Goal: Task Accomplishment & Management: Use online tool/utility

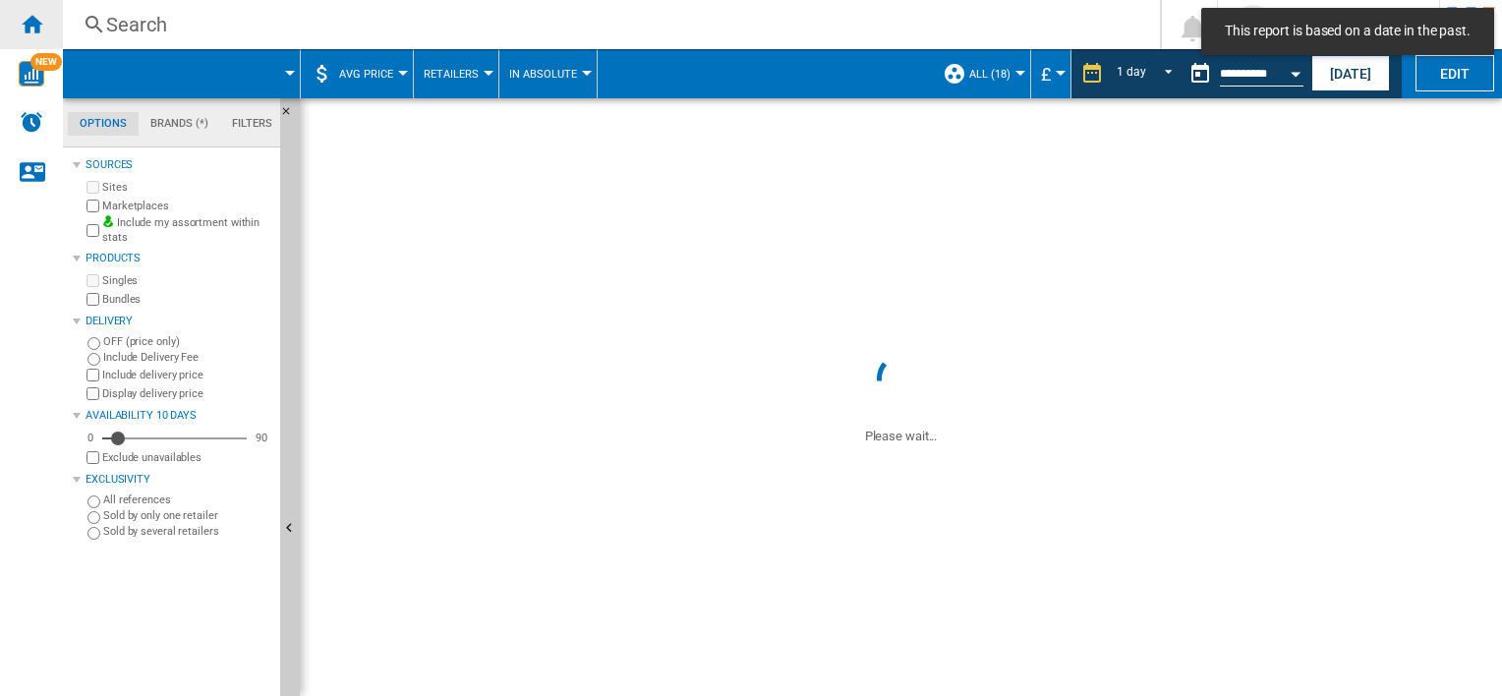
click at [38, 35] on div "Home" at bounding box center [31, 24] width 63 height 49
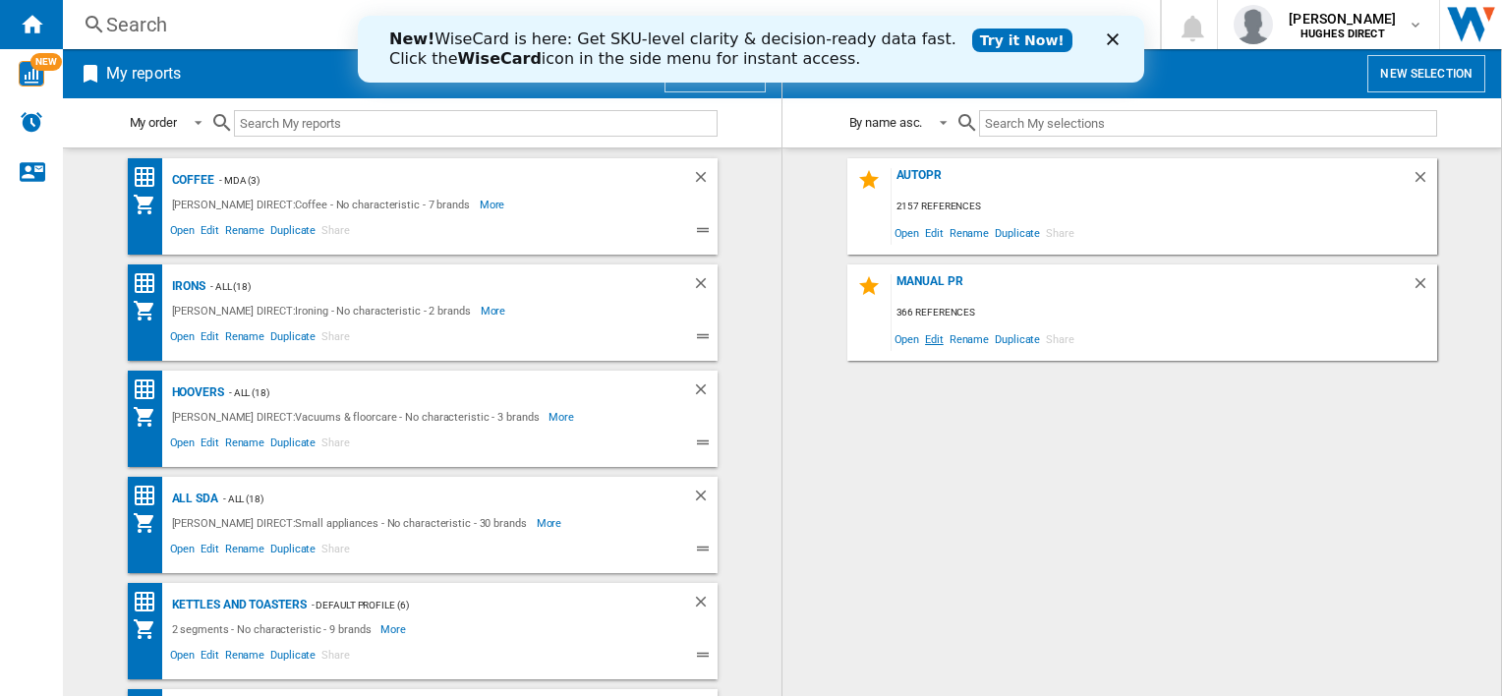
click at [932, 338] on span "Edit" at bounding box center [934, 338] width 25 height 27
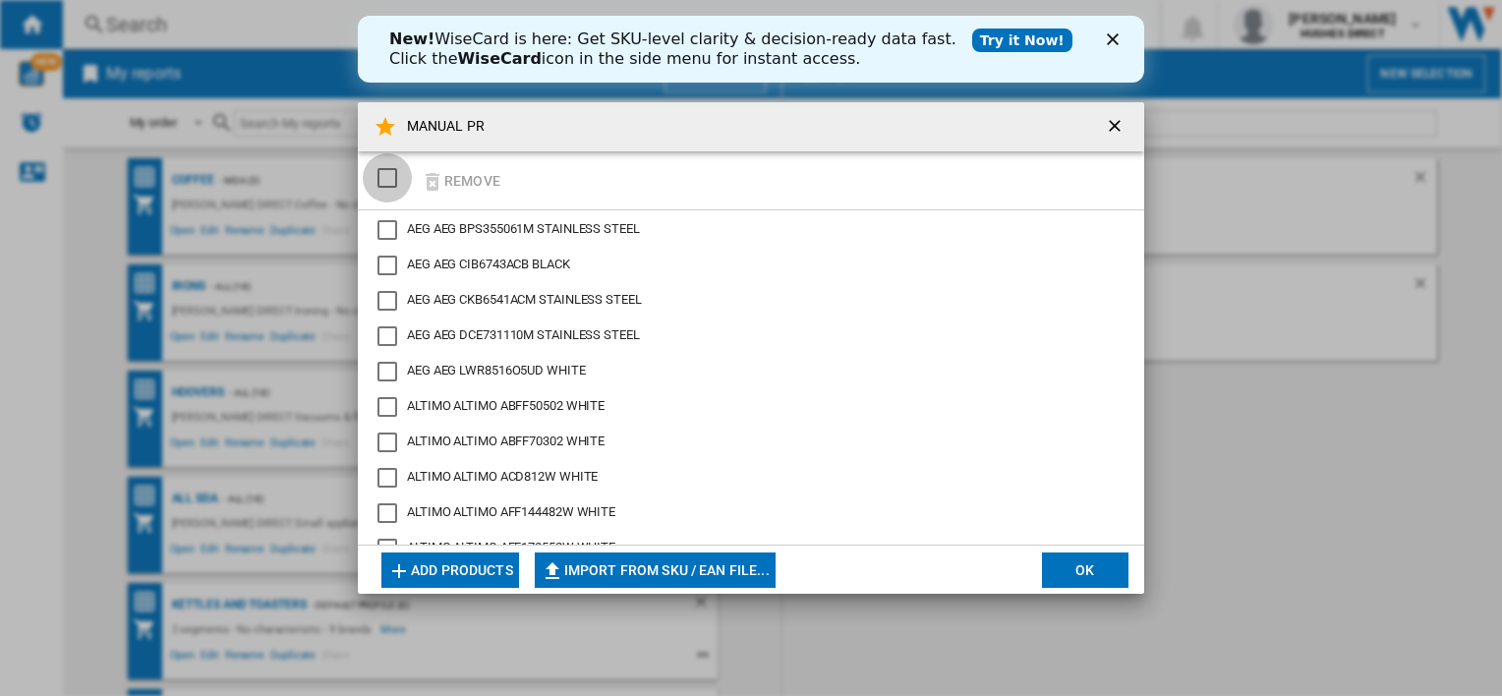
click at [385, 181] on div "SELECTIONS.EDITION_POPUP.SELECT_DESELECT" at bounding box center [388, 178] width 20 height 20
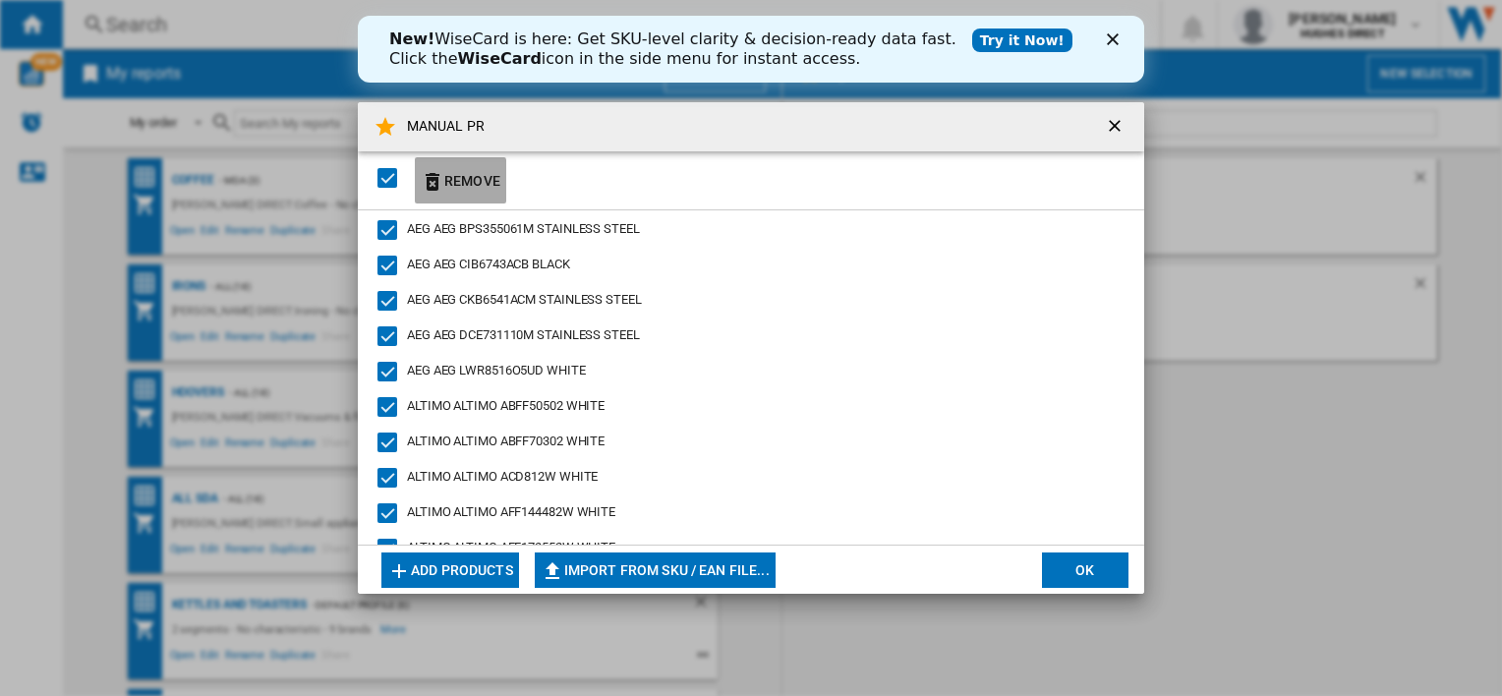
click at [457, 182] on button "Remove" at bounding box center [460, 180] width 91 height 46
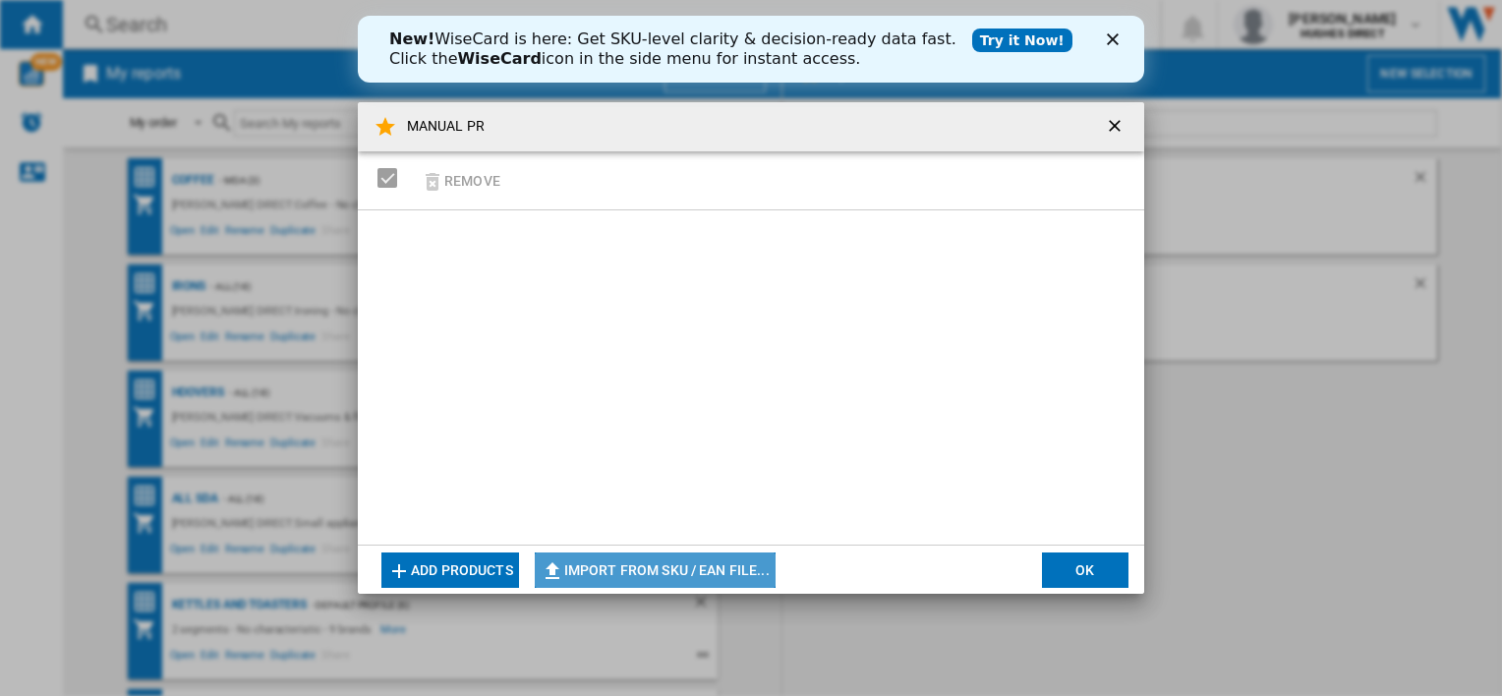
click at [716, 576] on button "Import from SKU / EAN file..." at bounding box center [655, 570] width 241 height 35
type input "**********"
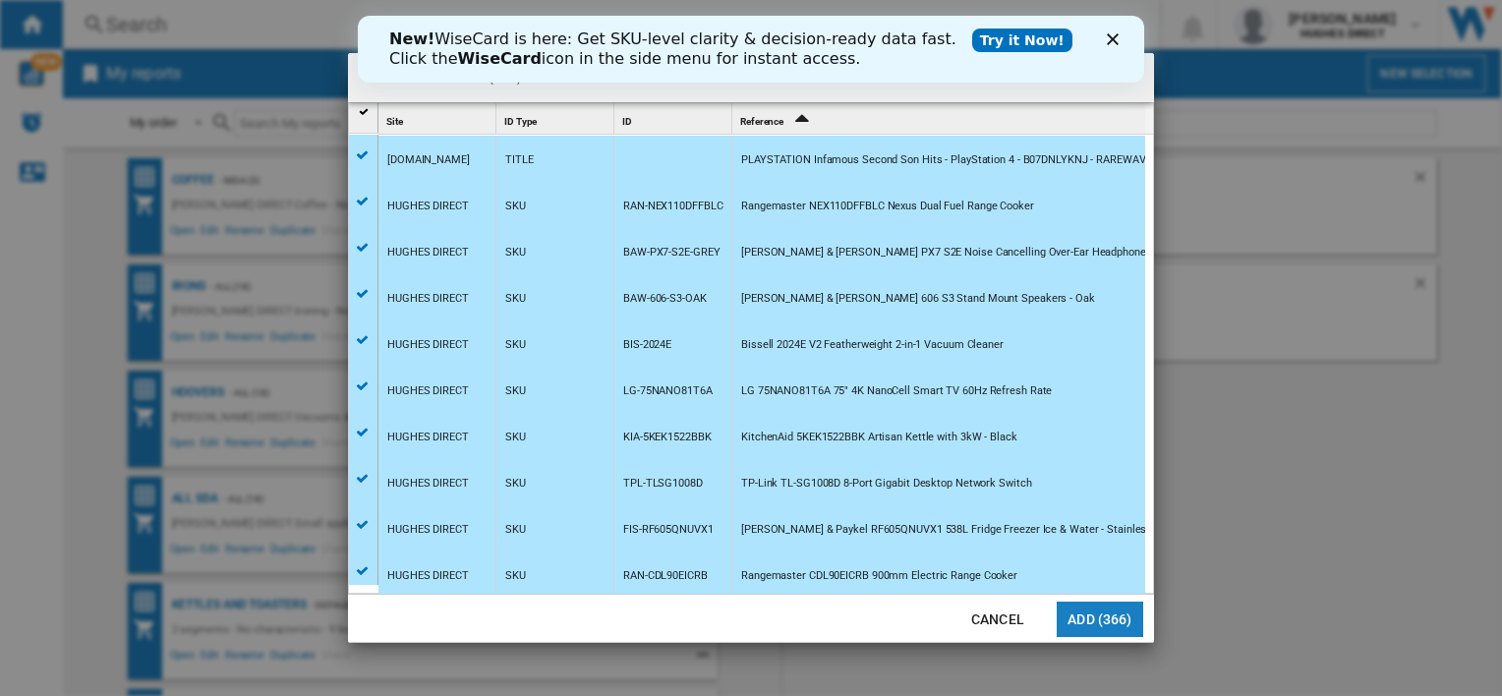
click at [1127, 629] on button "Add (366)" at bounding box center [1100, 619] width 87 height 35
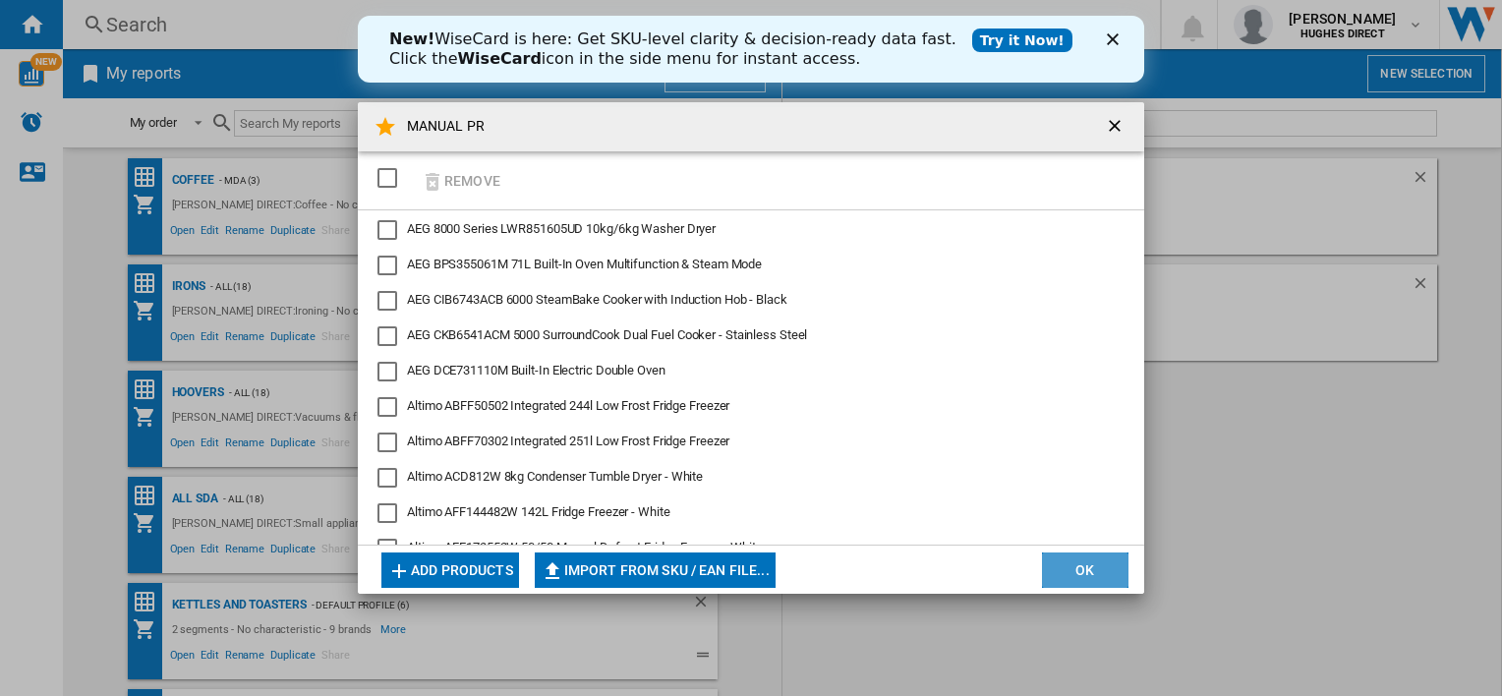
click at [1070, 583] on button "OK" at bounding box center [1085, 570] width 87 height 35
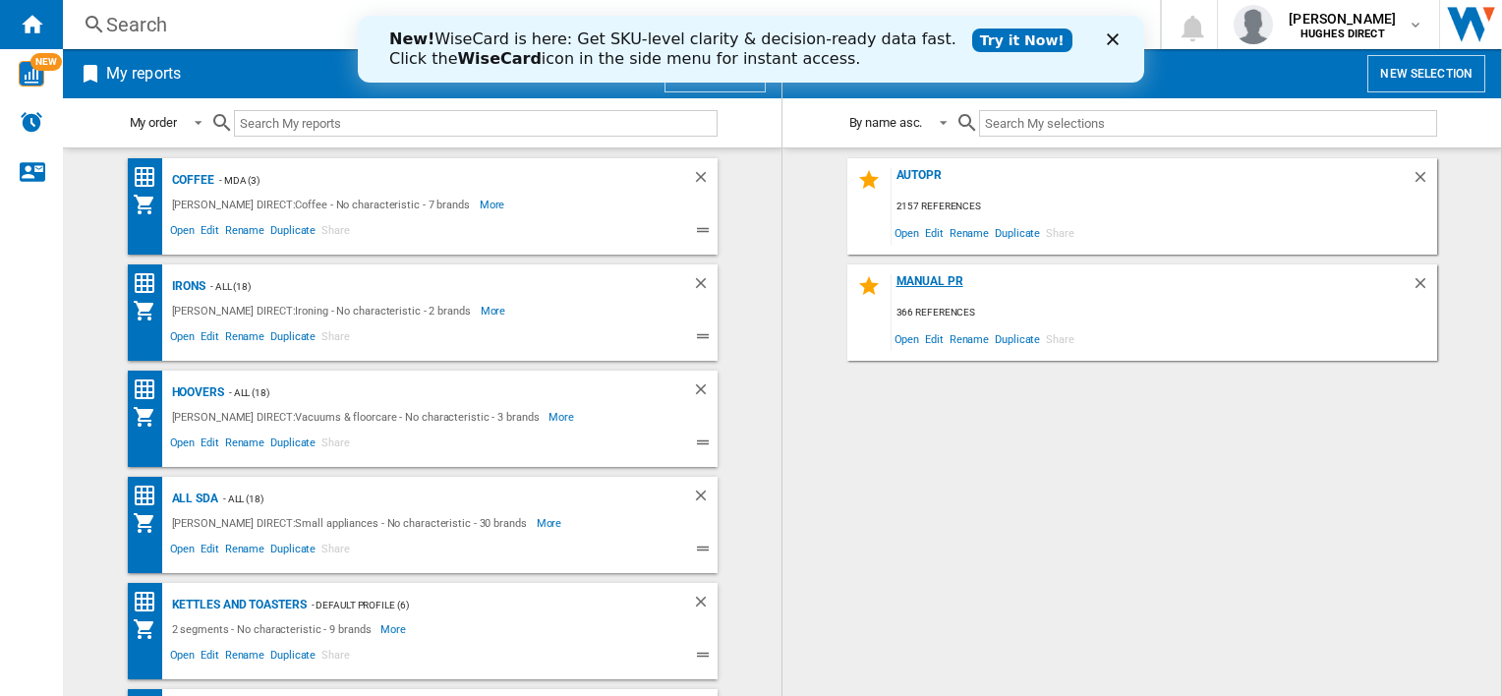
click at [944, 282] on div "MANUAL PR" at bounding box center [1152, 287] width 520 height 27
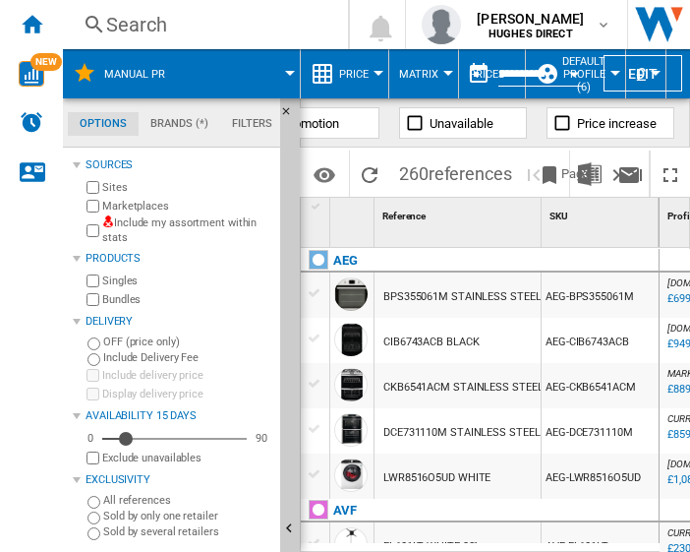
click at [248, 139] on md-tabs-canvas "Options Brands (*) Filters Options Brands (*) Filters" at bounding box center [181, 122] width 236 height 49
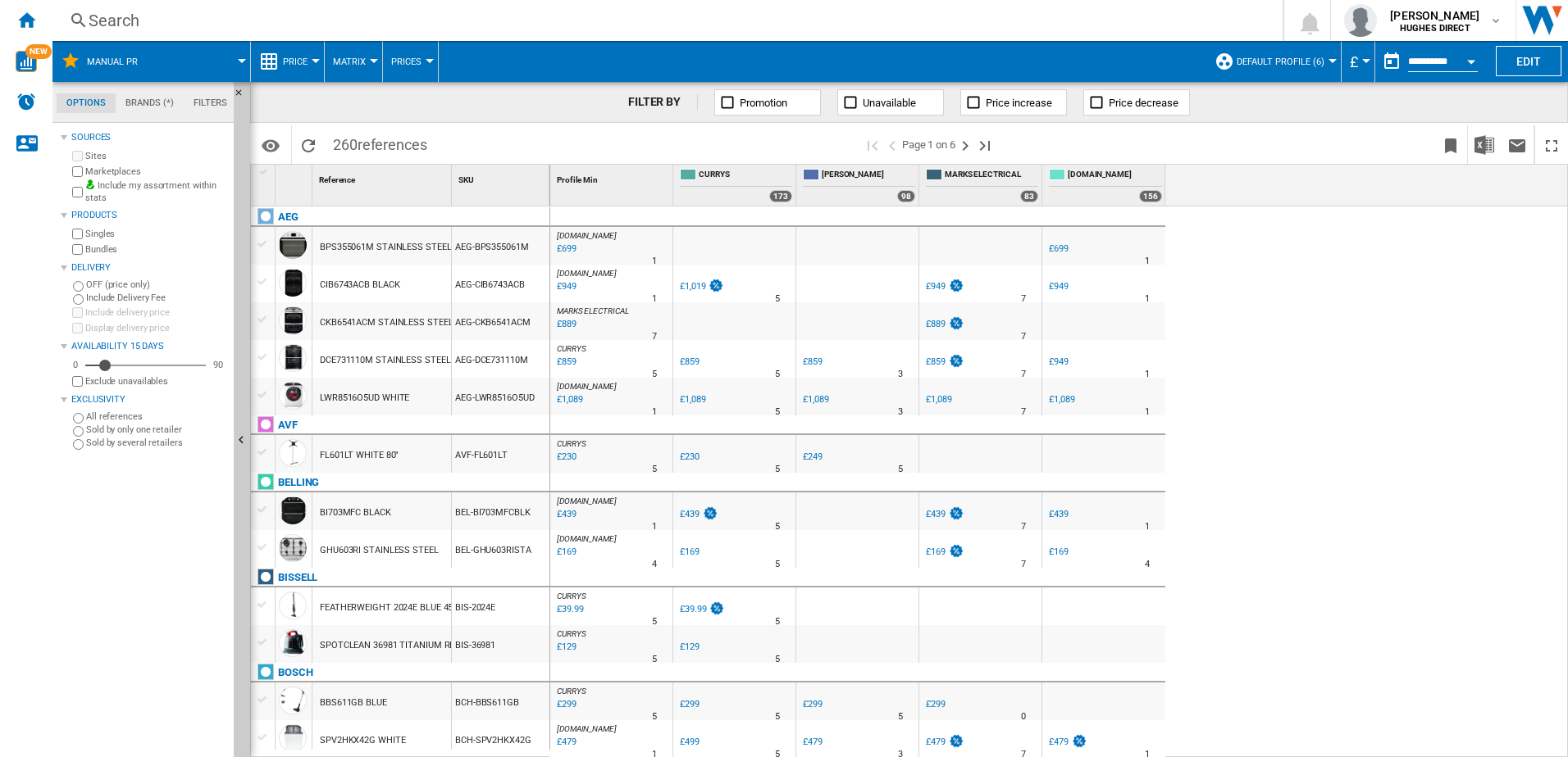
click at [75, 256] on div "Bundles" at bounding box center [148, 249] width 158 height 16
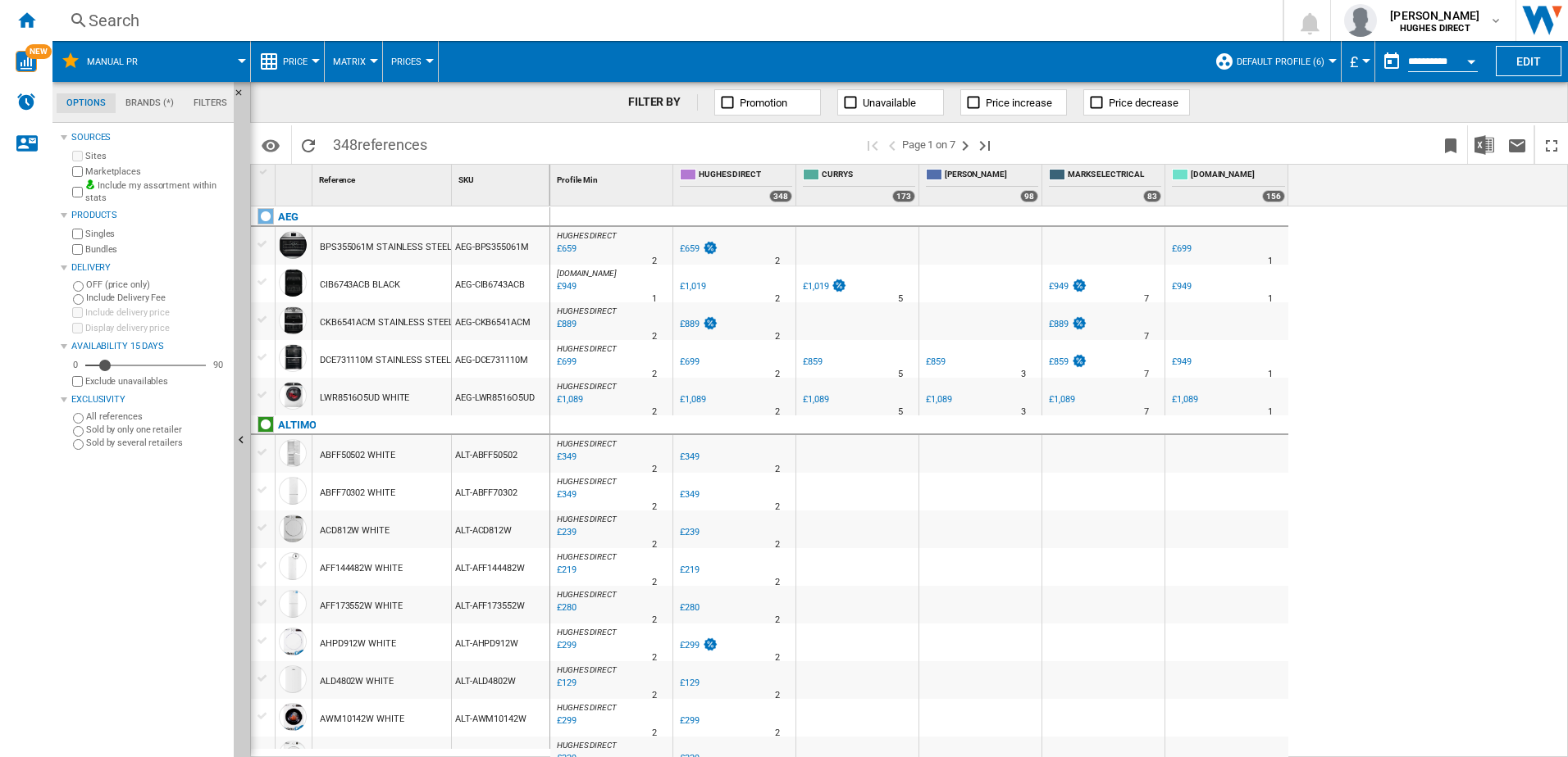
click at [1225, 93] on div "FILTER BY Promotion Unavailable Price increase Price decrease" at bounding box center [909, 102] width 1318 height 41
click at [1238, 82] on div "FILTER BY Promotion Unavailable Price increase Price decrease" at bounding box center [909, 102] width 1318 height 41
click at [1247, 73] on button "Default profile (6)" at bounding box center [1284, 61] width 96 height 41
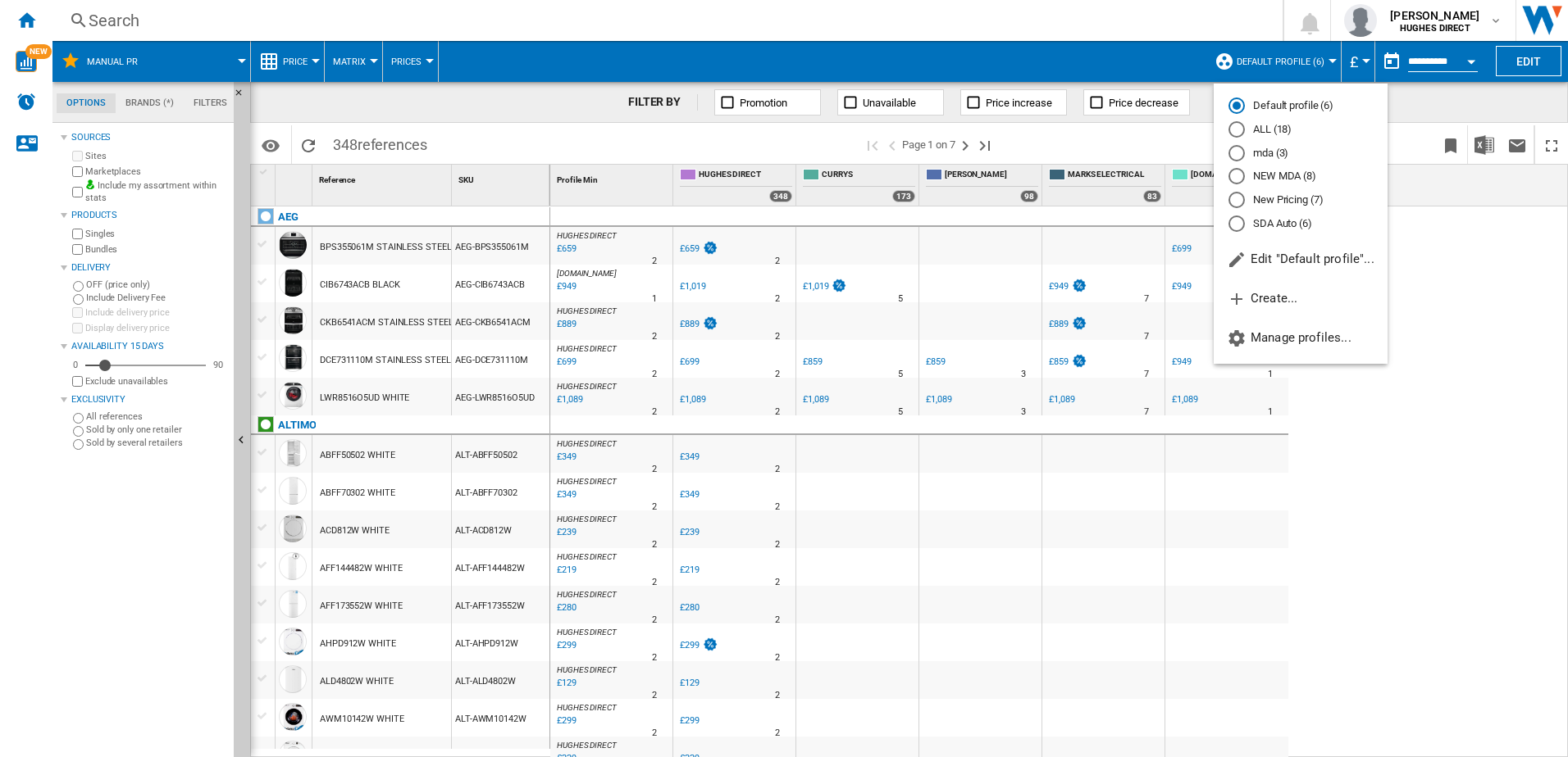
click at [1252, 204] on md-radio-button "New Pricing (7)" at bounding box center [1300, 200] width 144 height 16
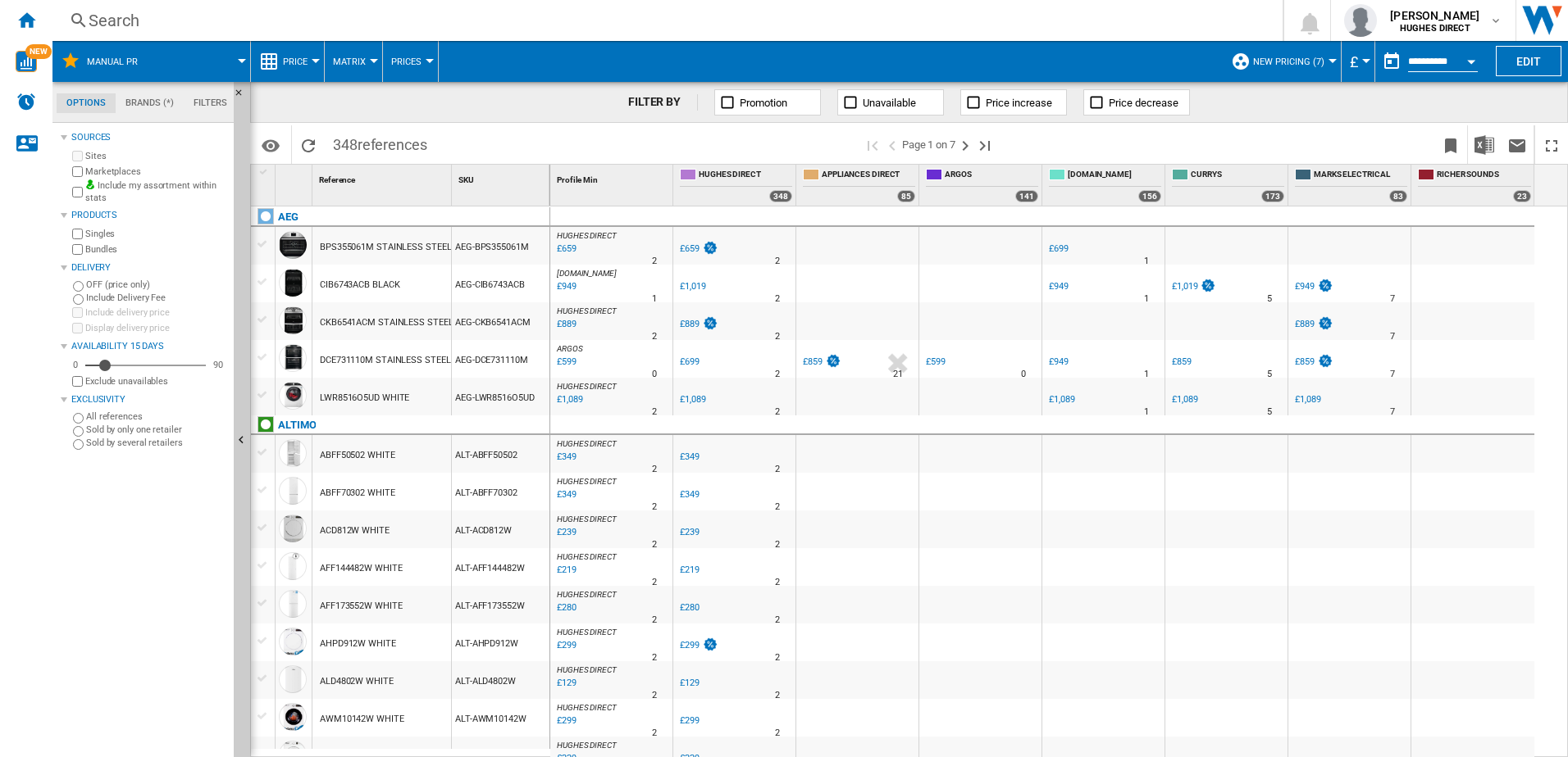
click at [76, 255] on div "Bundles" at bounding box center [148, 249] width 158 height 16
click at [358, 53] on button "Matrix" at bounding box center [353, 61] width 41 height 41
click at [371, 135] on span "Ranking" at bounding box center [359, 141] width 44 height 15
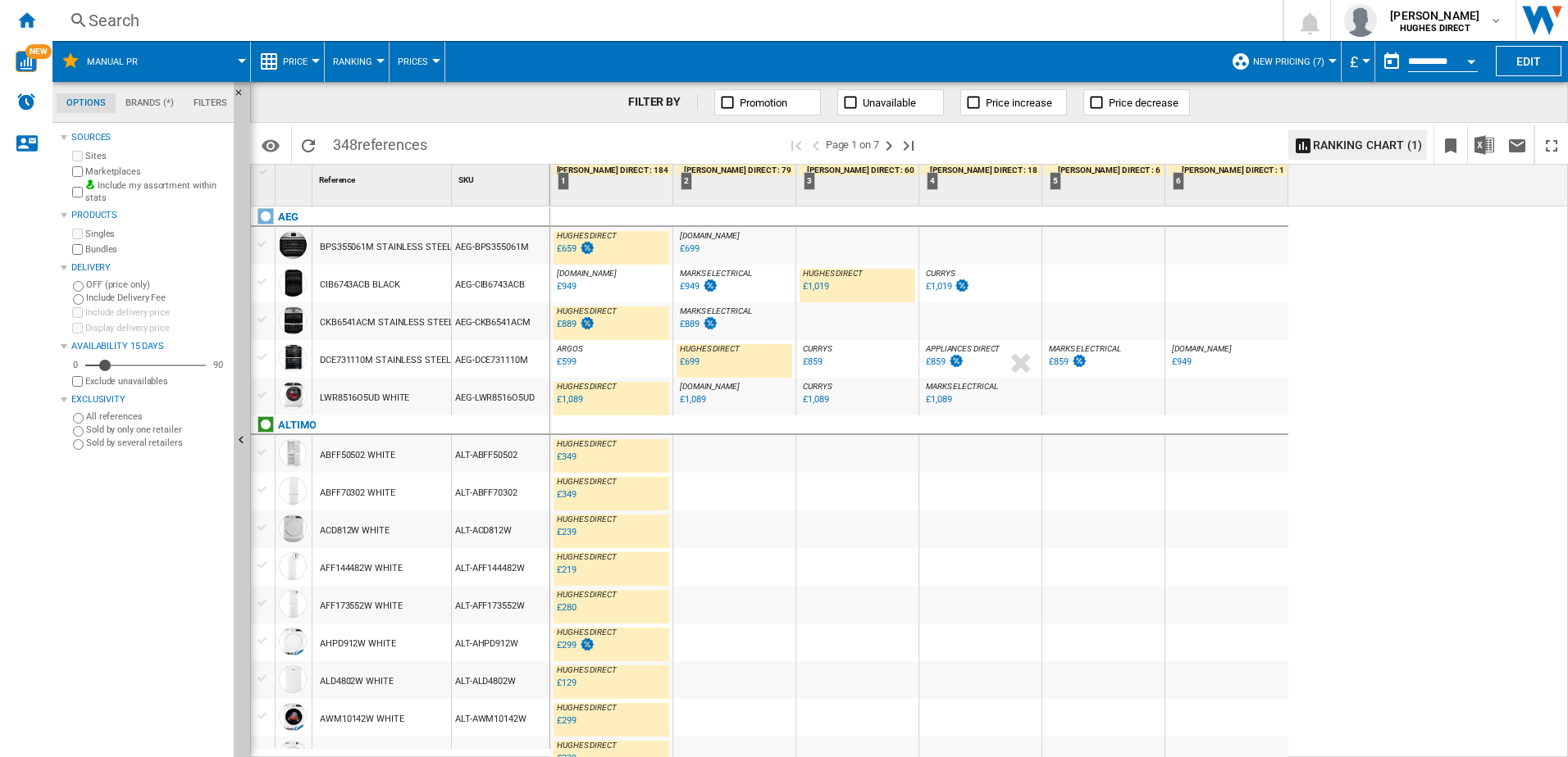
click at [613, 293] on div "AO.COM : AO -6.9 % £949 % N/A AO.COM : AO" at bounding box center [611, 287] width 116 height 38
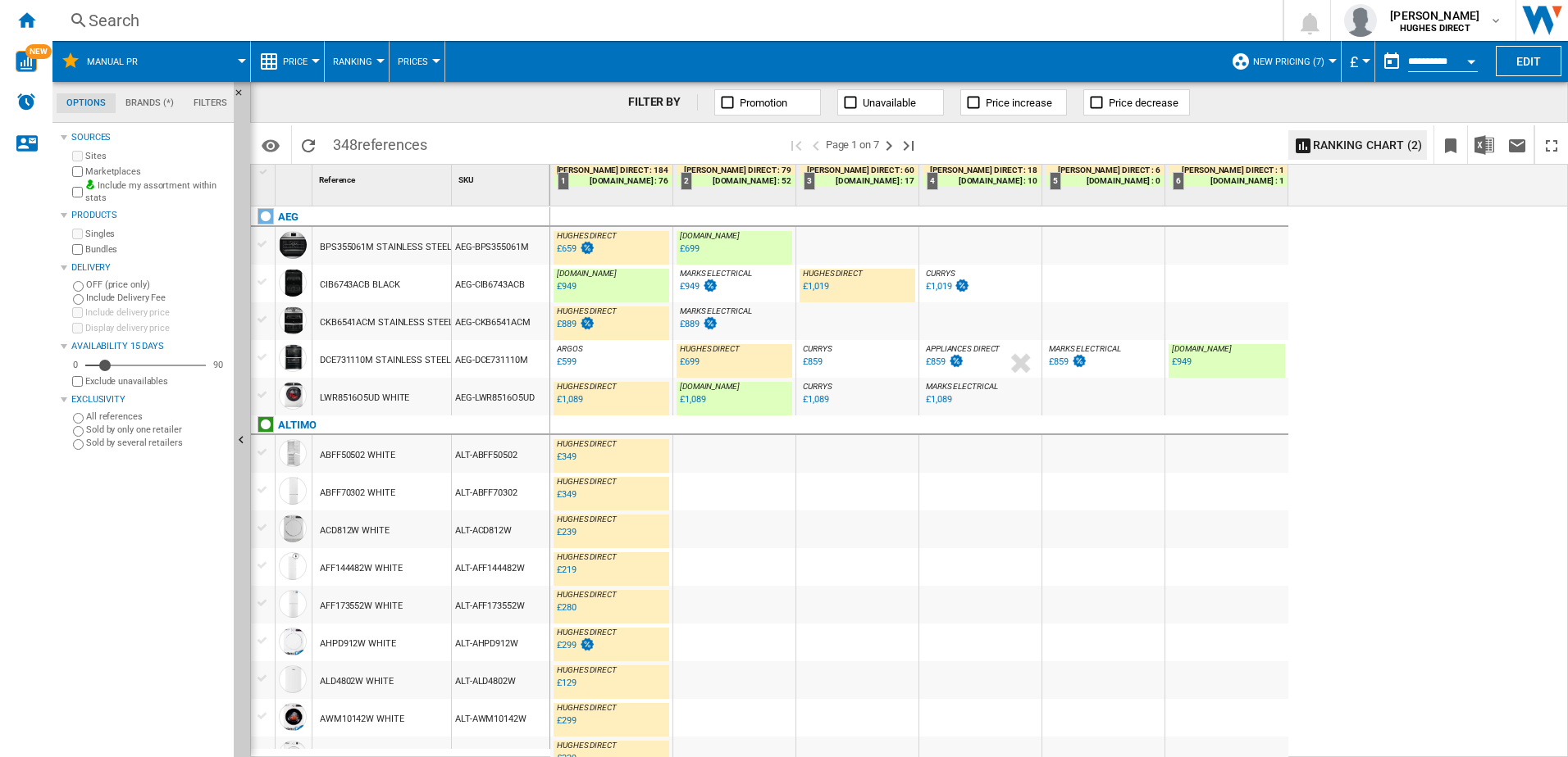
click at [608, 348] on div "ARGOS : UK CO ARGOS" at bounding box center [611, 349] width 116 height 10
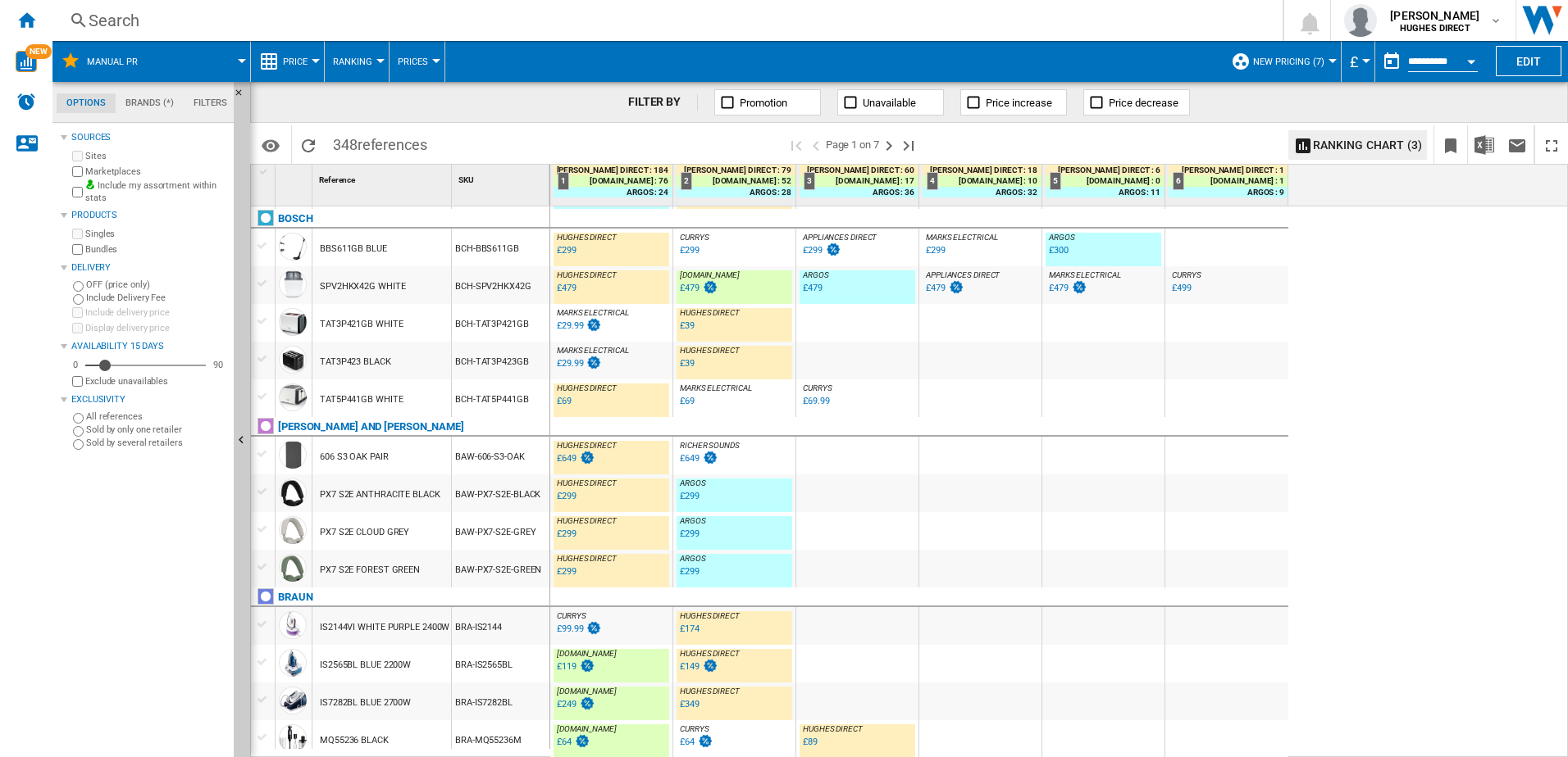
scroll to position [938, 0]
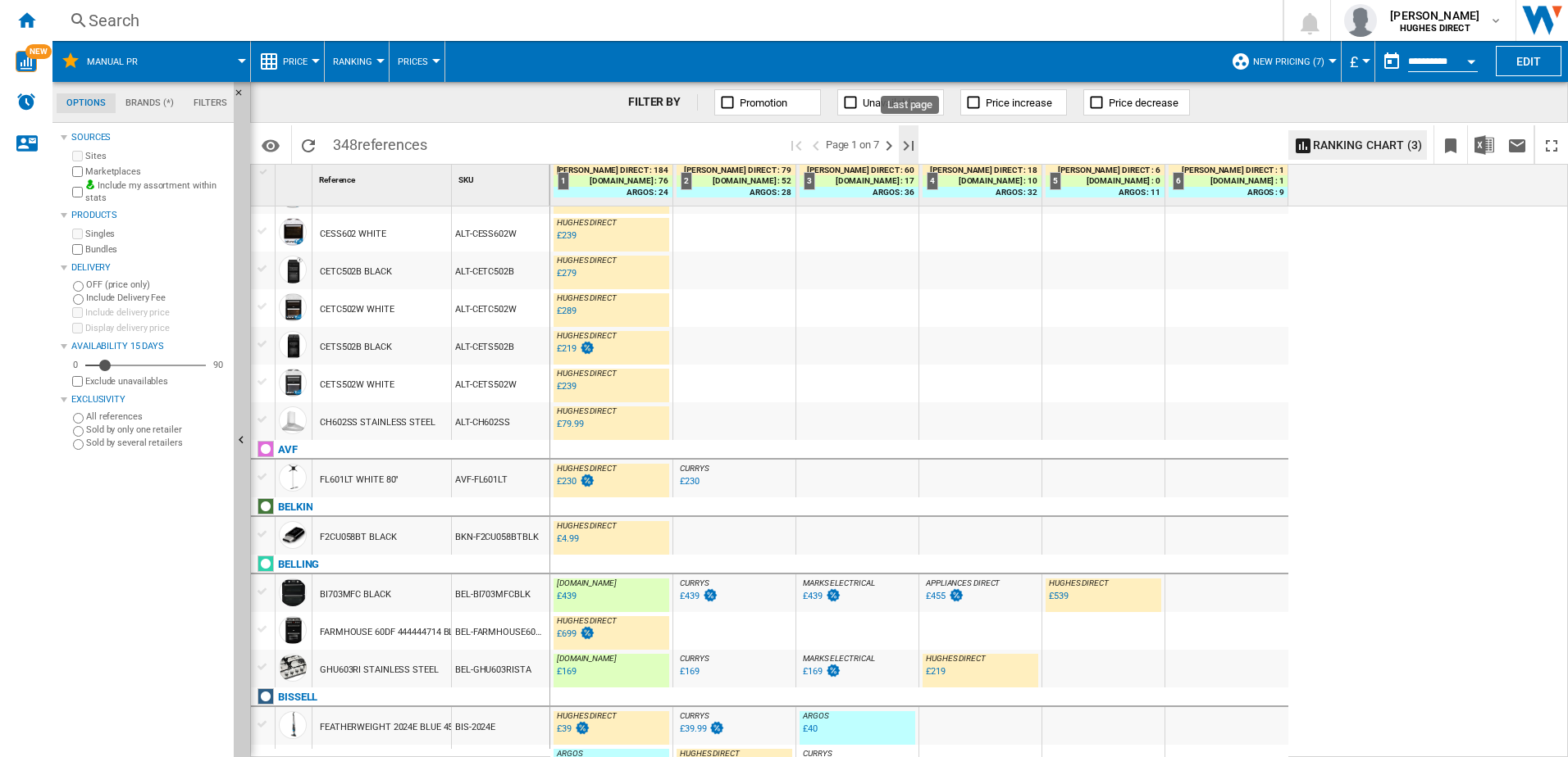
click at [908, 143] on ng-md-icon "Last page" at bounding box center [909, 146] width 20 height 20
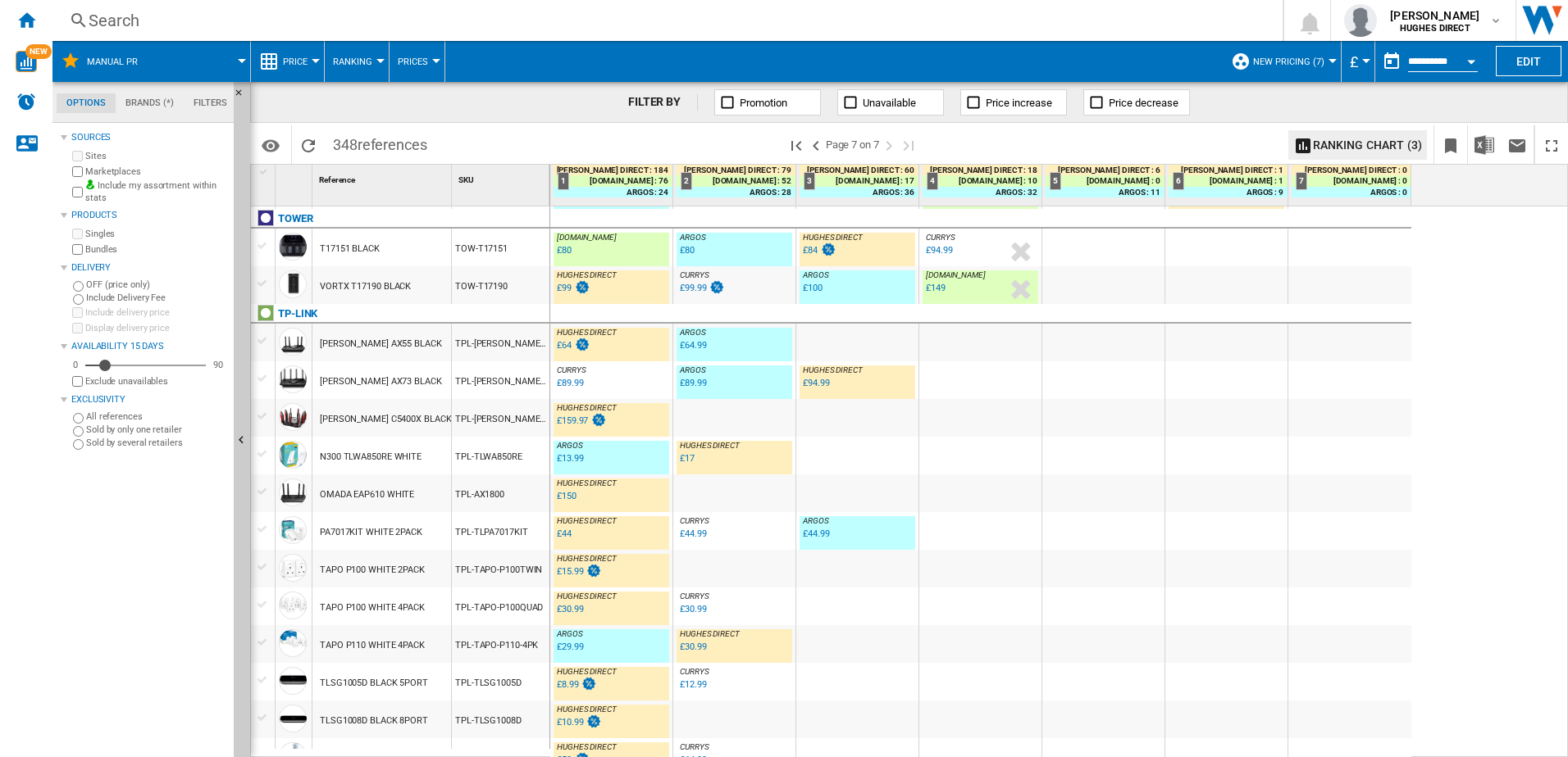
scroll to position [1128, 0]
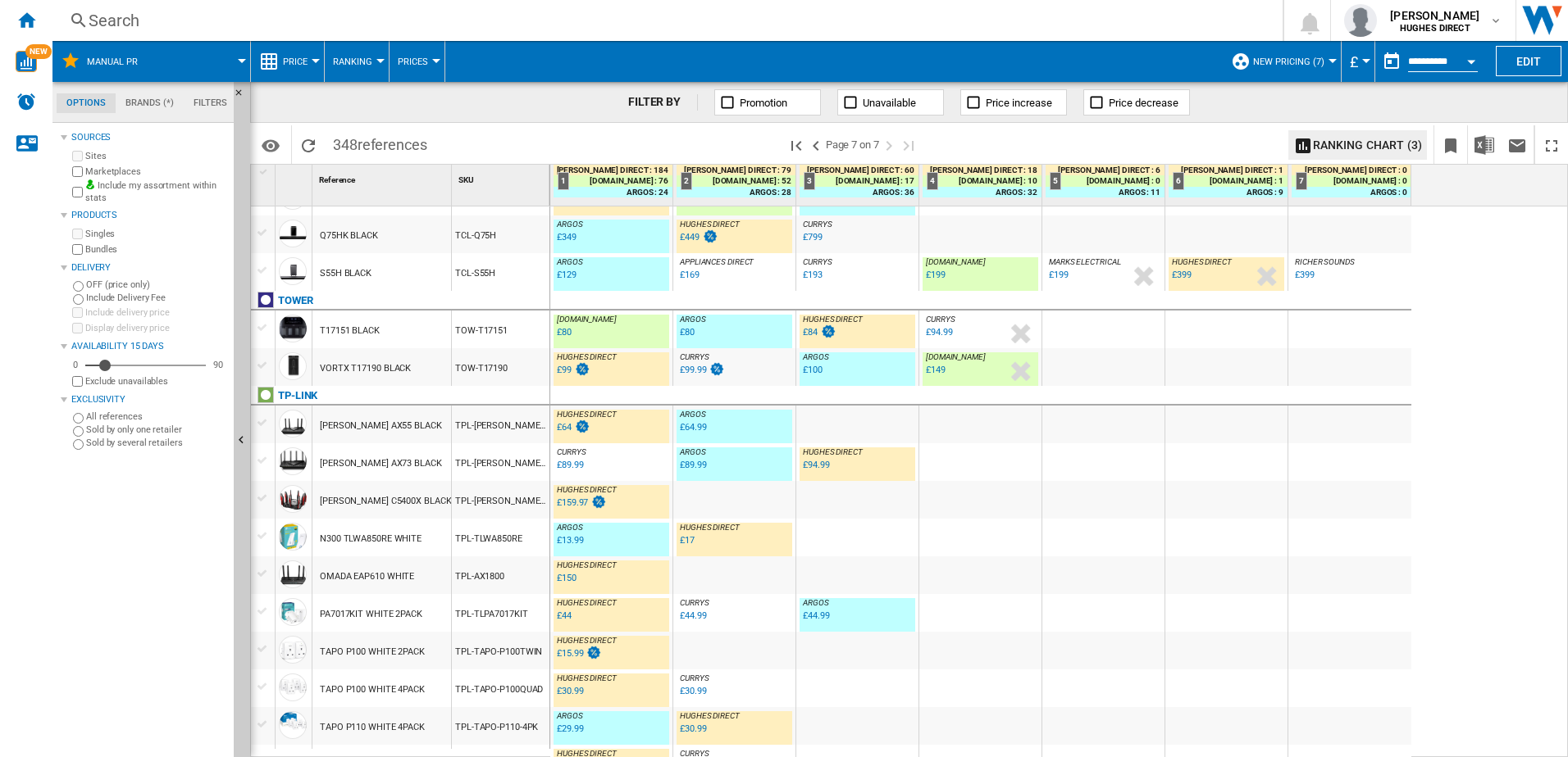
click at [501, 340] on div "TOW-T17151" at bounding box center [500, 329] width 98 height 38
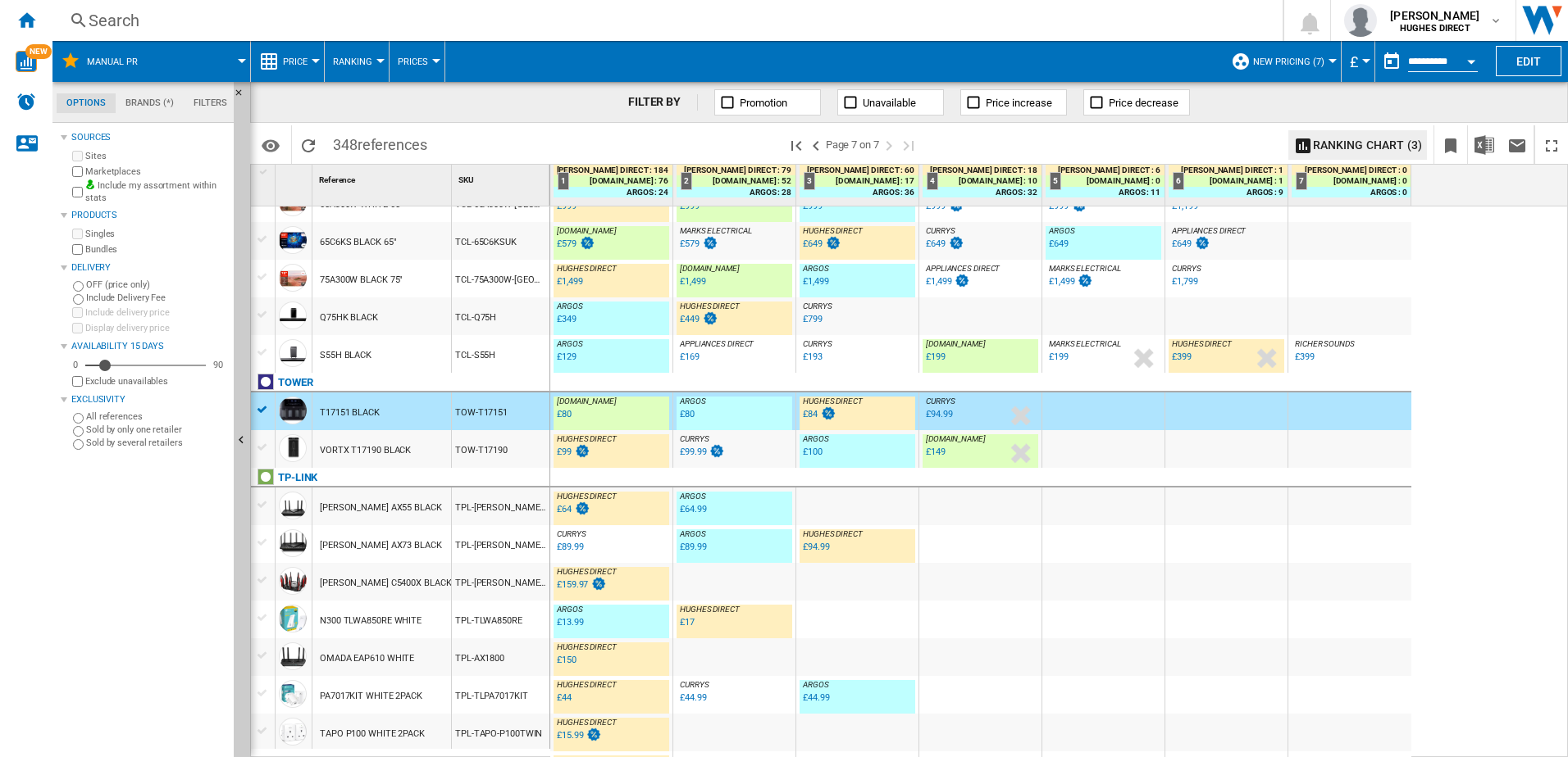
scroll to position [964, 0]
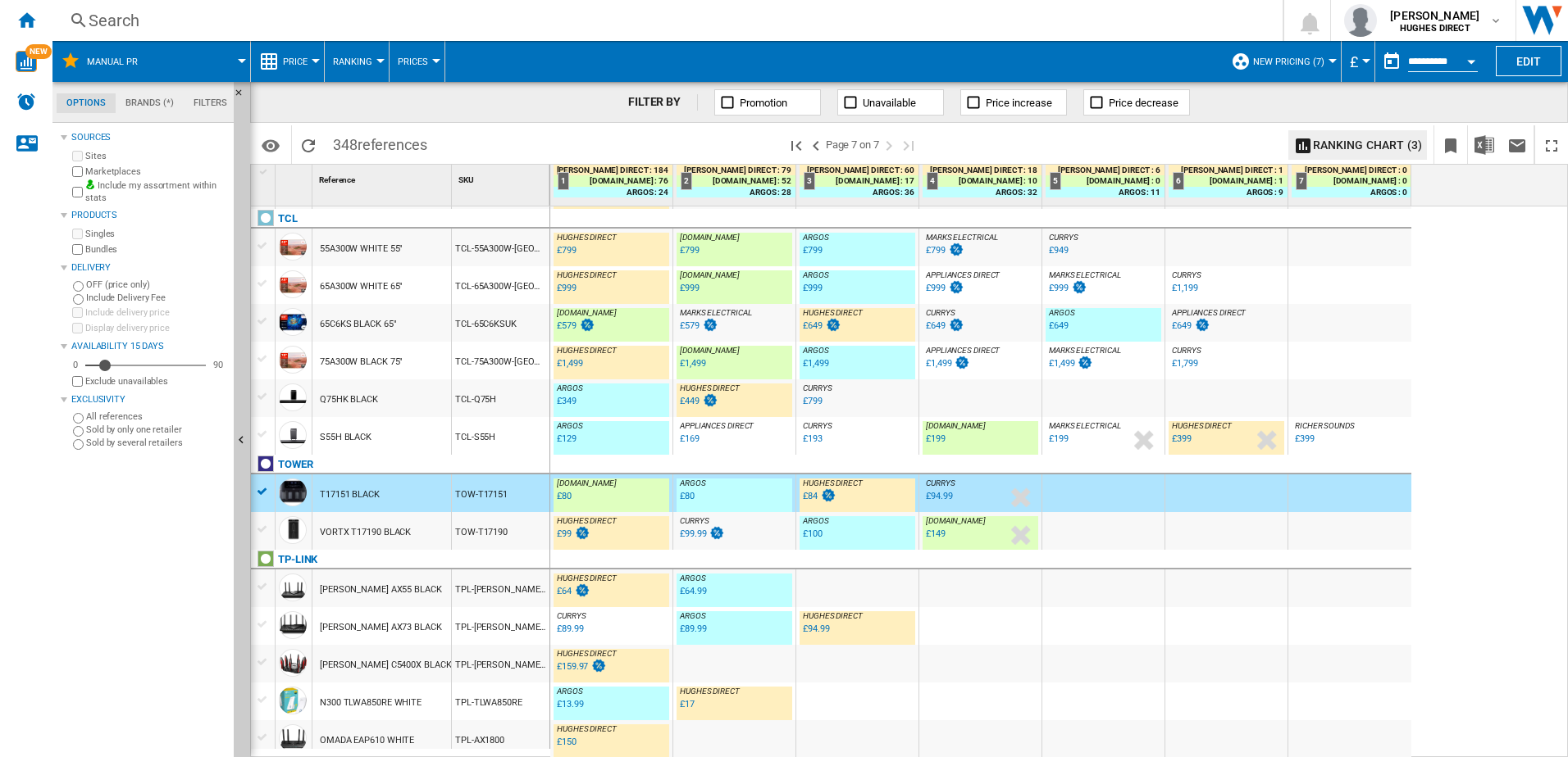
click at [467, 328] on div "TCL-65C6KSUK" at bounding box center [500, 323] width 98 height 38
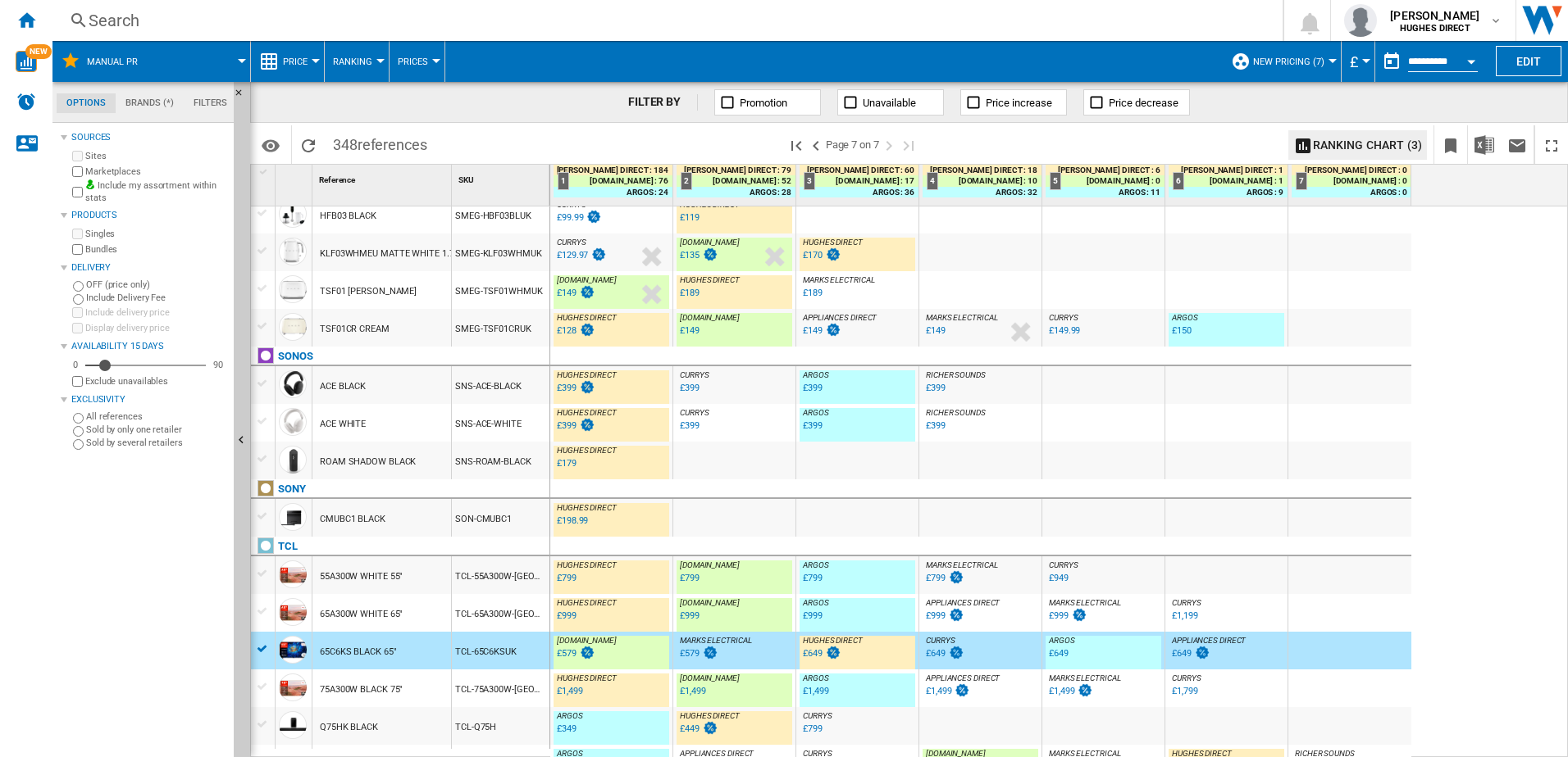
scroll to position [554, 0]
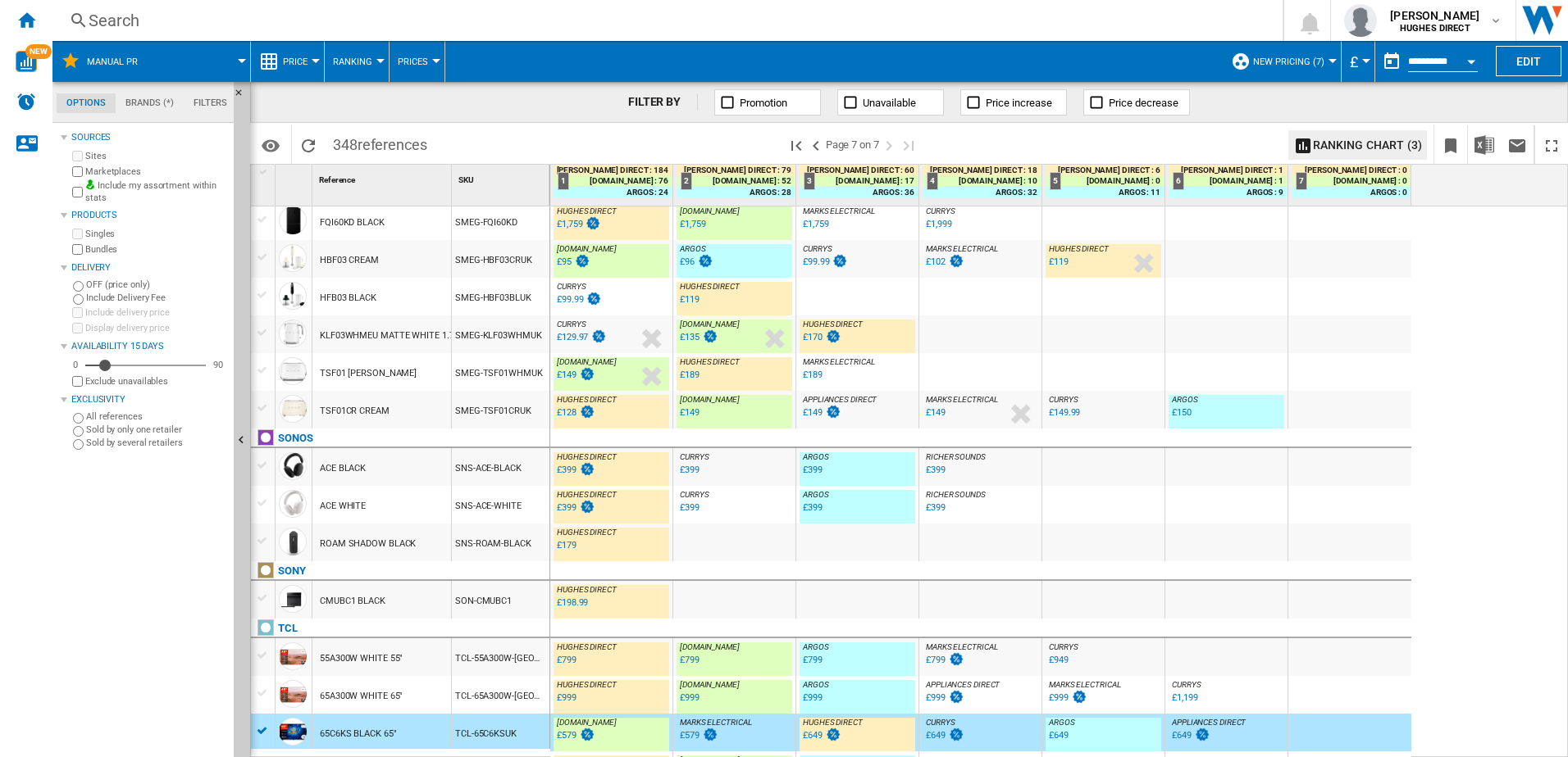
click at [510, 310] on div "SMEG-HBF03BLUK" at bounding box center [500, 296] width 98 height 38
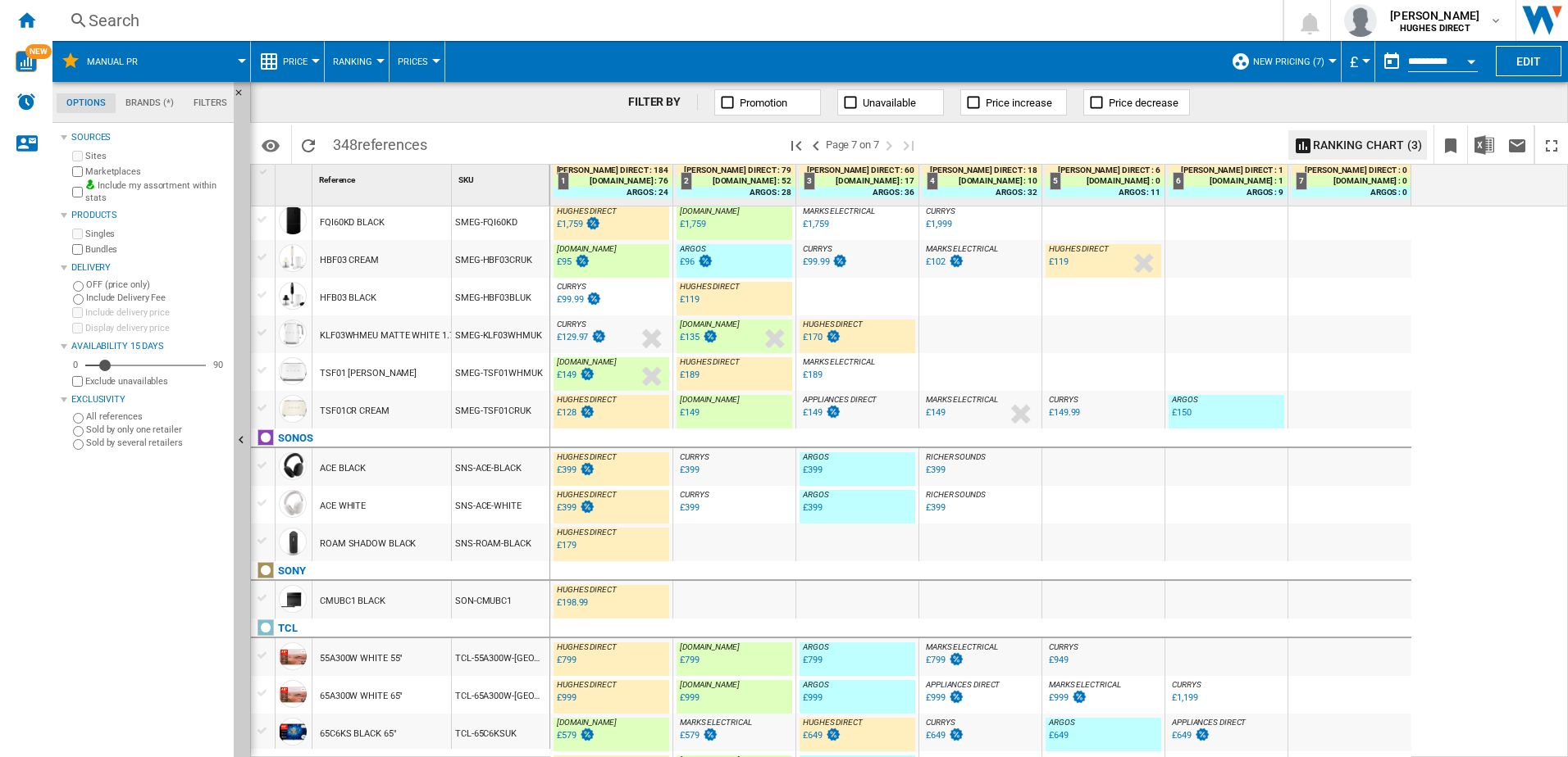
click at [500, 303] on div "SMEG-HBF03BLUK" at bounding box center [500, 296] width 98 height 38
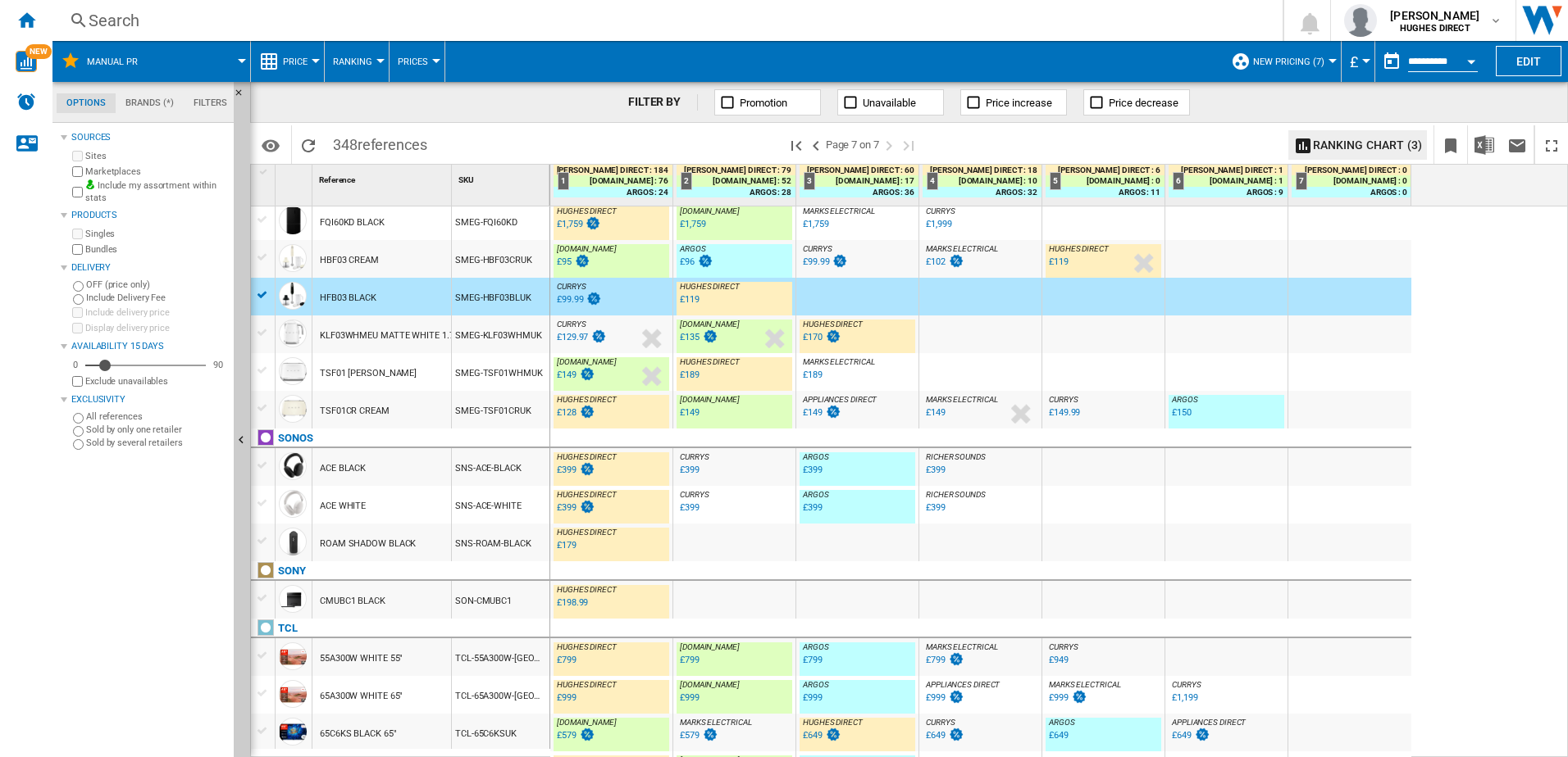
scroll to position [390, 0]
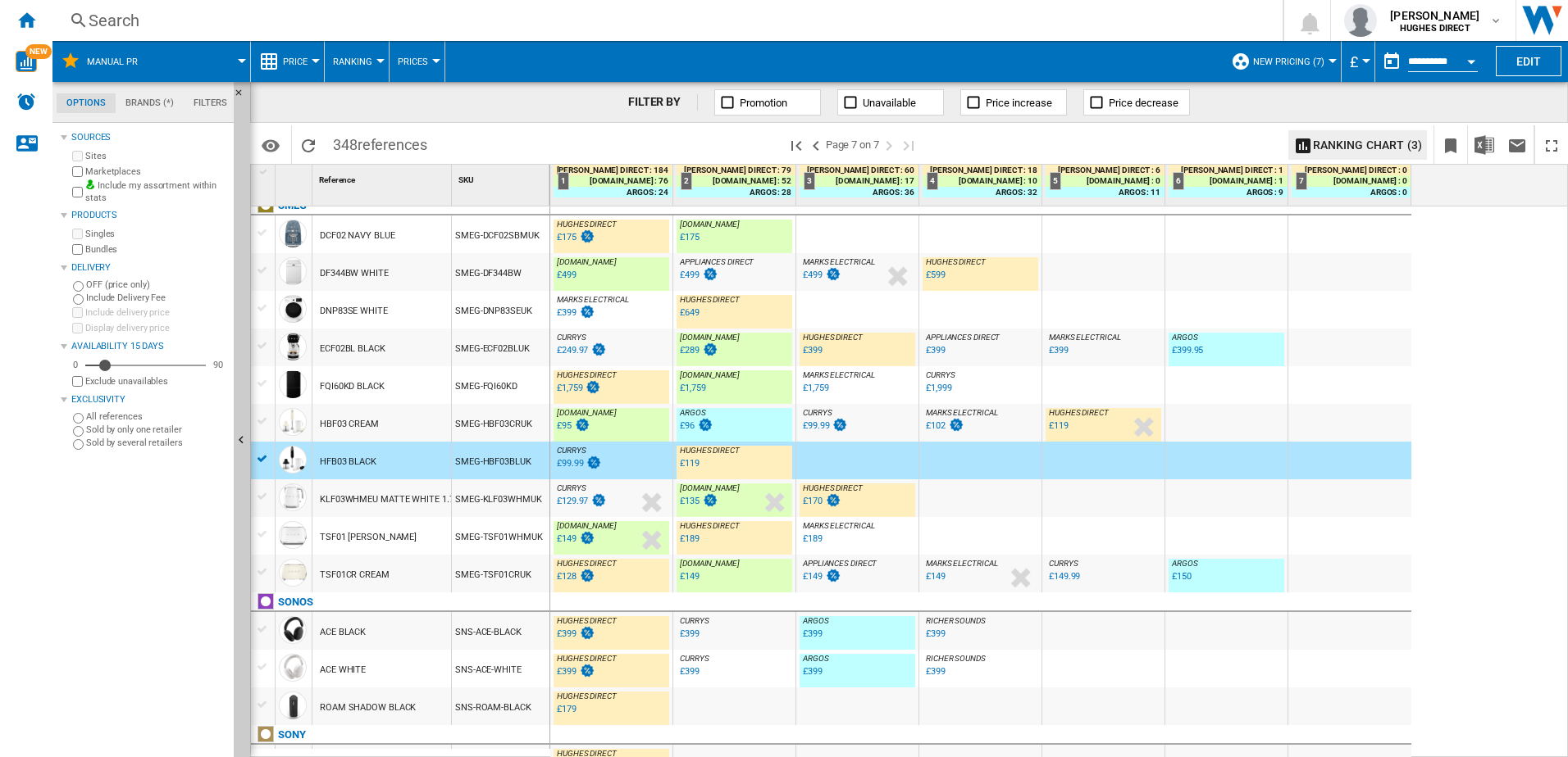
click at [630, 346] on div "CURRYS : -37.4 % £249.97 % N/A CURRYS :" at bounding box center [611, 351] width 116 height 38
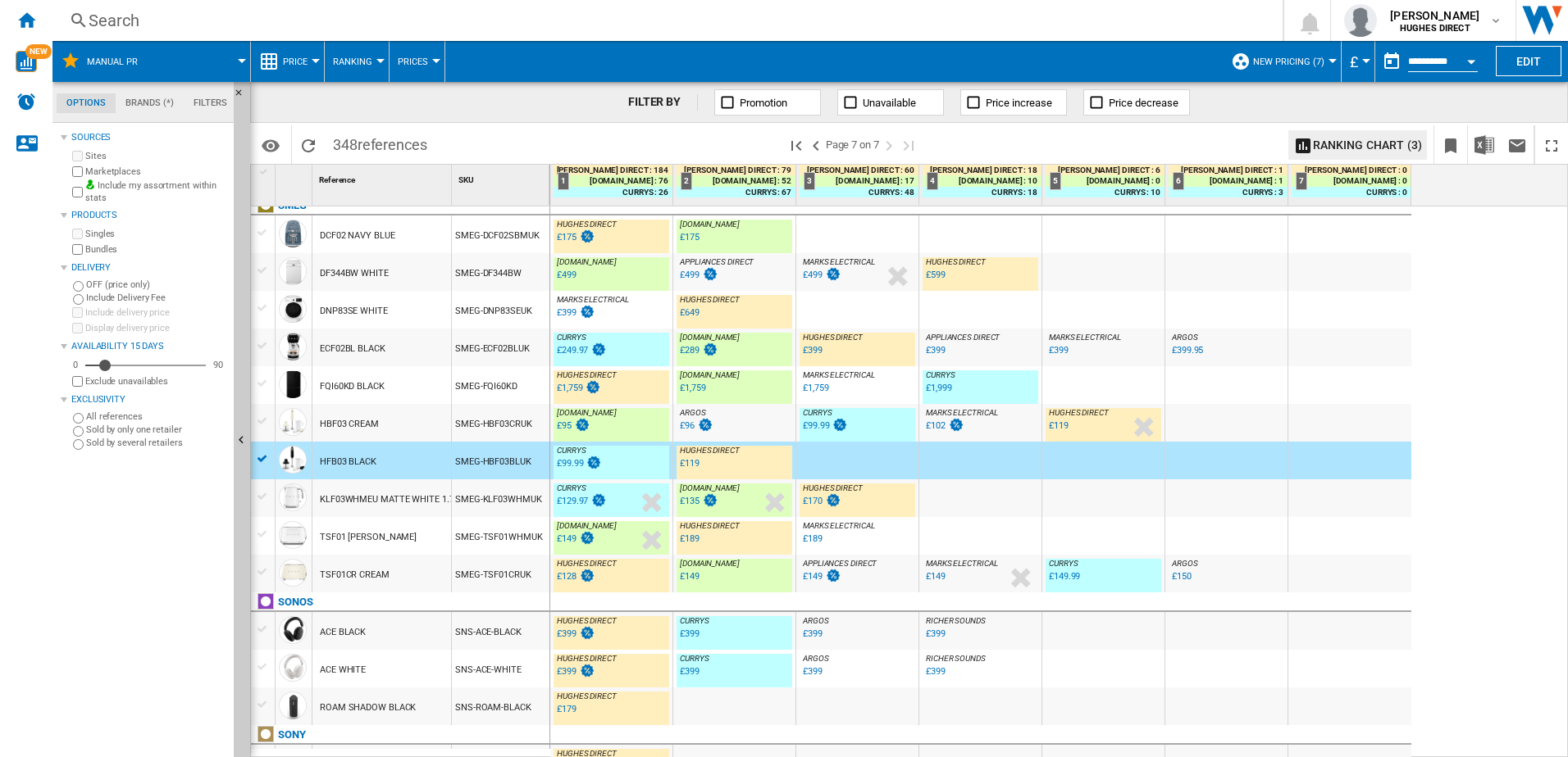
click at [403, 347] on div "ECF02BL BLACK" at bounding box center [382, 347] width 138 height 38
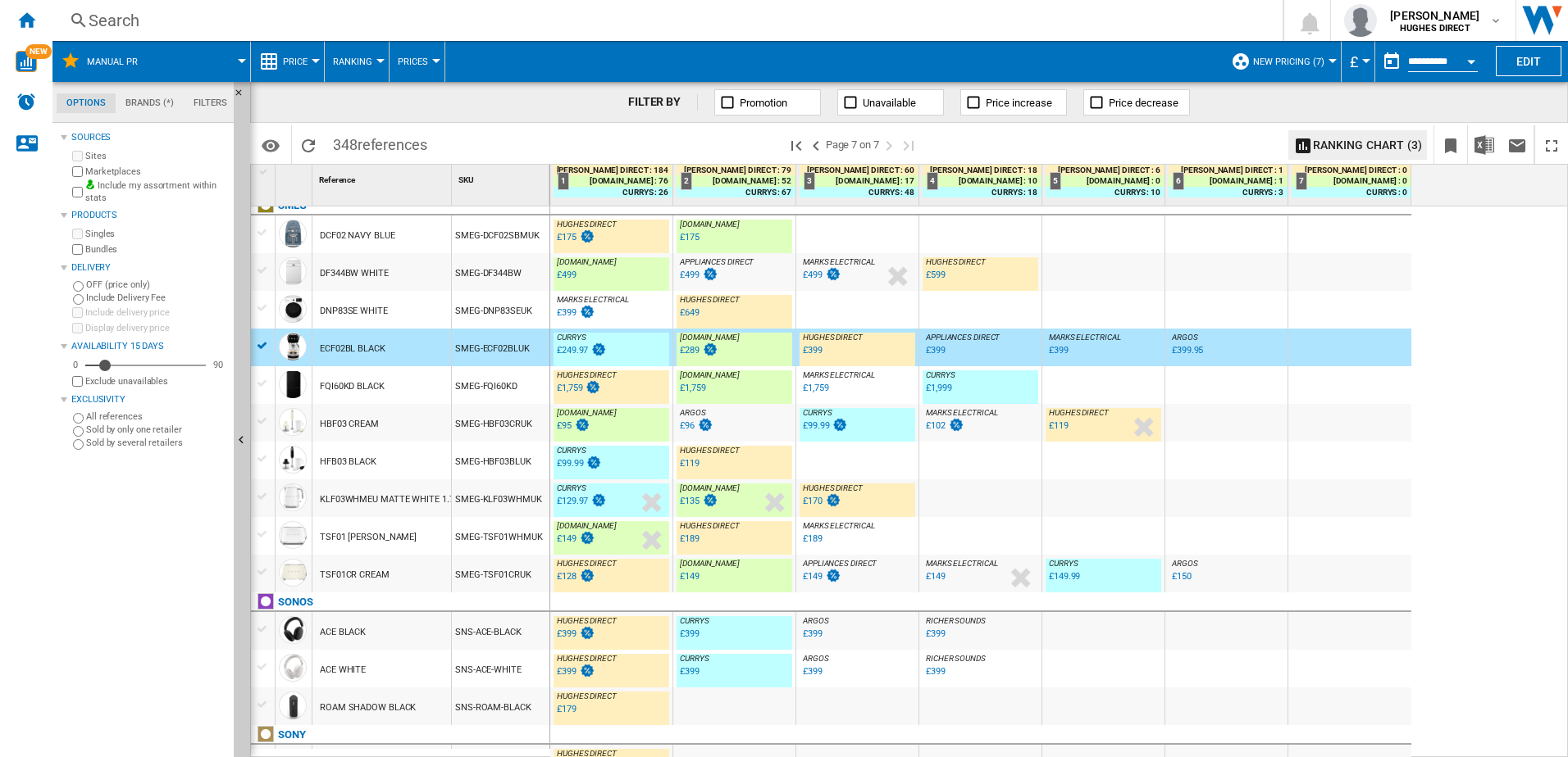
click at [498, 320] on div "SMEG-DNP83SEUK" at bounding box center [500, 309] width 98 height 38
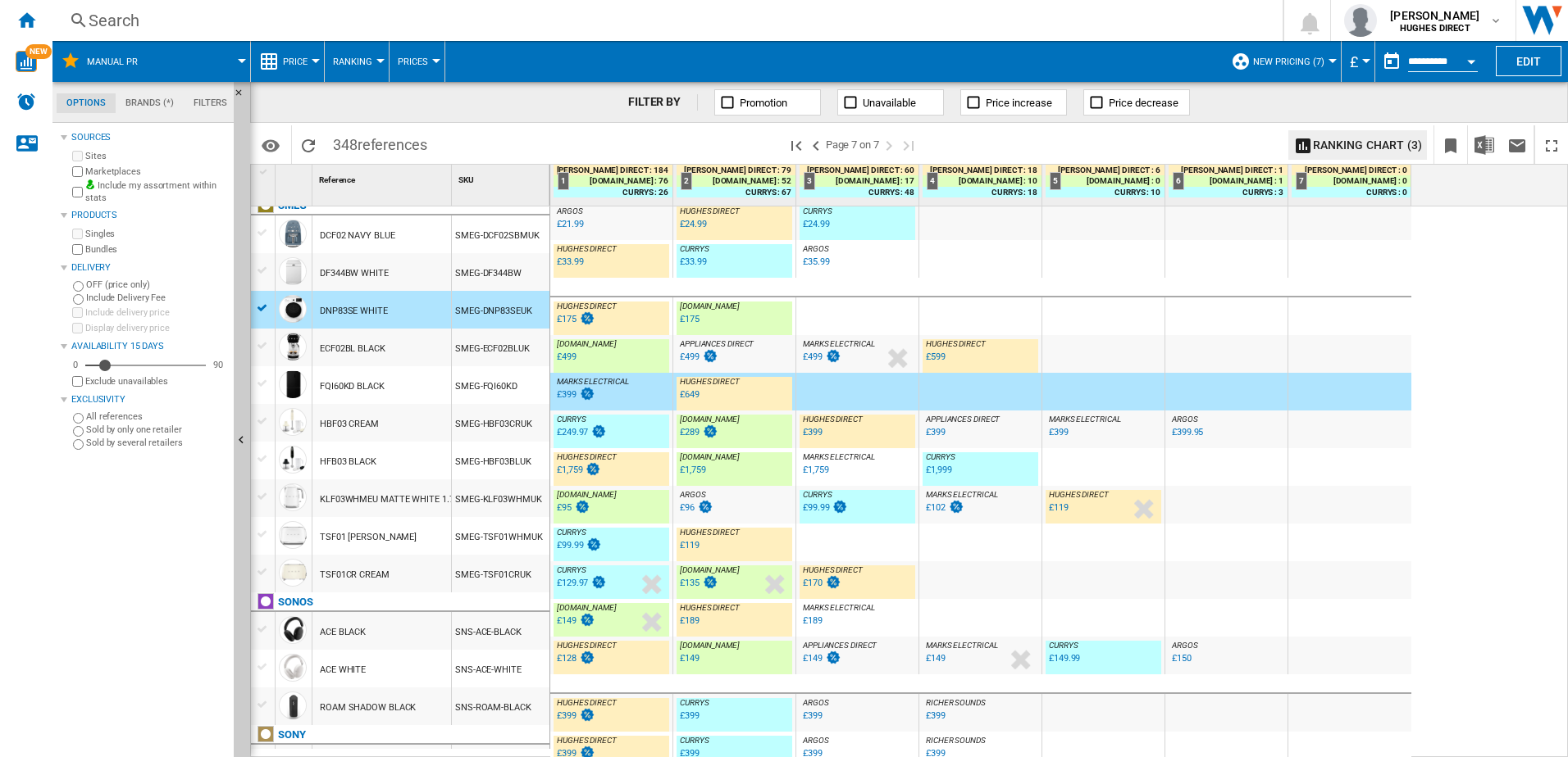
scroll to position [308, 0]
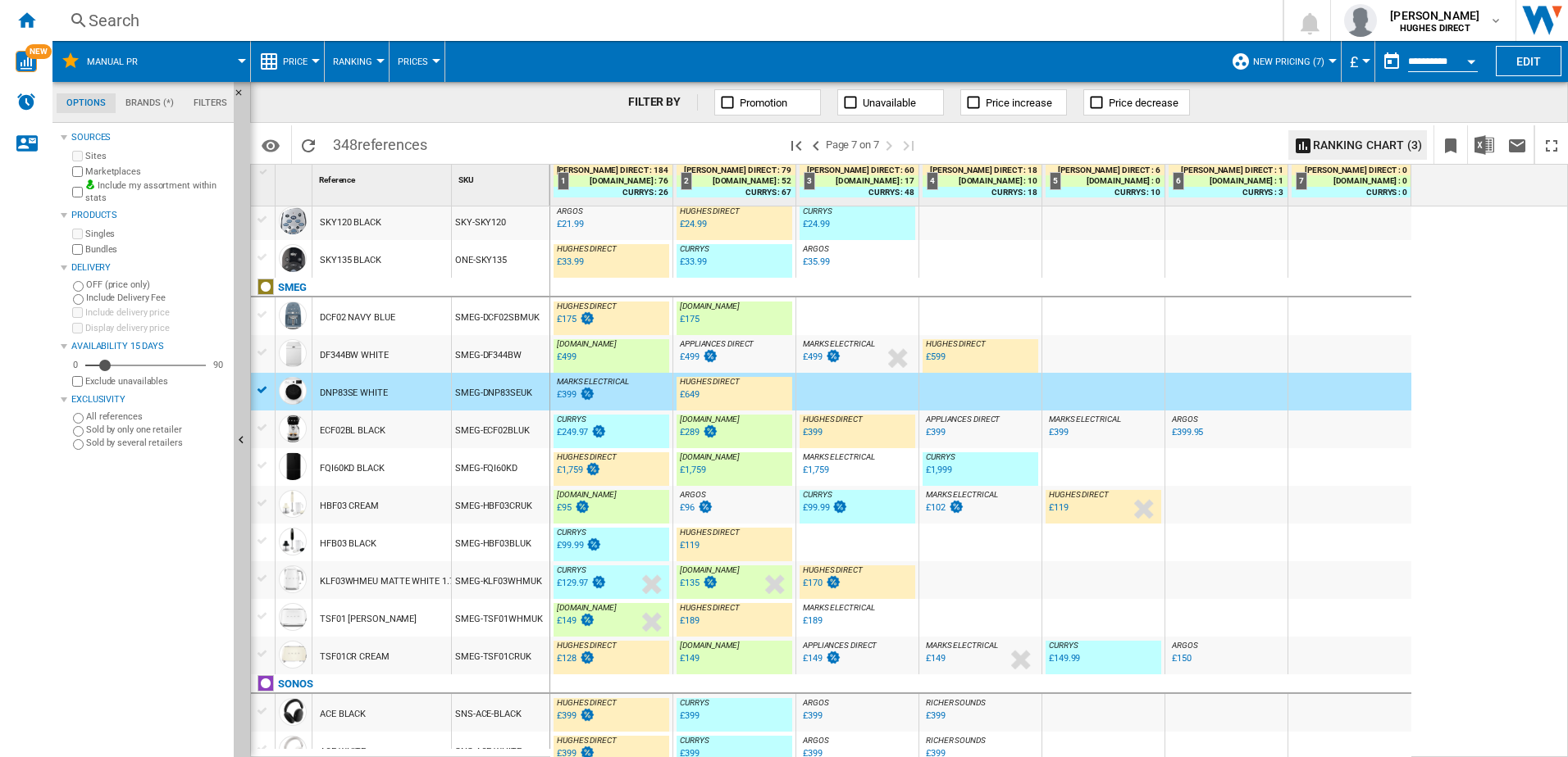
click at [396, 367] on div "DF344BW WHITE" at bounding box center [382, 353] width 138 height 38
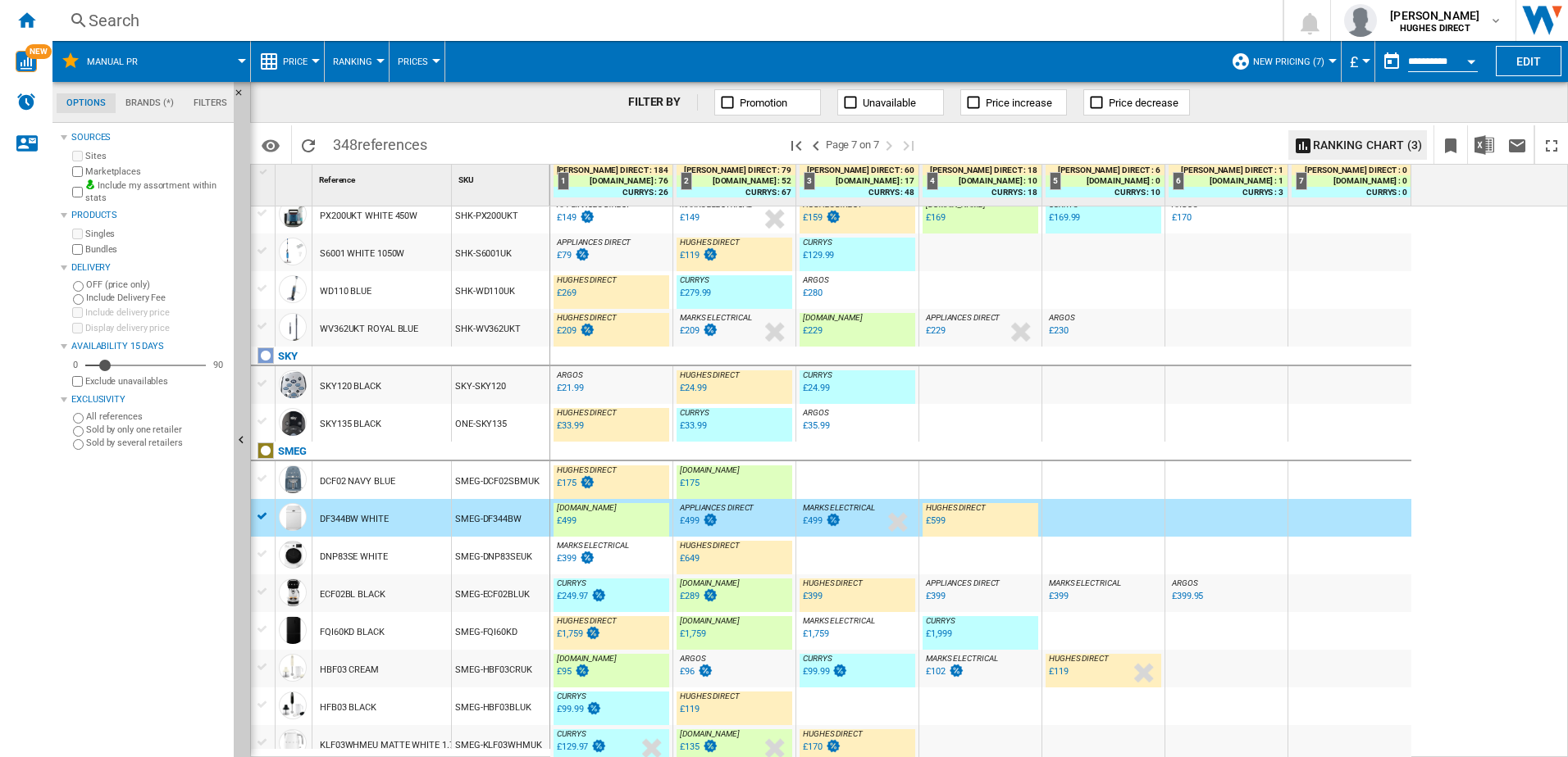
scroll to position [0, 0]
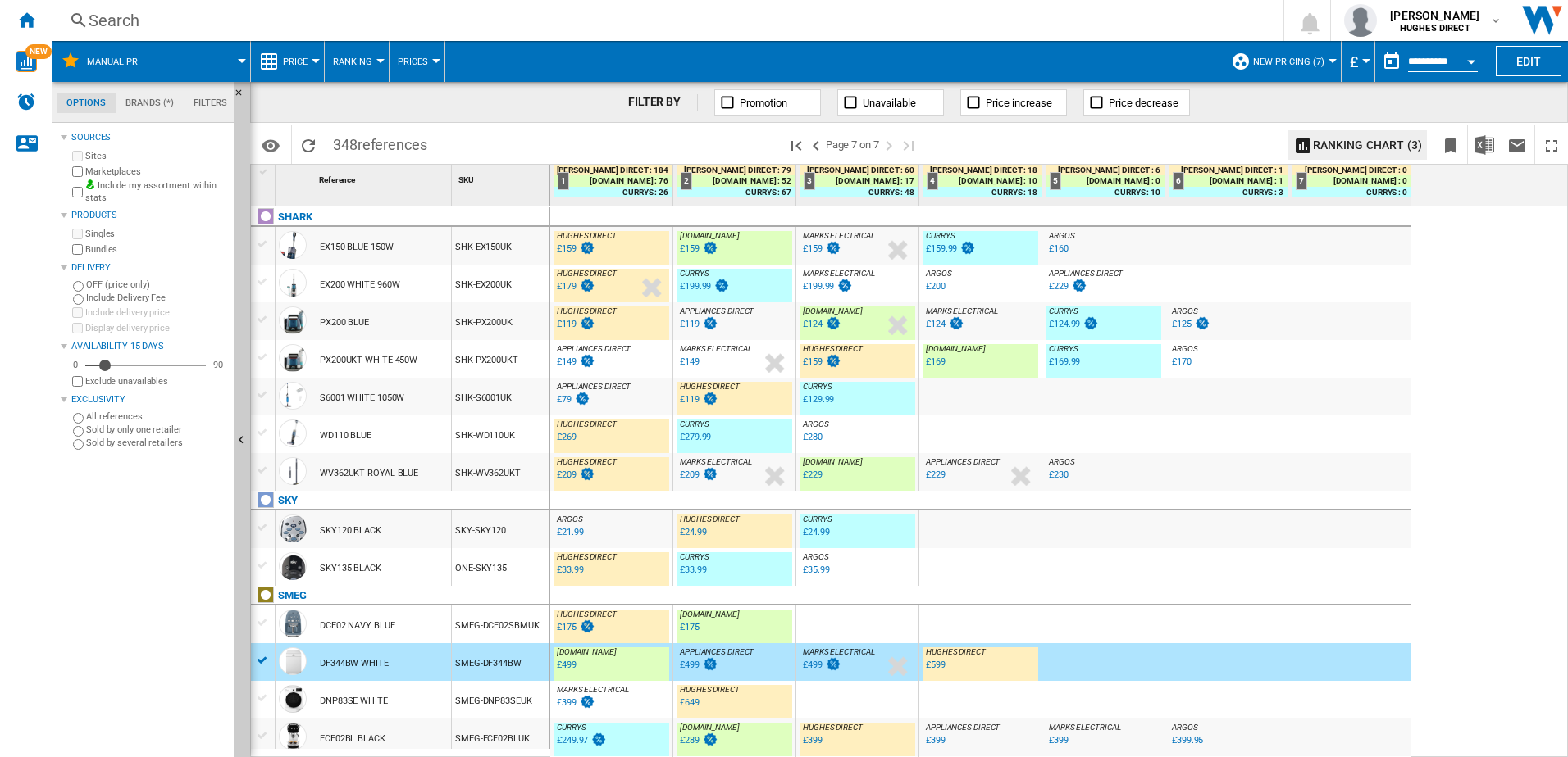
click at [466, 400] on div "SHK-S6001UK" at bounding box center [500, 396] width 98 height 38
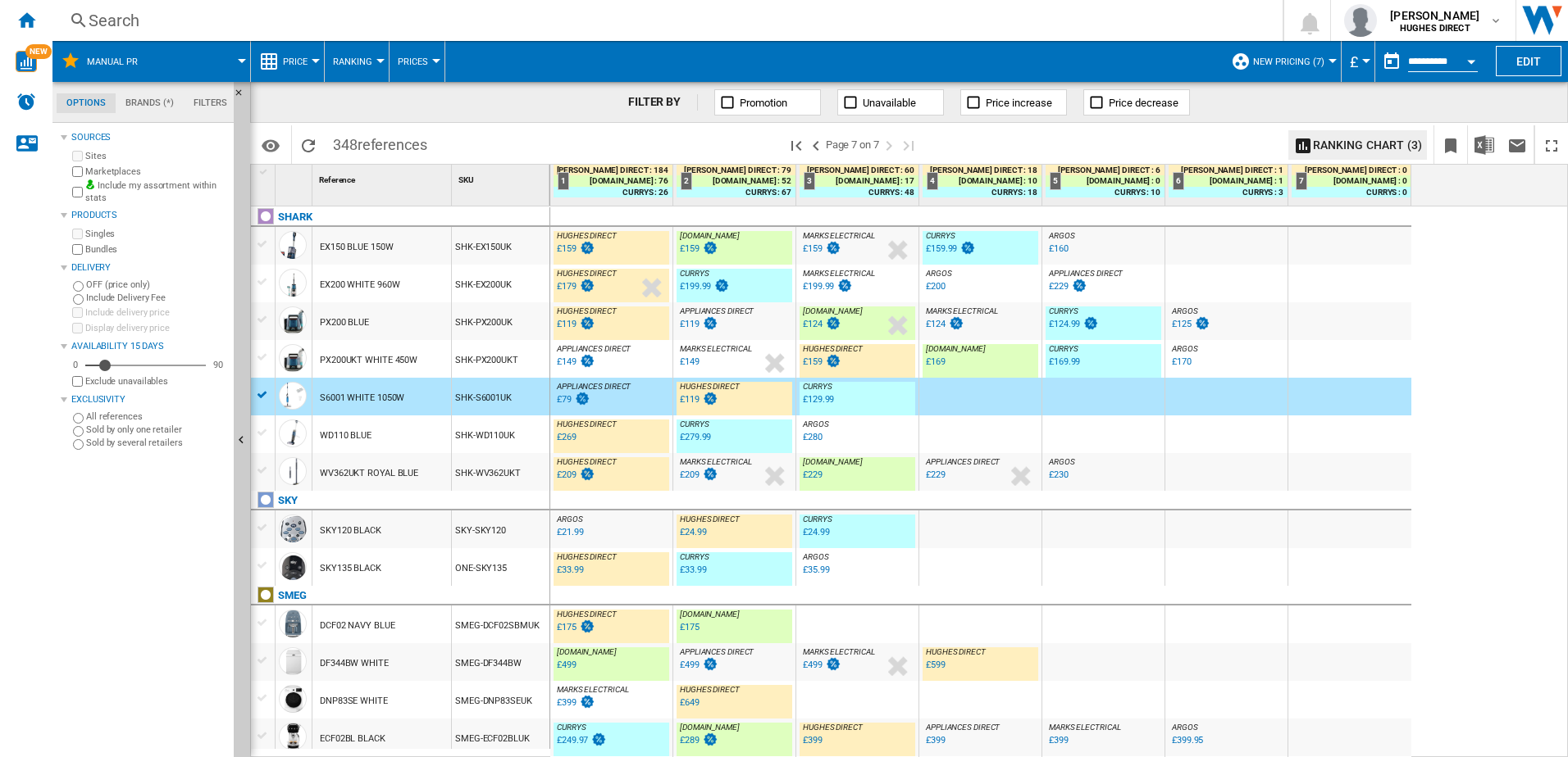
click at [525, 358] on div "SHK-PX200UKT" at bounding box center [500, 358] width 98 height 38
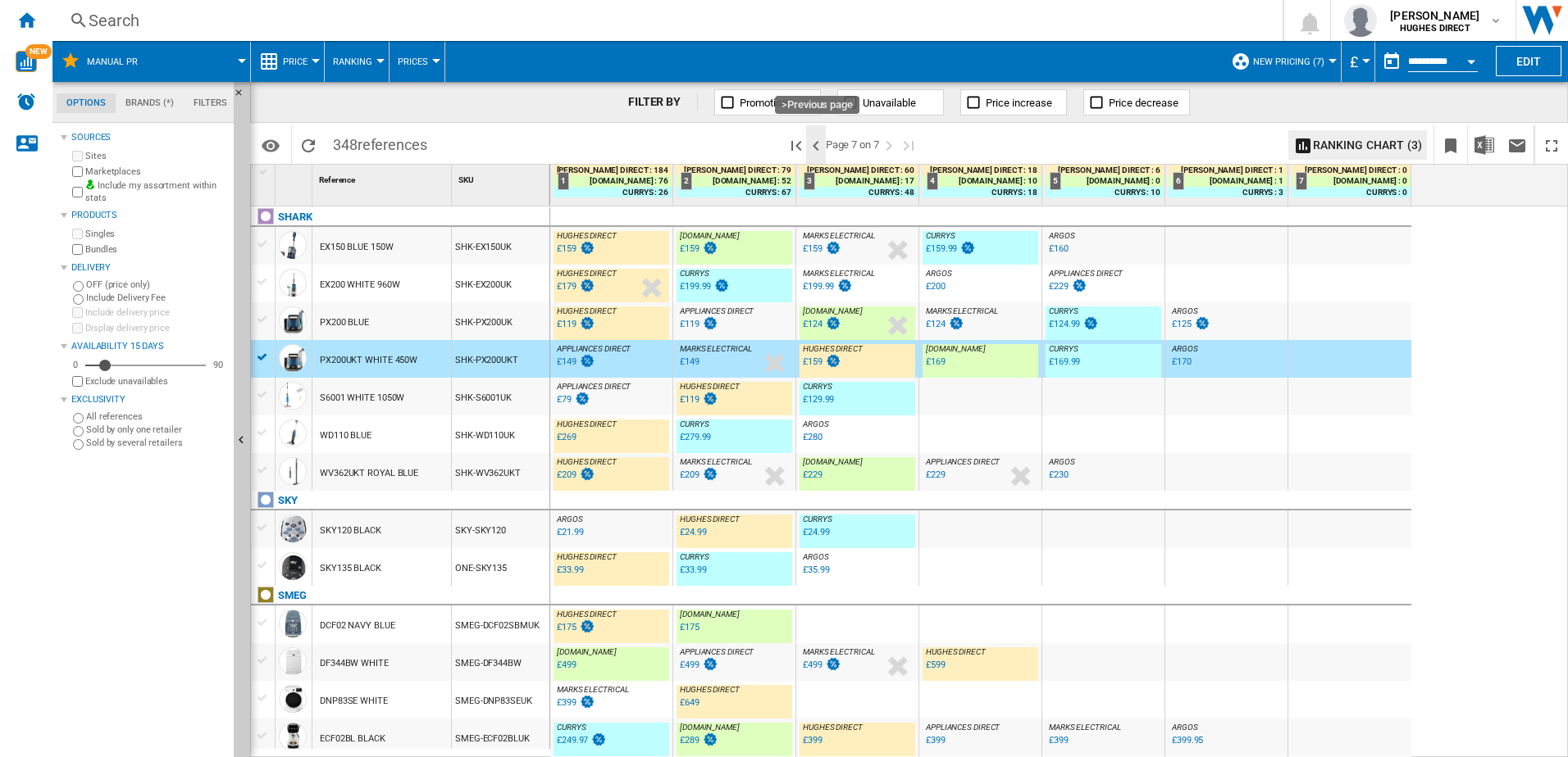
click at [821, 148] on ng-md-icon ">Previous page" at bounding box center [816, 146] width 20 height 20
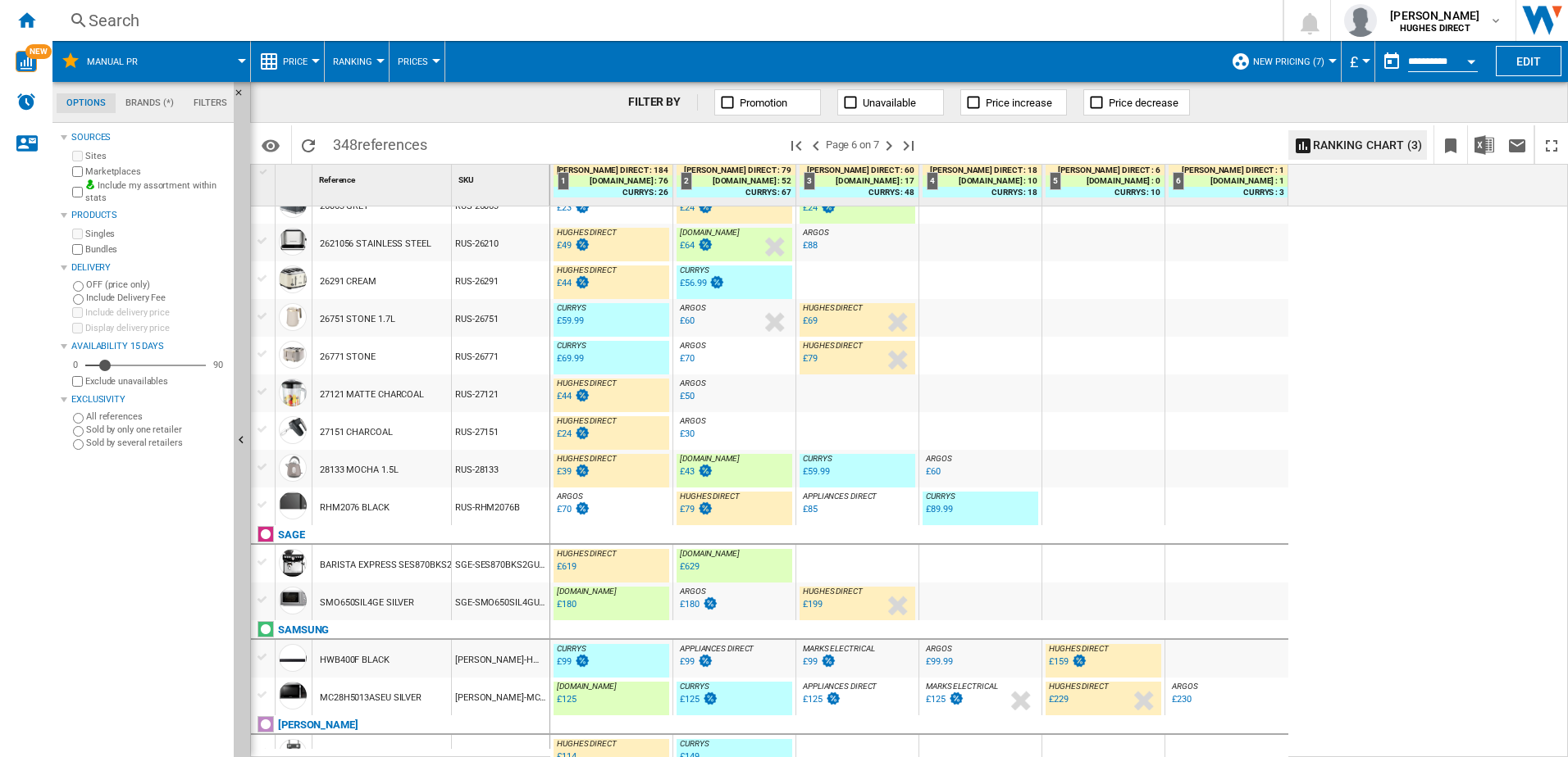
scroll to position [1472, 0]
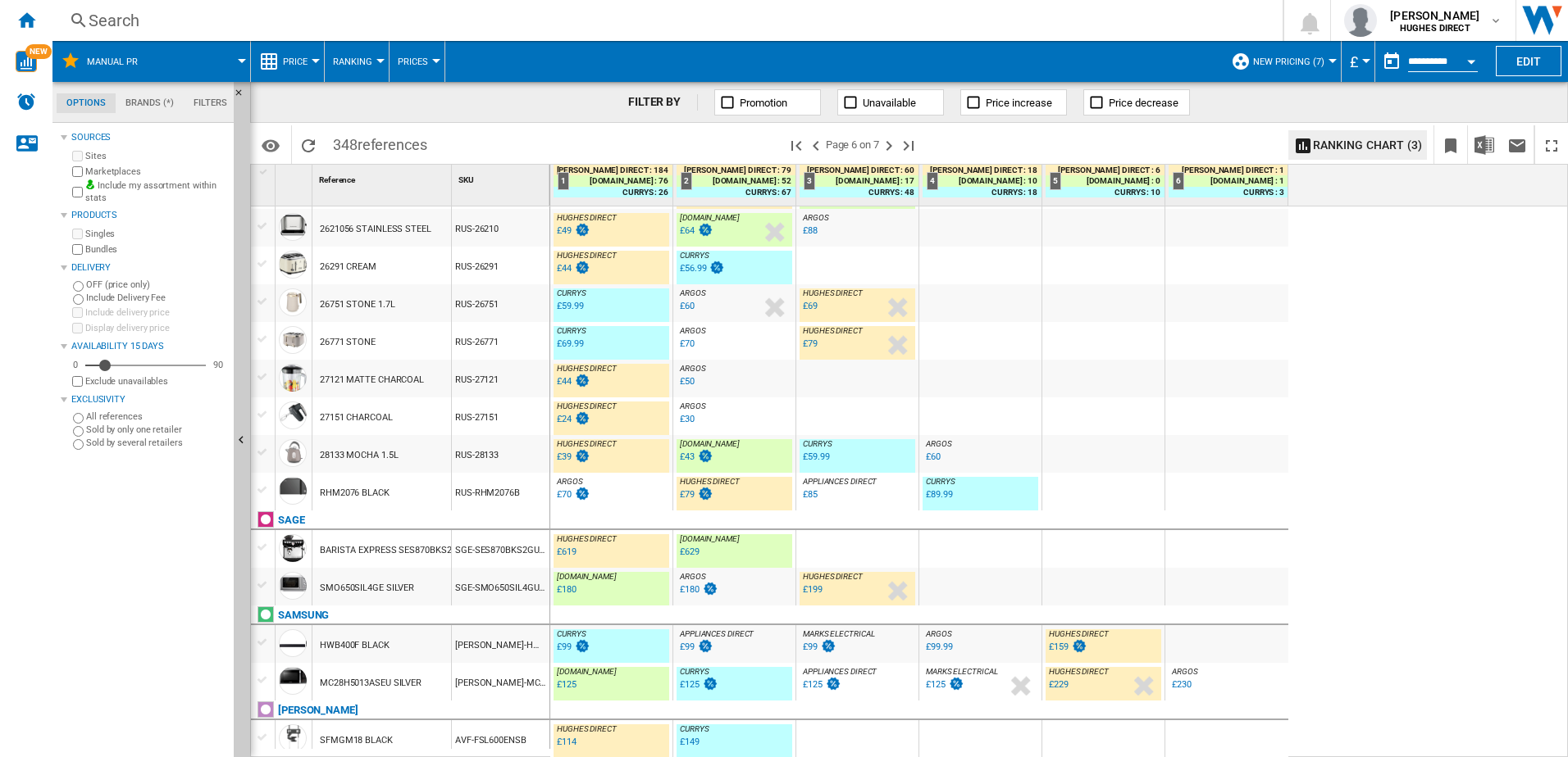
click at [474, 579] on div "SAM-HWB400F" at bounding box center [500, 644] width 98 height 38
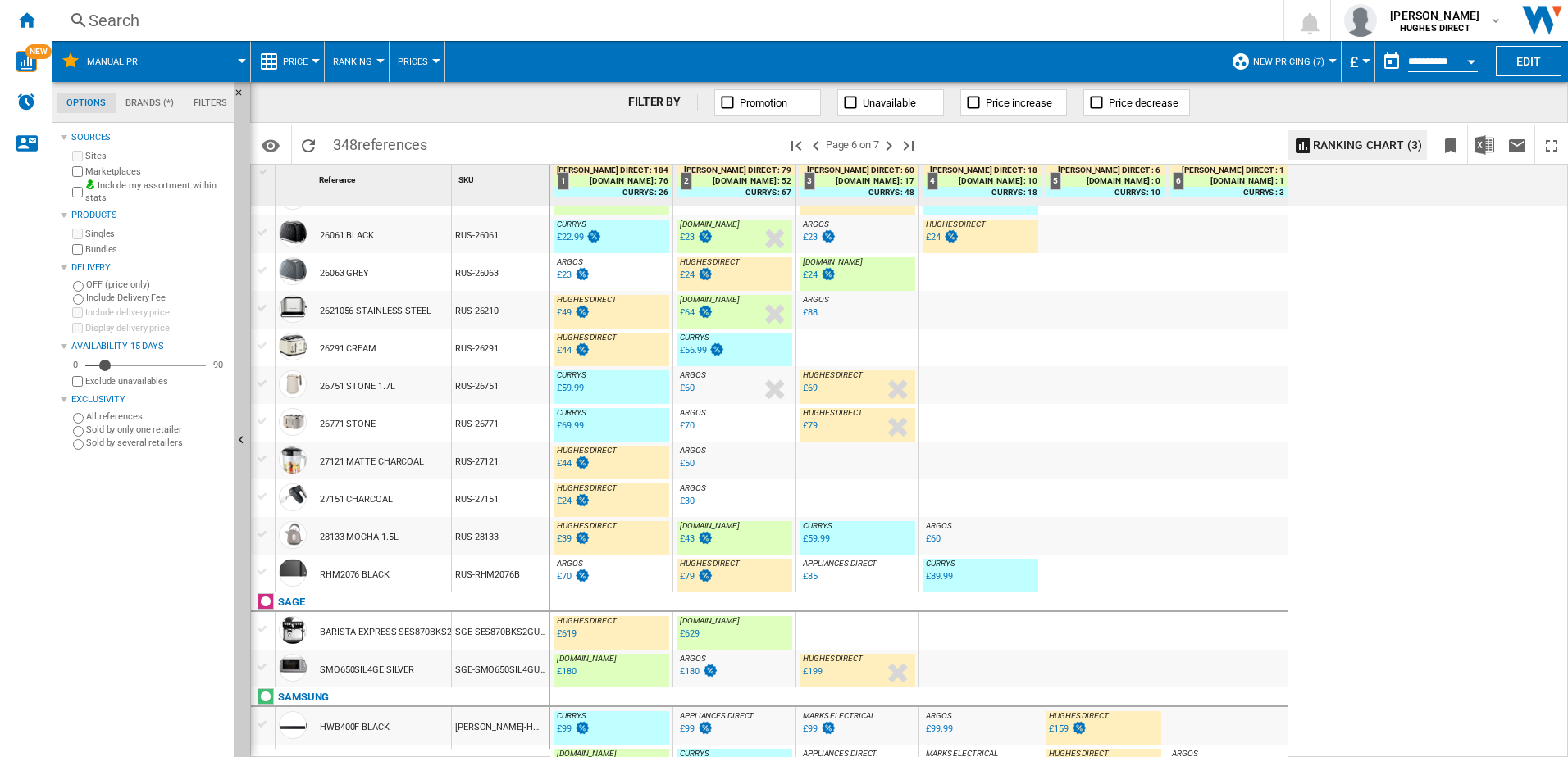
click at [482, 576] on div "RUS-RHM2076B" at bounding box center [500, 574] width 98 height 38
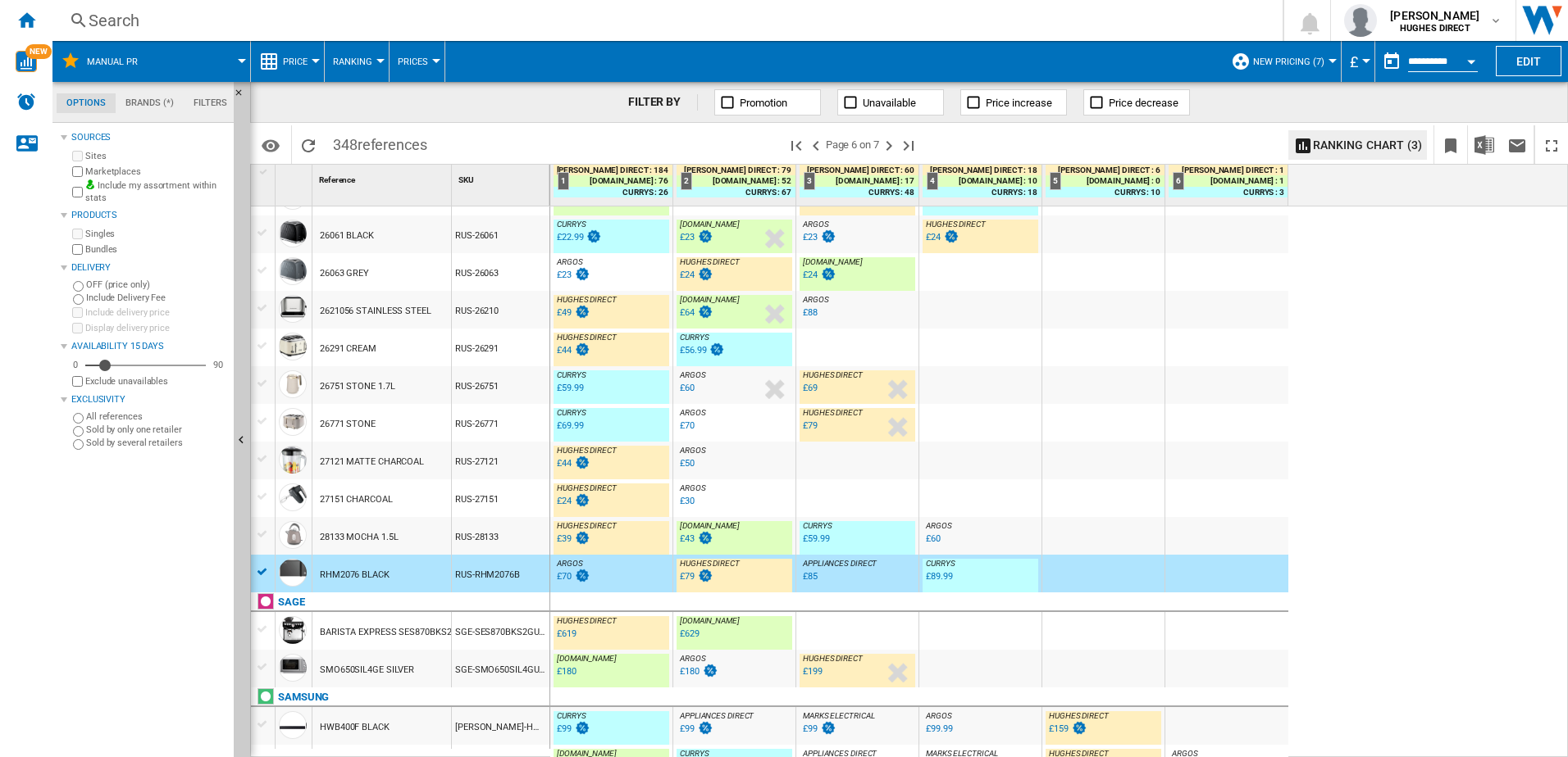
click at [510, 277] on div "RUS-26063" at bounding box center [500, 272] width 98 height 38
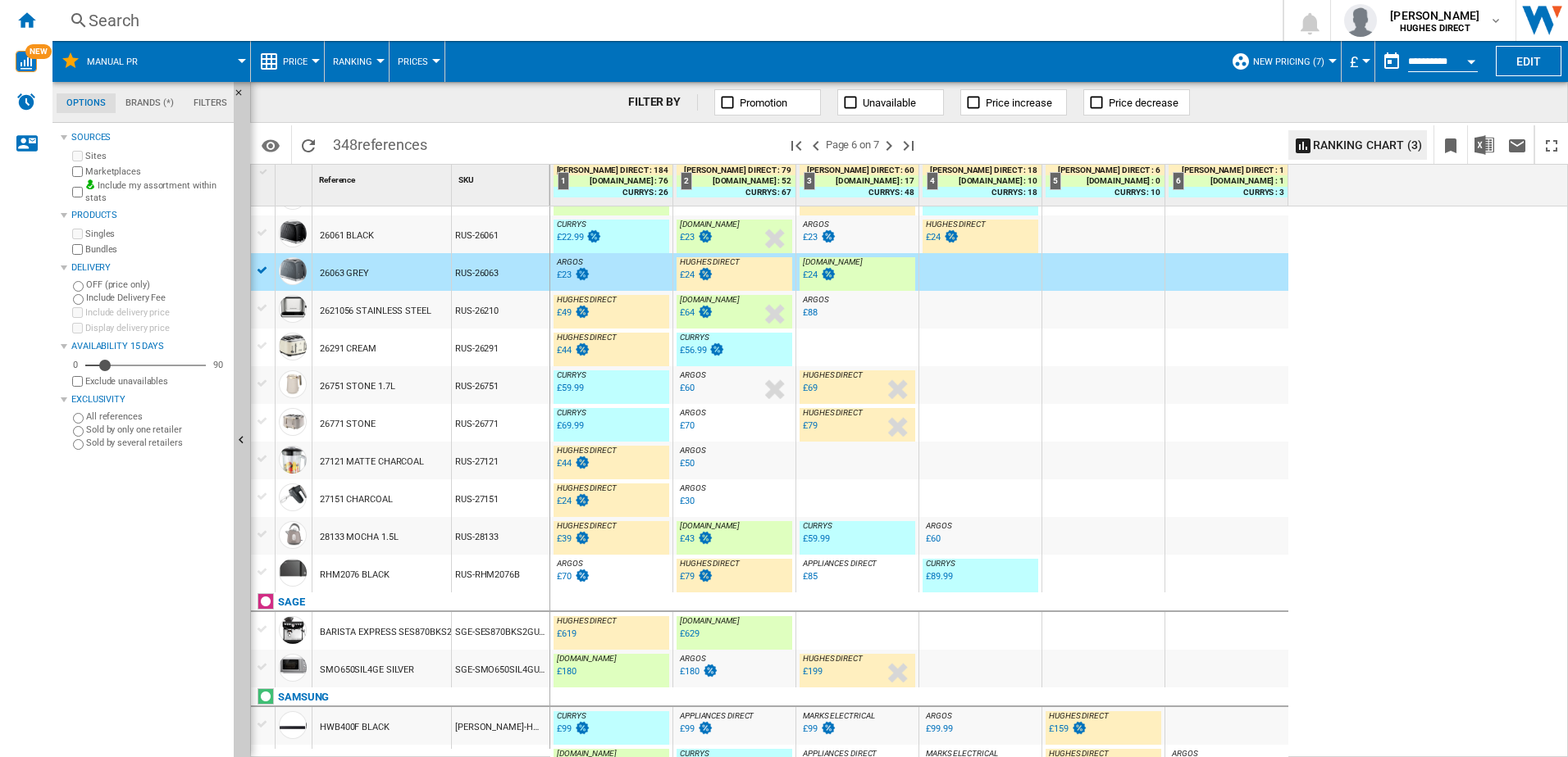
scroll to position [1144, 0]
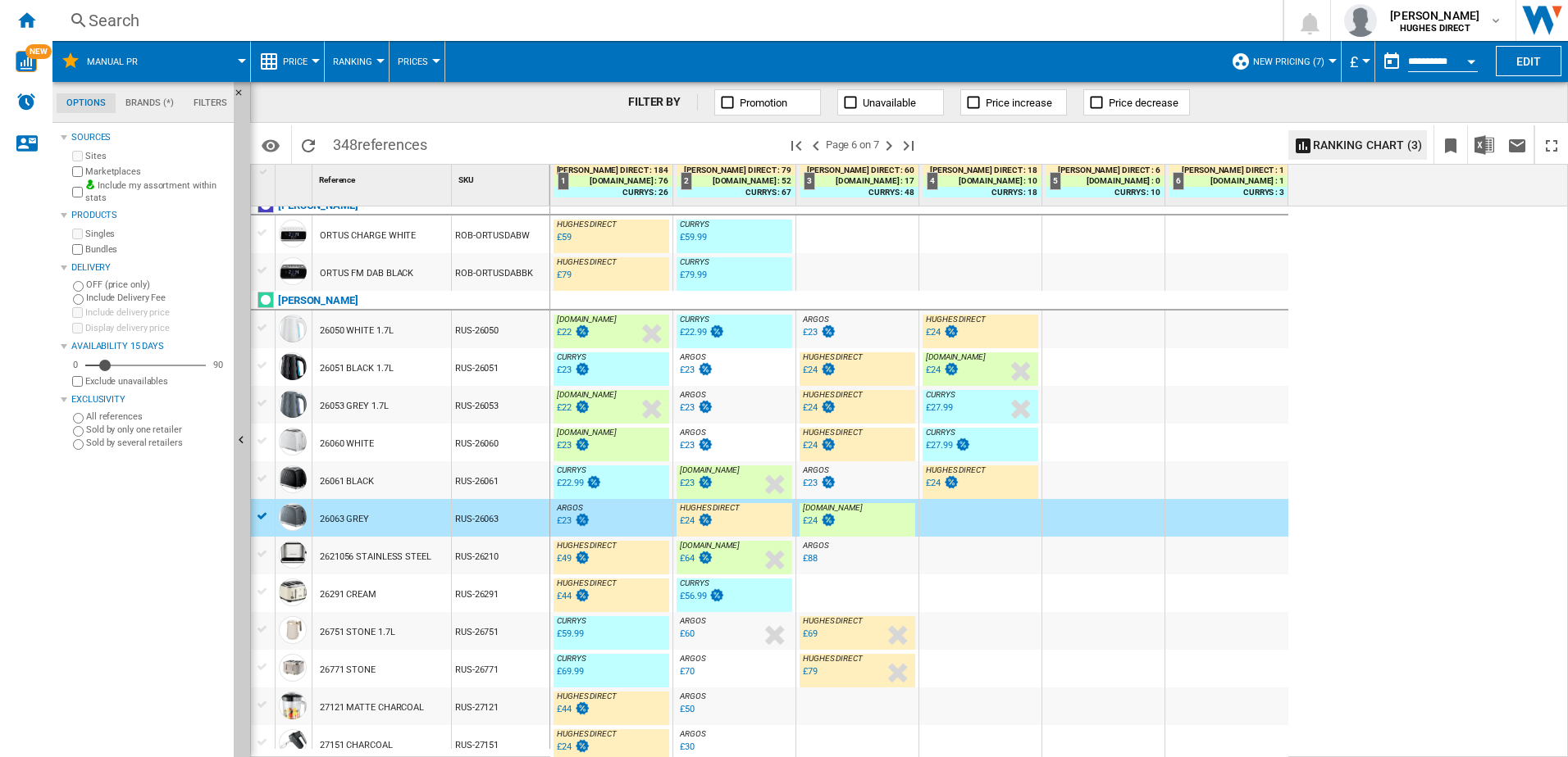
click at [478, 492] on div "RUS-26061" at bounding box center [500, 480] width 98 height 38
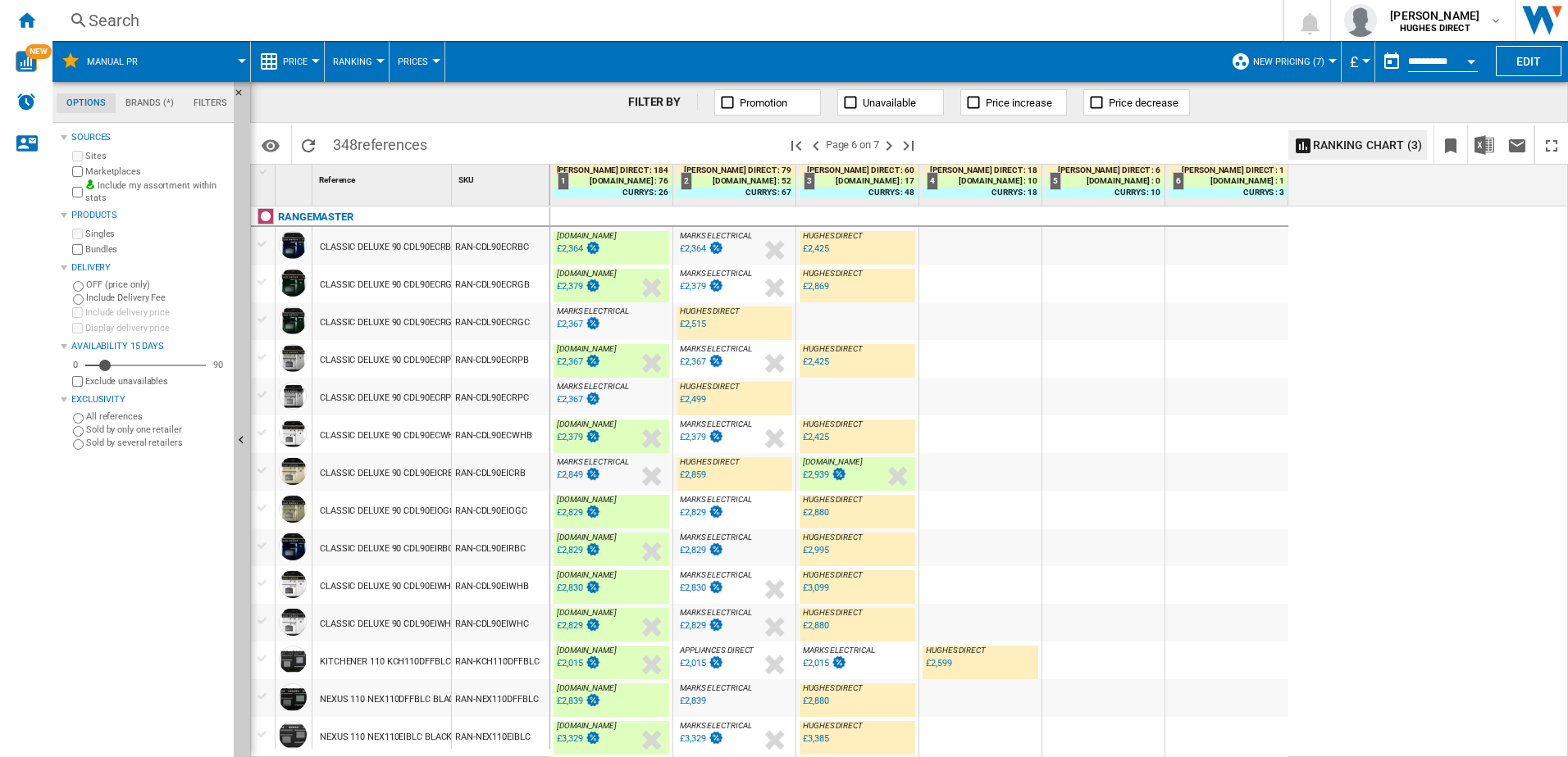
scroll to position [410, 0]
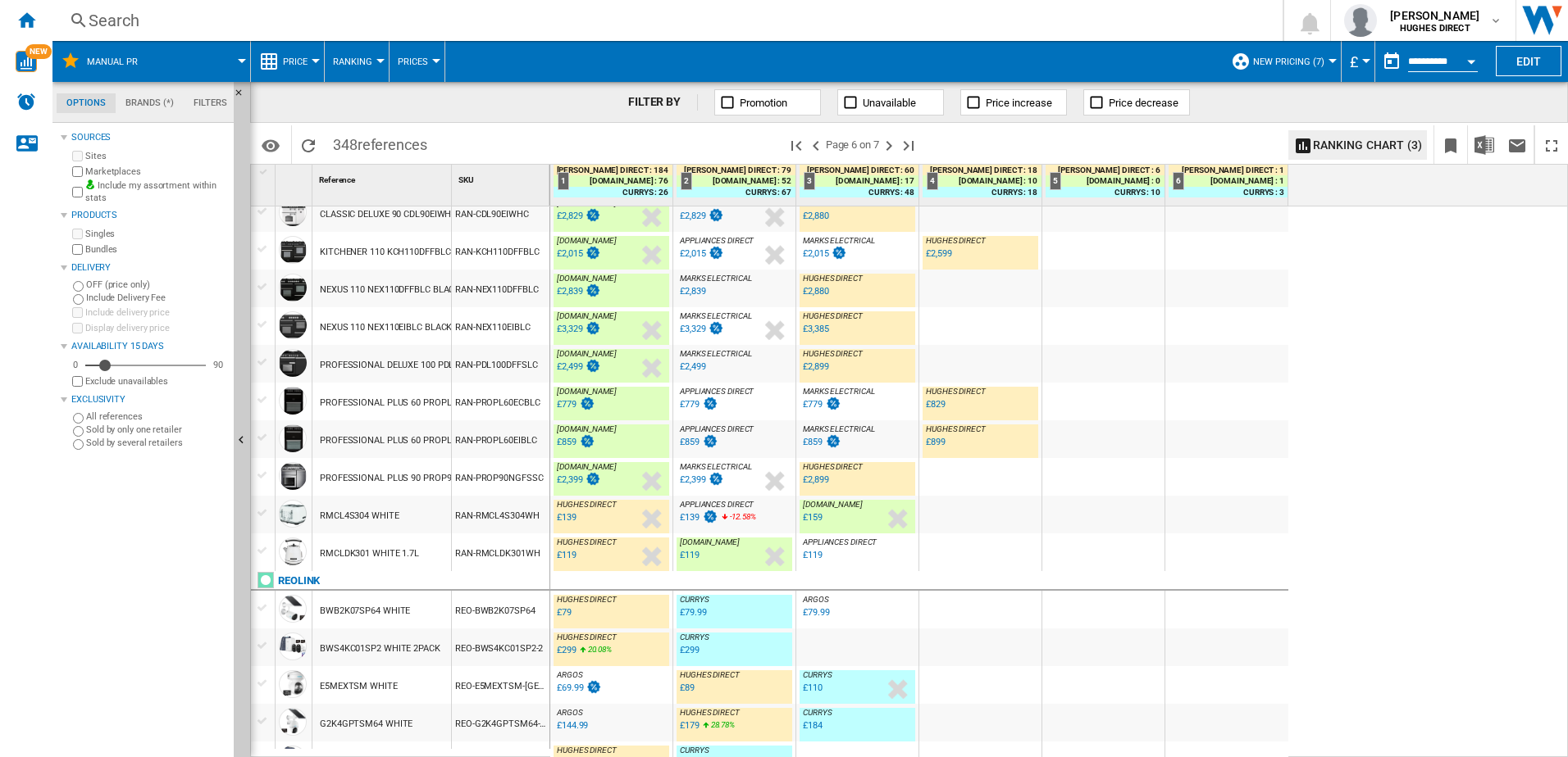
click at [480, 484] on div "RAN-PROP90NGFSSC" at bounding box center [500, 477] width 98 height 38
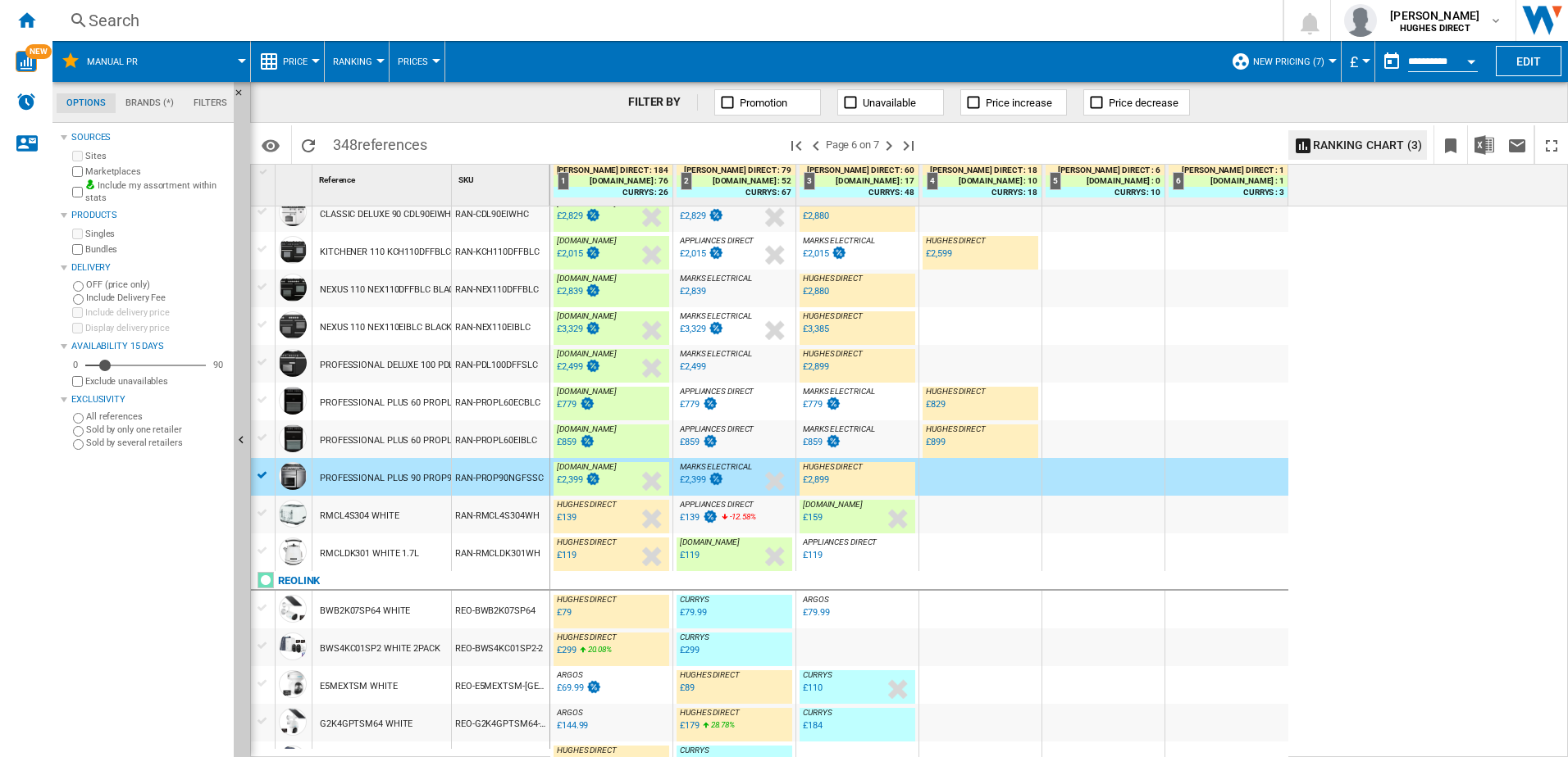
scroll to position [0, 0]
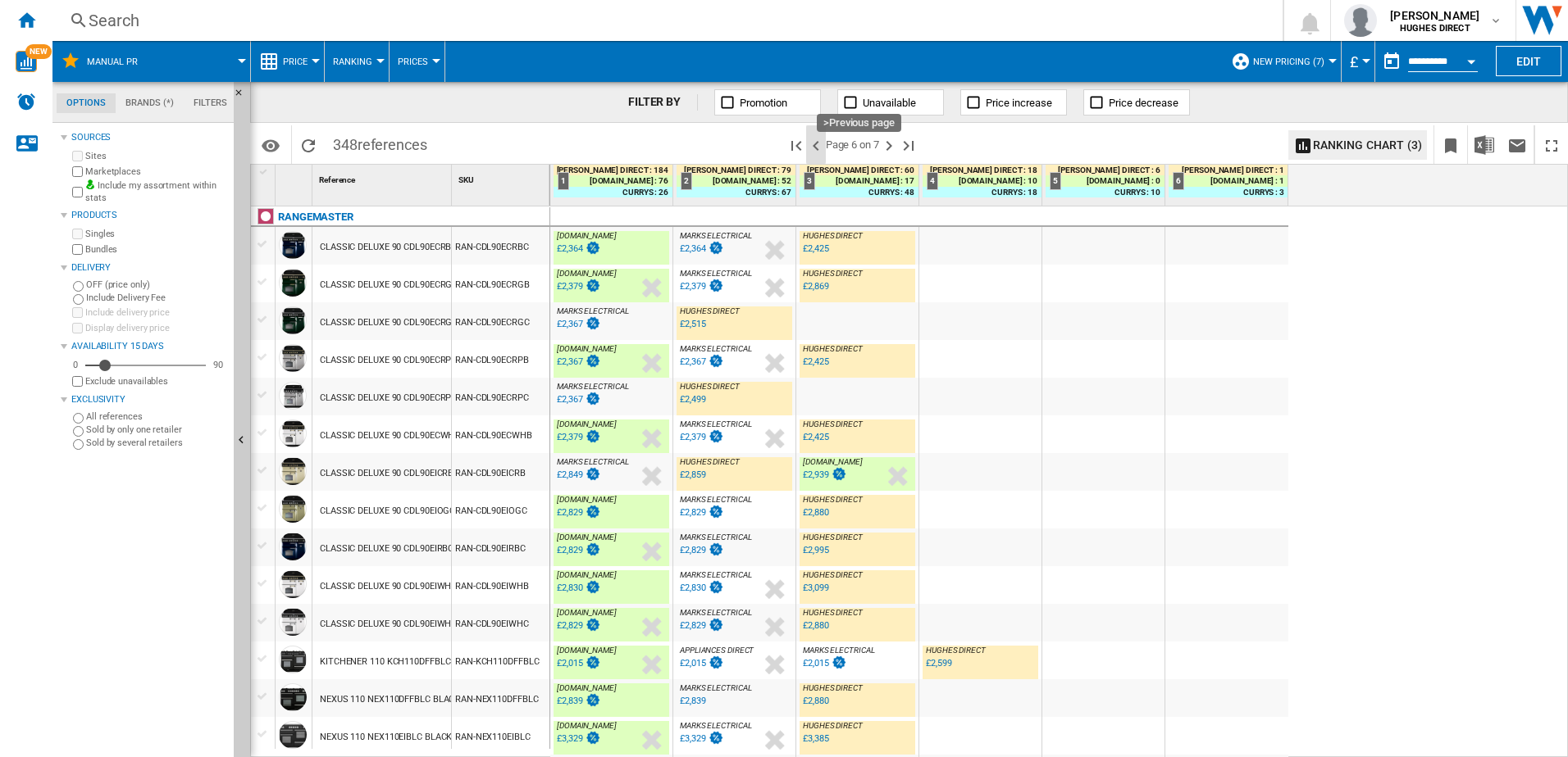
click at [819, 146] on ng-md-icon ">Previous page" at bounding box center [816, 146] width 20 height 20
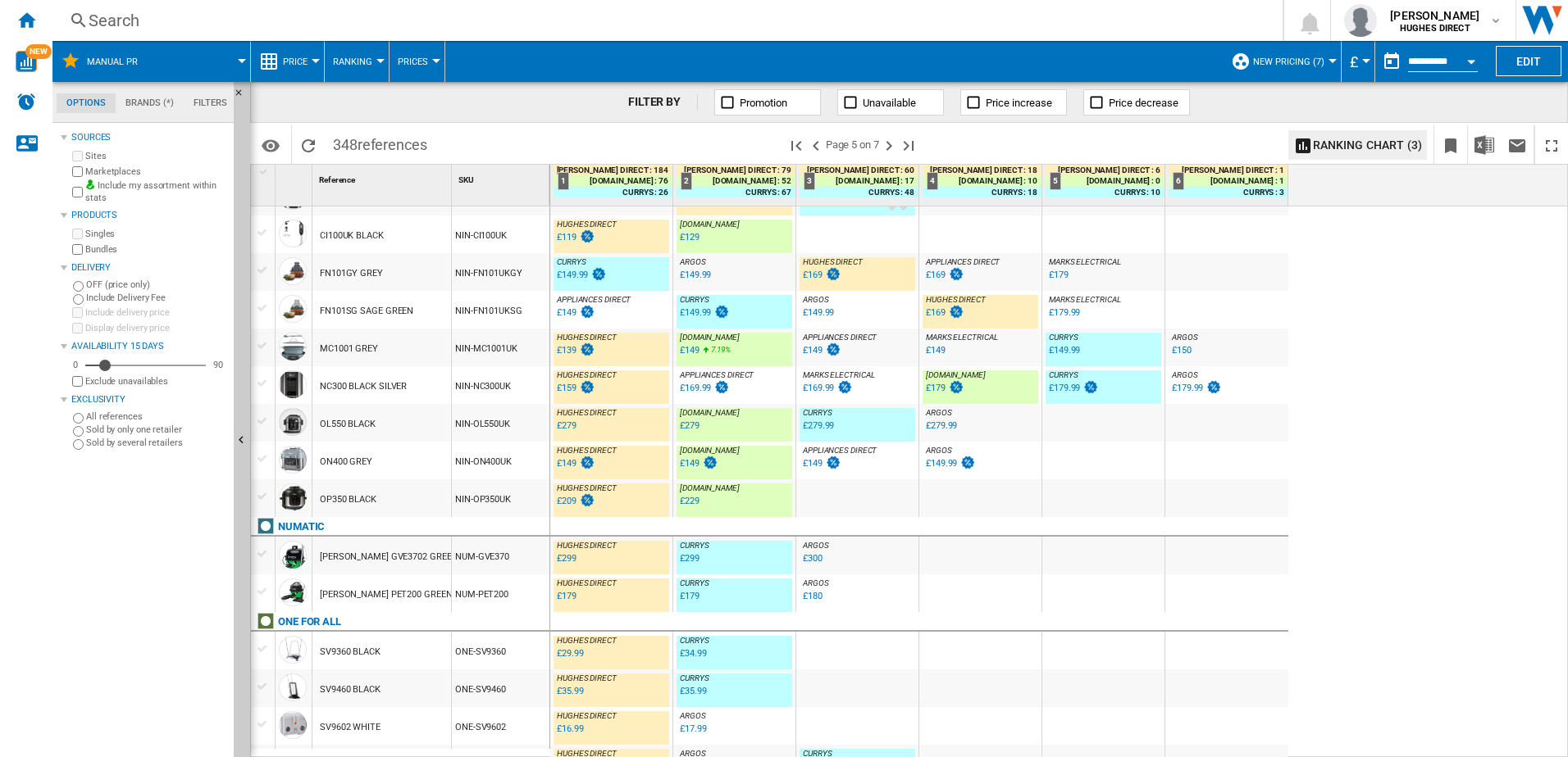
scroll to position [609, 0]
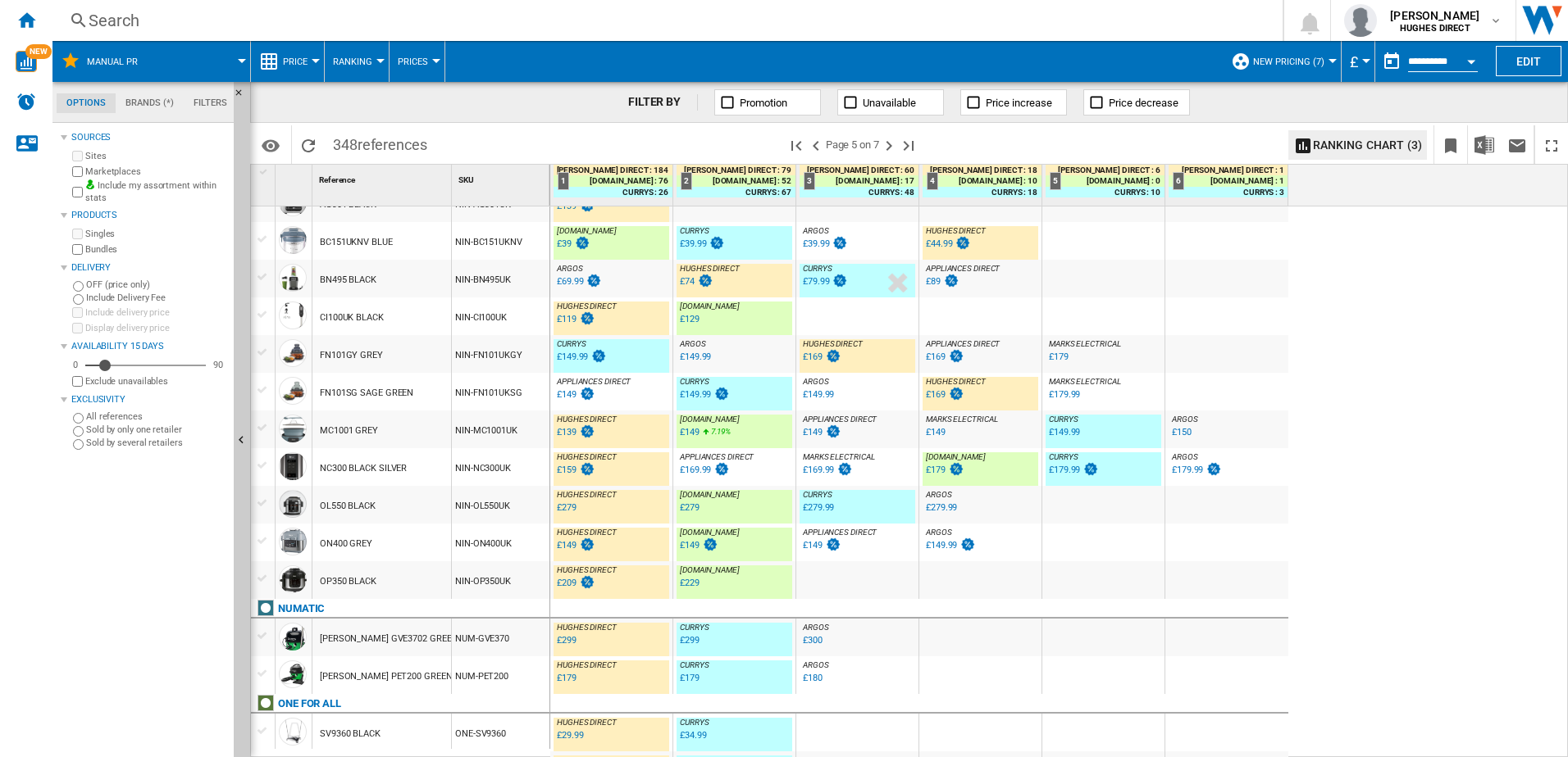
click at [498, 392] on div "NIN-FN101UKSG" at bounding box center [500, 391] width 98 height 38
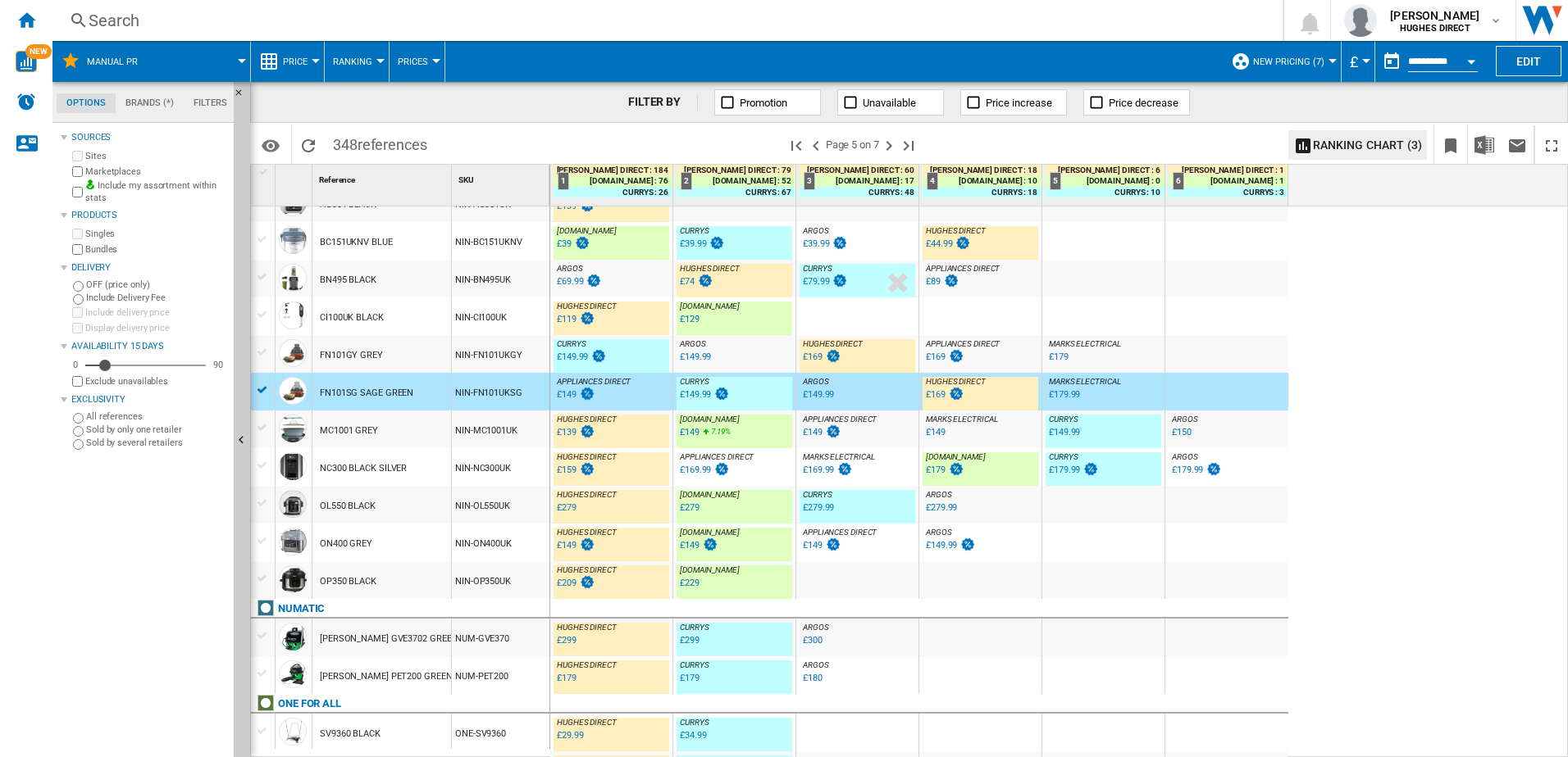
click at [452, 363] on div "NIN-FN101UKGY" at bounding box center [500, 353] width 98 height 38
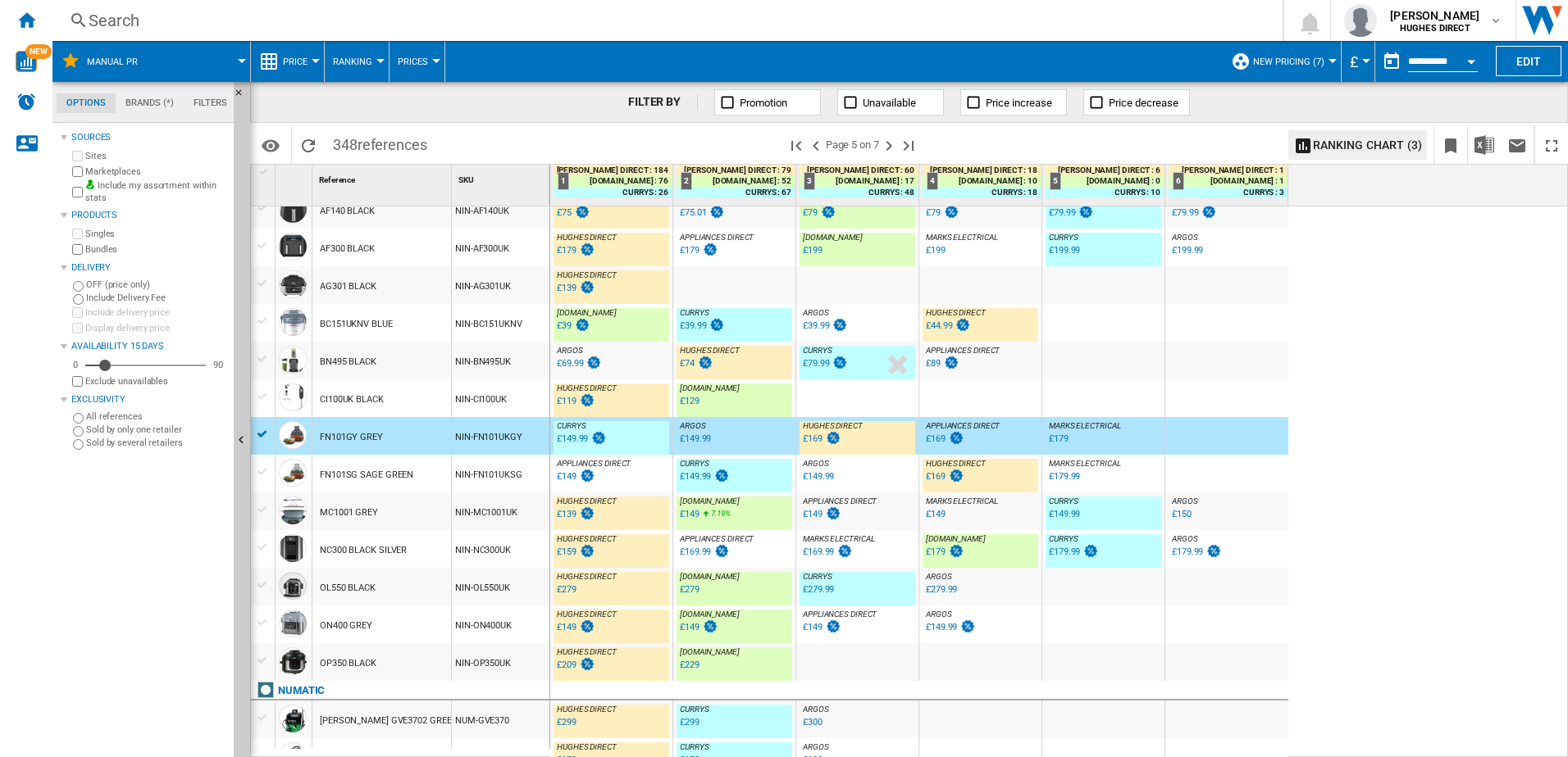
scroll to position [446, 0]
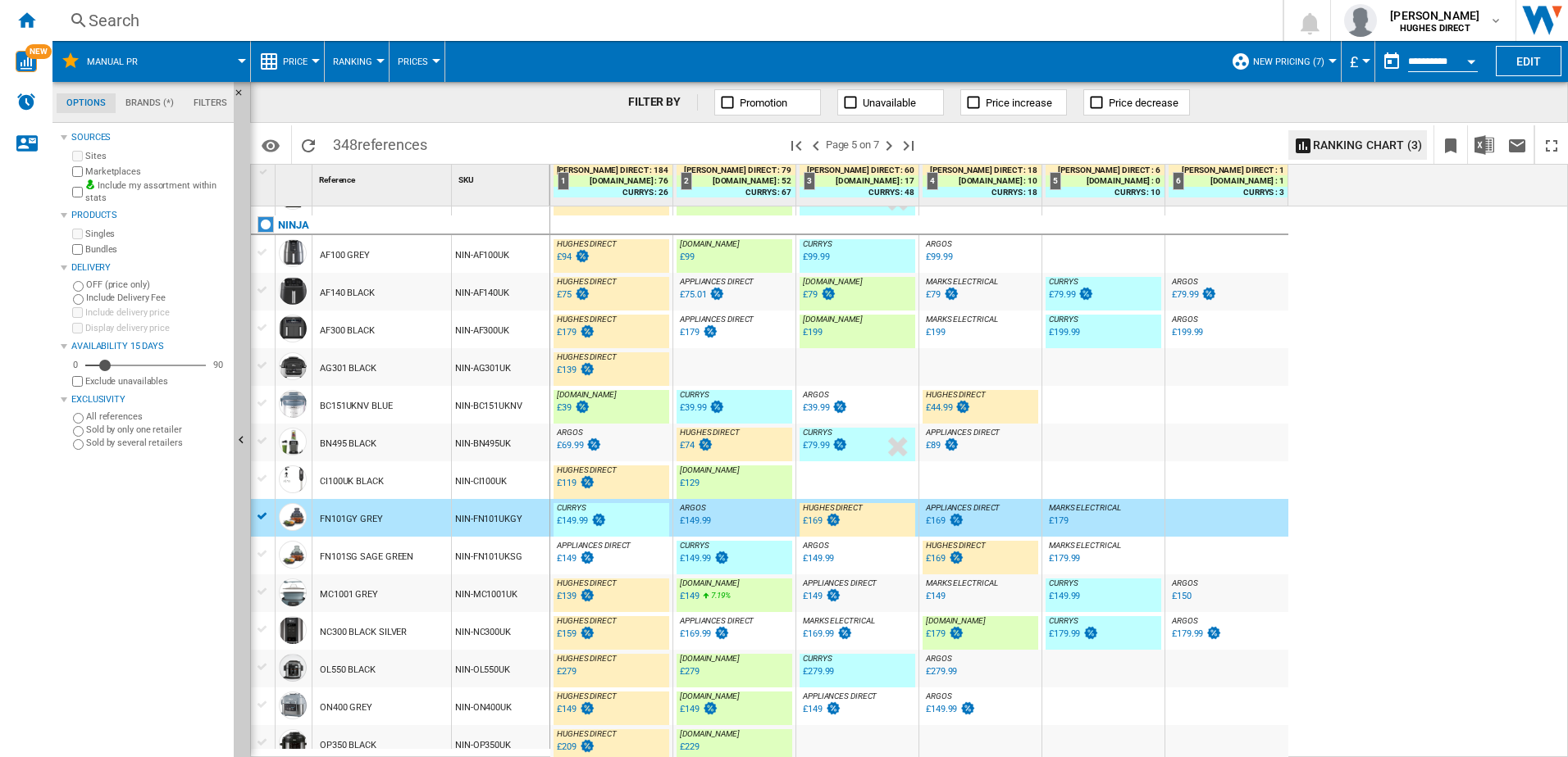
click at [367, 442] on div "BN495 BLACK" at bounding box center [348, 444] width 57 height 38
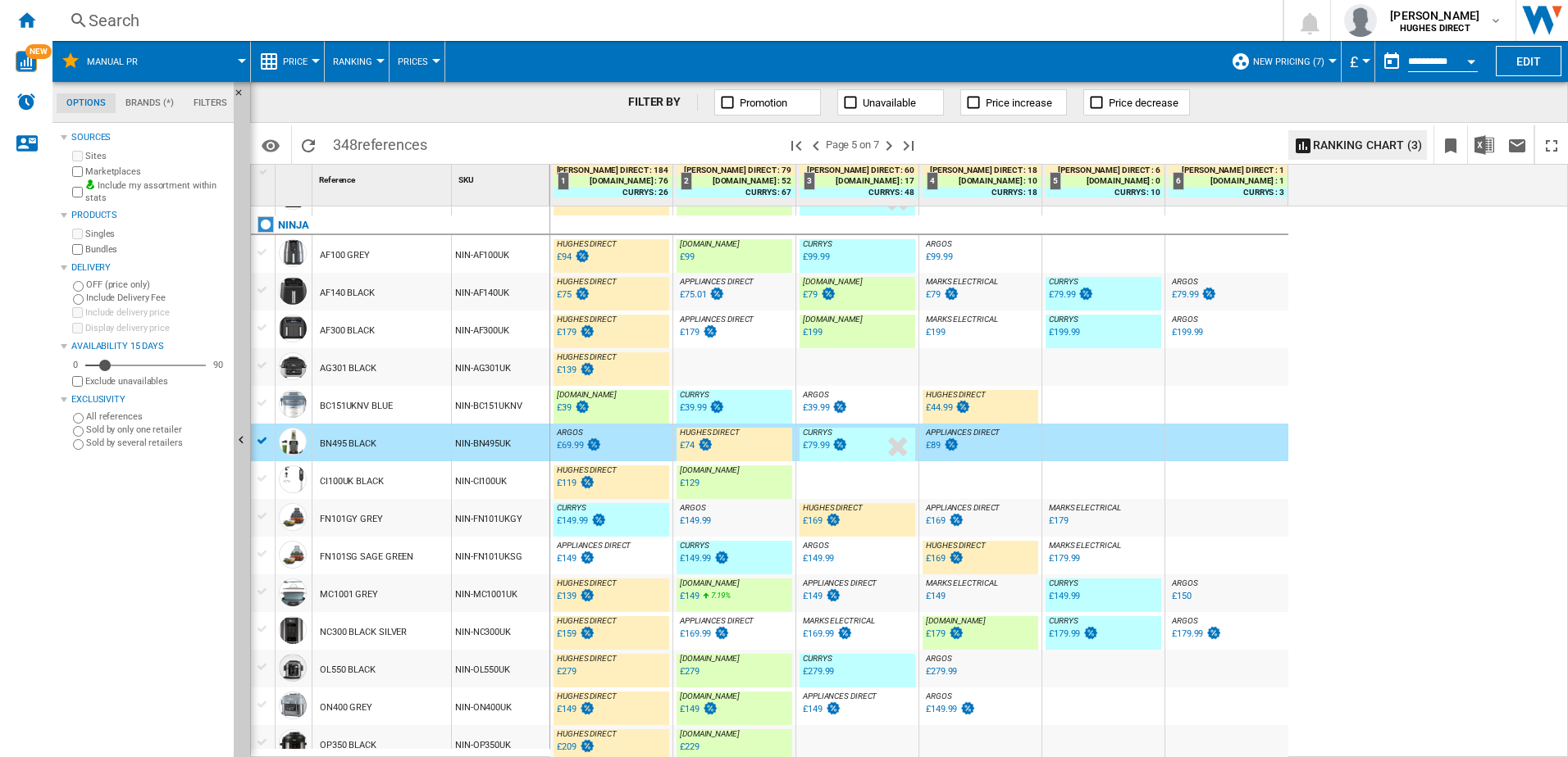
click at [516, 410] on div "NIN-BC151UKNV" at bounding box center [500, 404] width 98 height 38
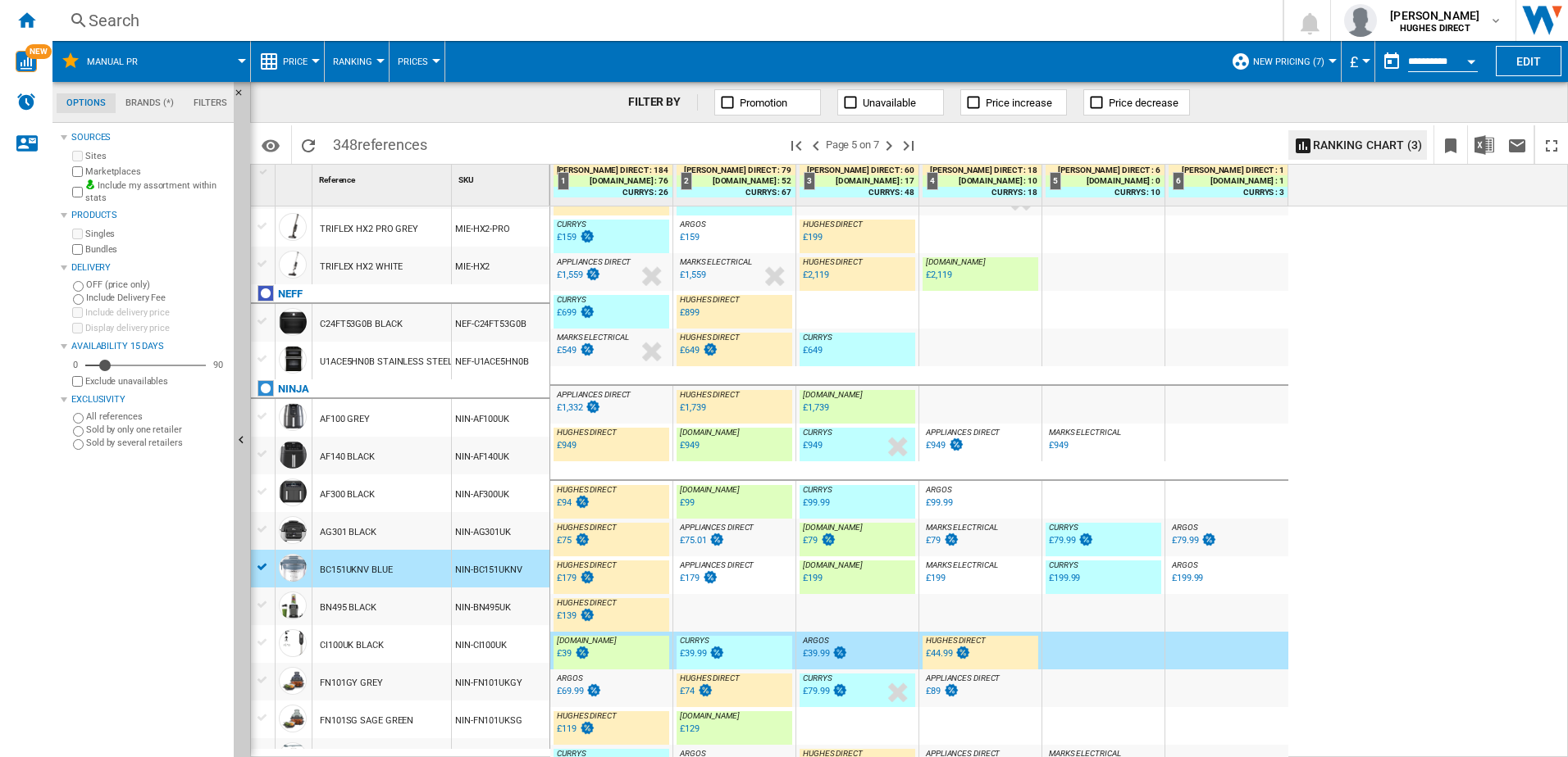
scroll to position [200, 0]
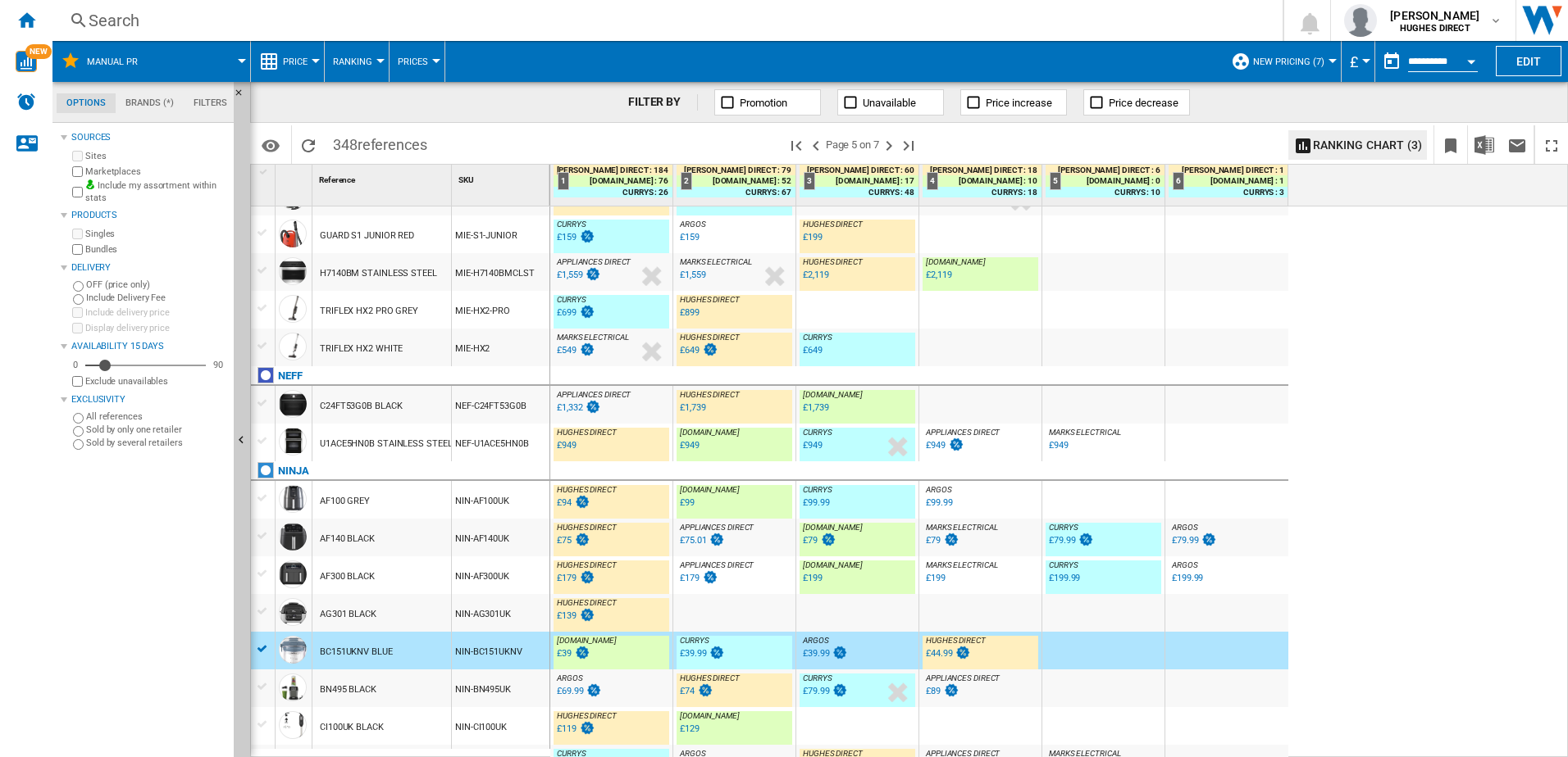
click at [506, 414] on div "NEF-C24FT53G0B" at bounding box center [500, 404] width 98 height 38
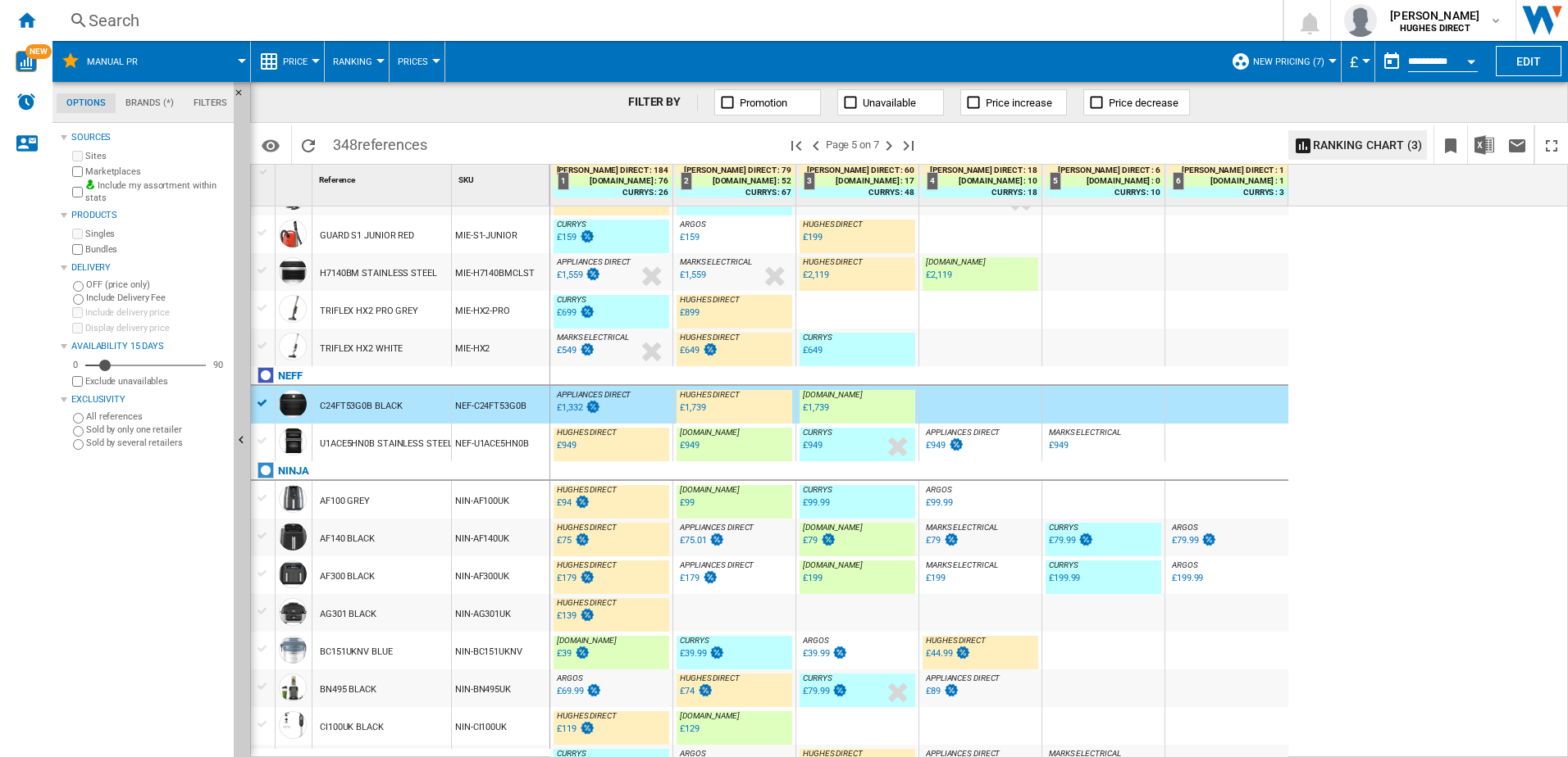
scroll to position [118, 0]
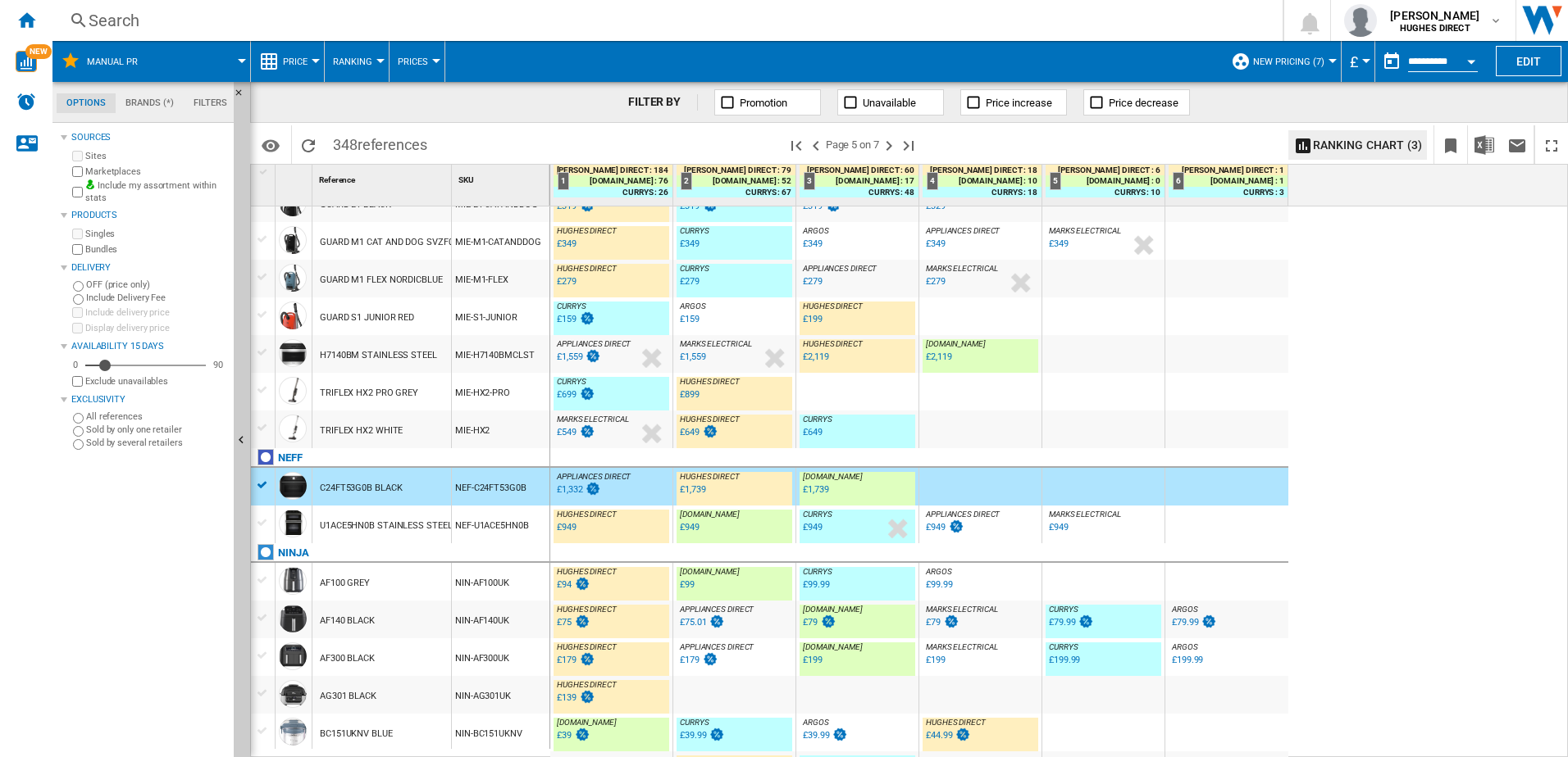
click at [451, 434] on div "TRIFLEX HX2 WHITE" at bounding box center [382, 429] width 139 height 38
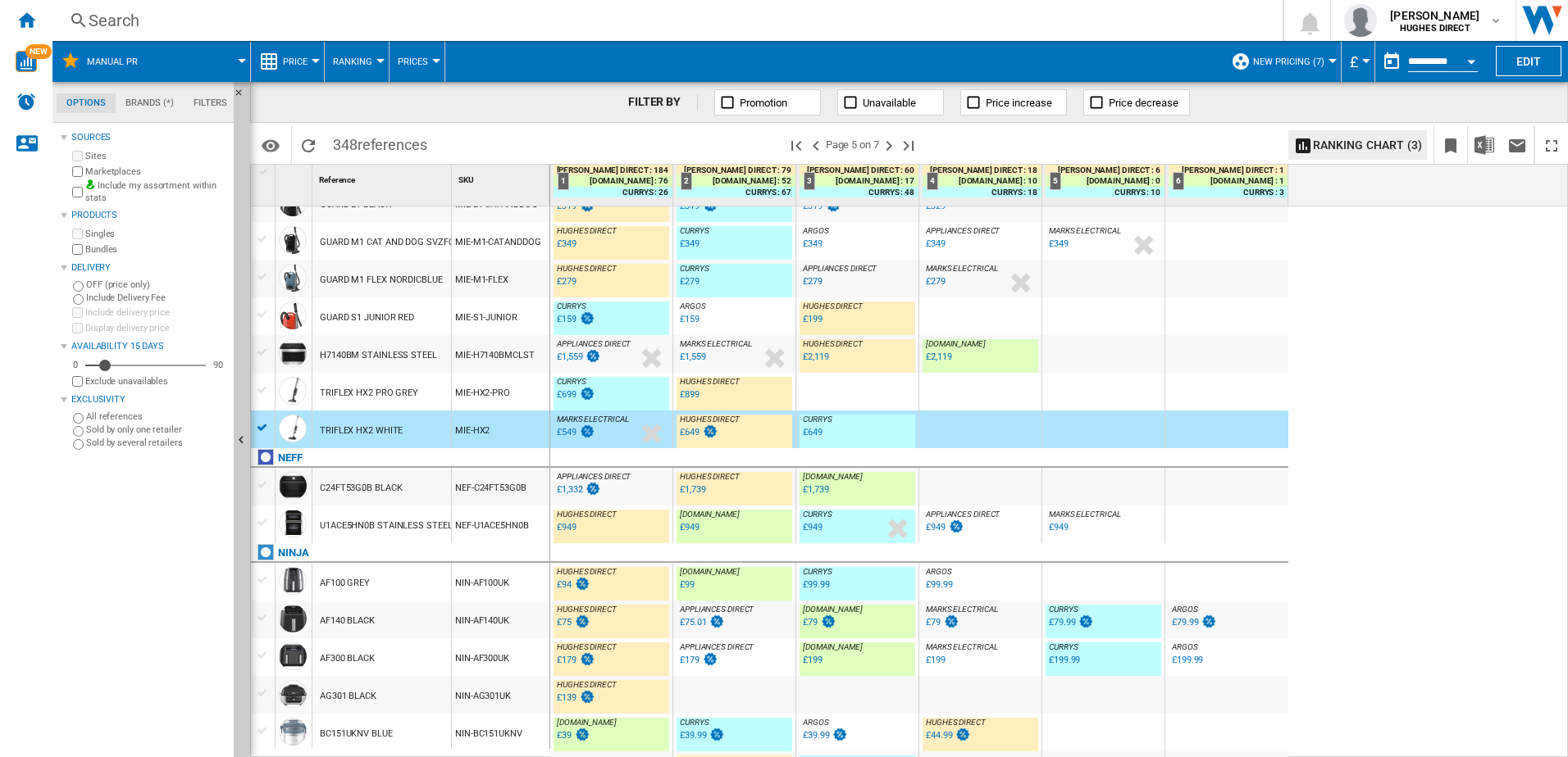
click at [453, 396] on div "MIE-HX2-PRO" at bounding box center [500, 391] width 98 height 38
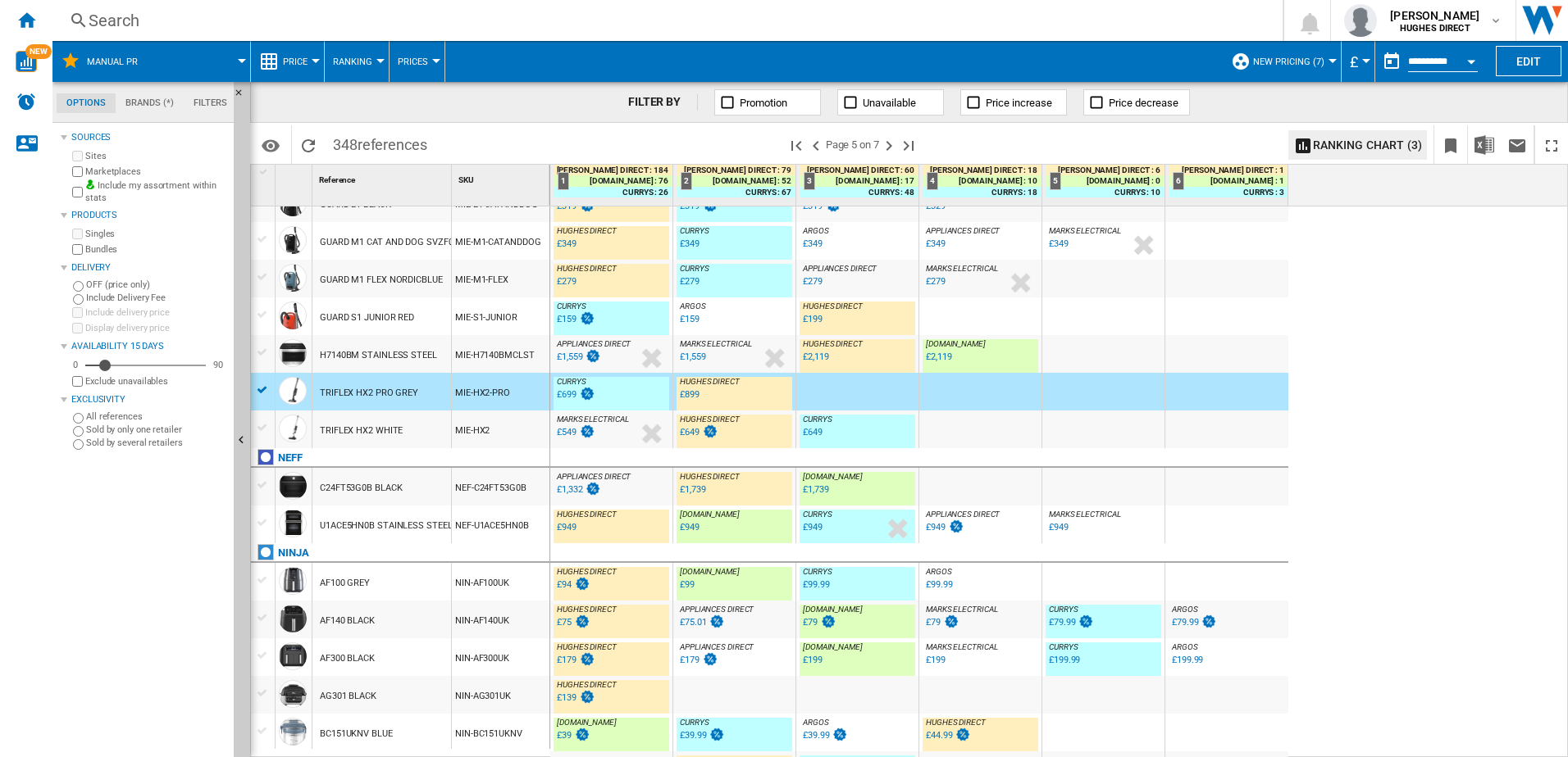
click at [475, 330] on div "MIE-S1-JUNIOR" at bounding box center [500, 316] width 98 height 38
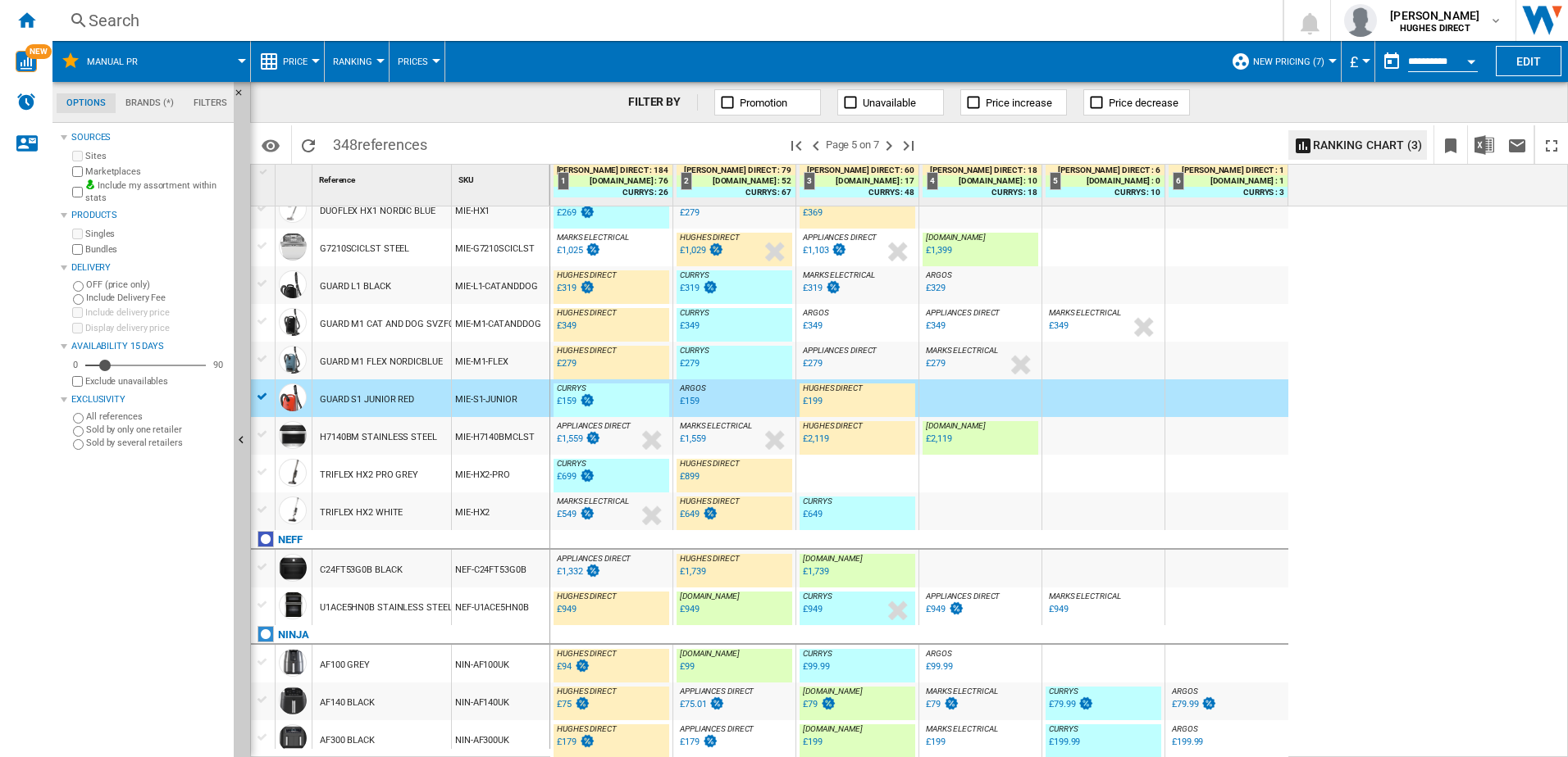
scroll to position [0, 0]
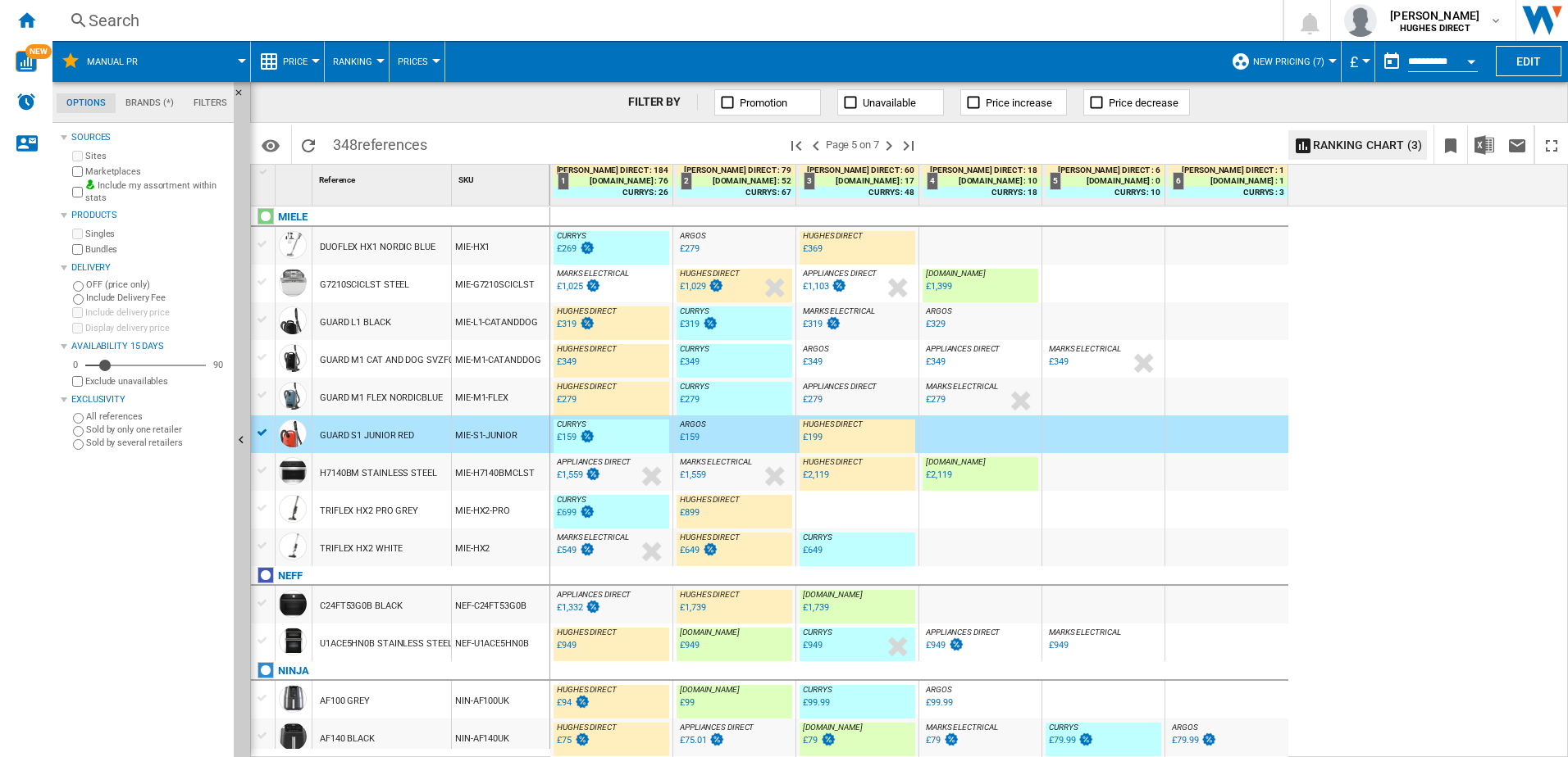
click at [484, 300] on div "MIE-G7210SCICLST" at bounding box center [500, 283] width 98 height 38
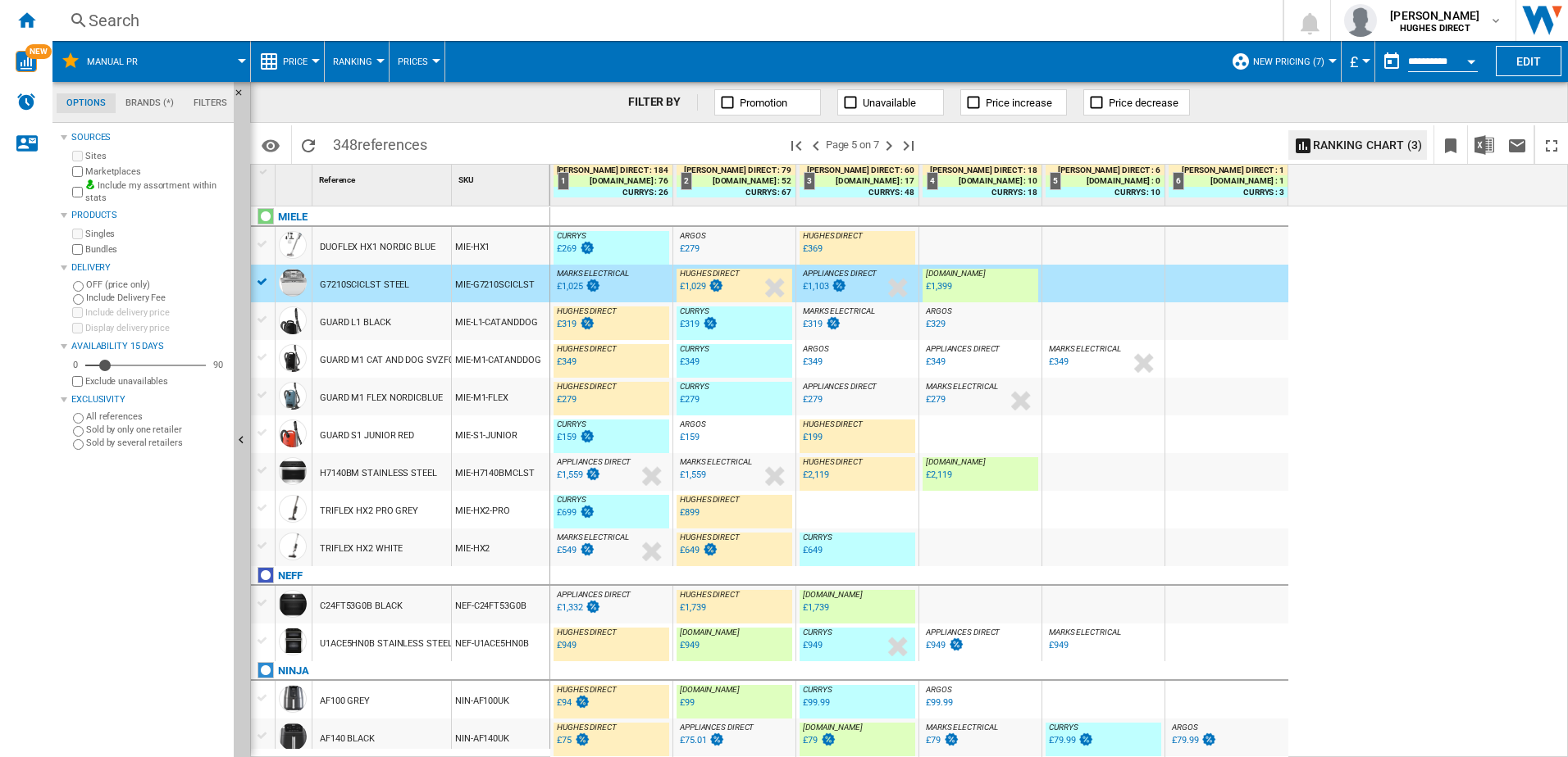
click at [483, 258] on div "MIE-HX1" at bounding box center [500, 245] width 98 height 38
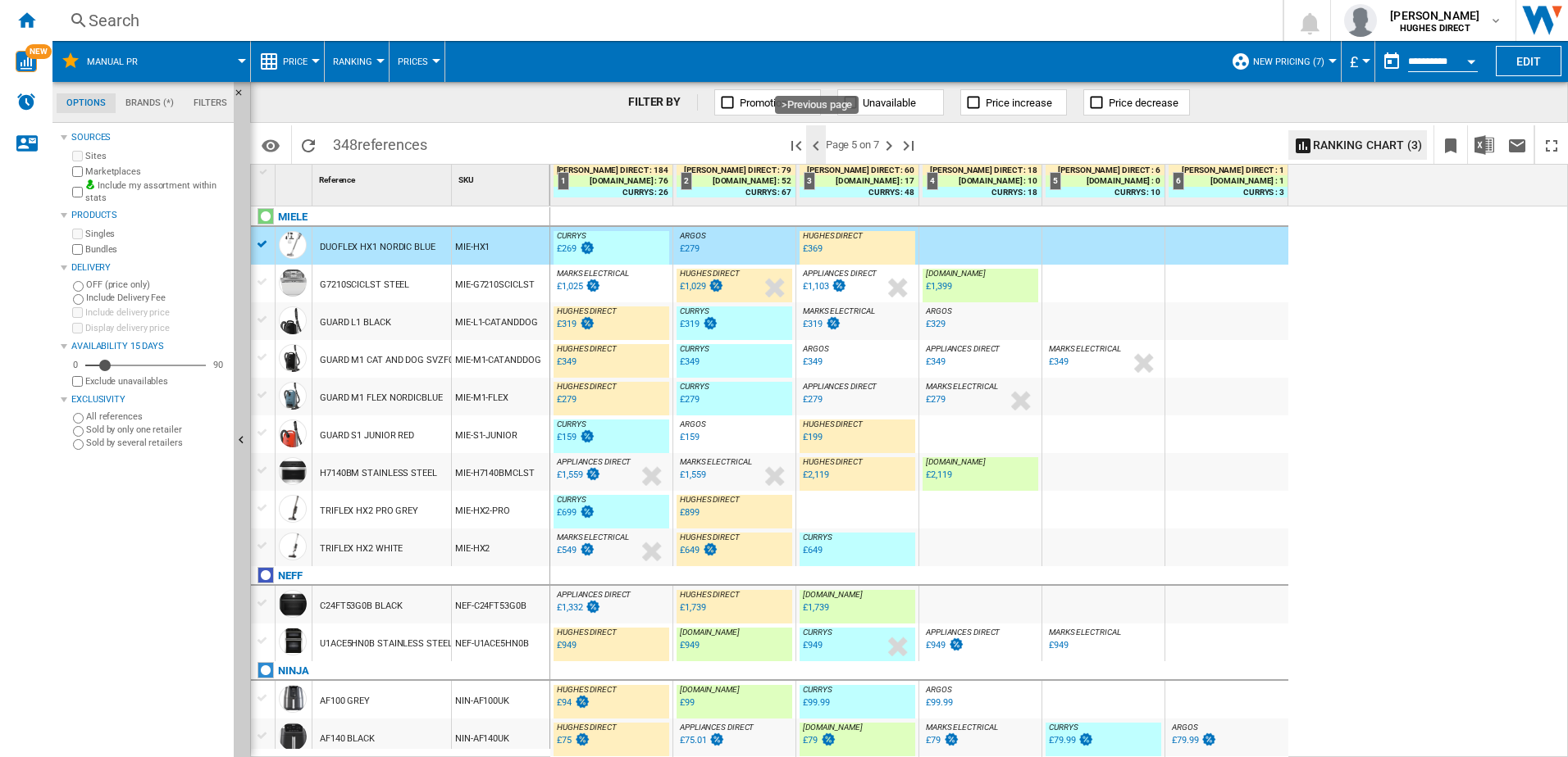
click at [823, 146] on ng-md-icon ">Previous page" at bounding box center [816, 146] width 20 height 20
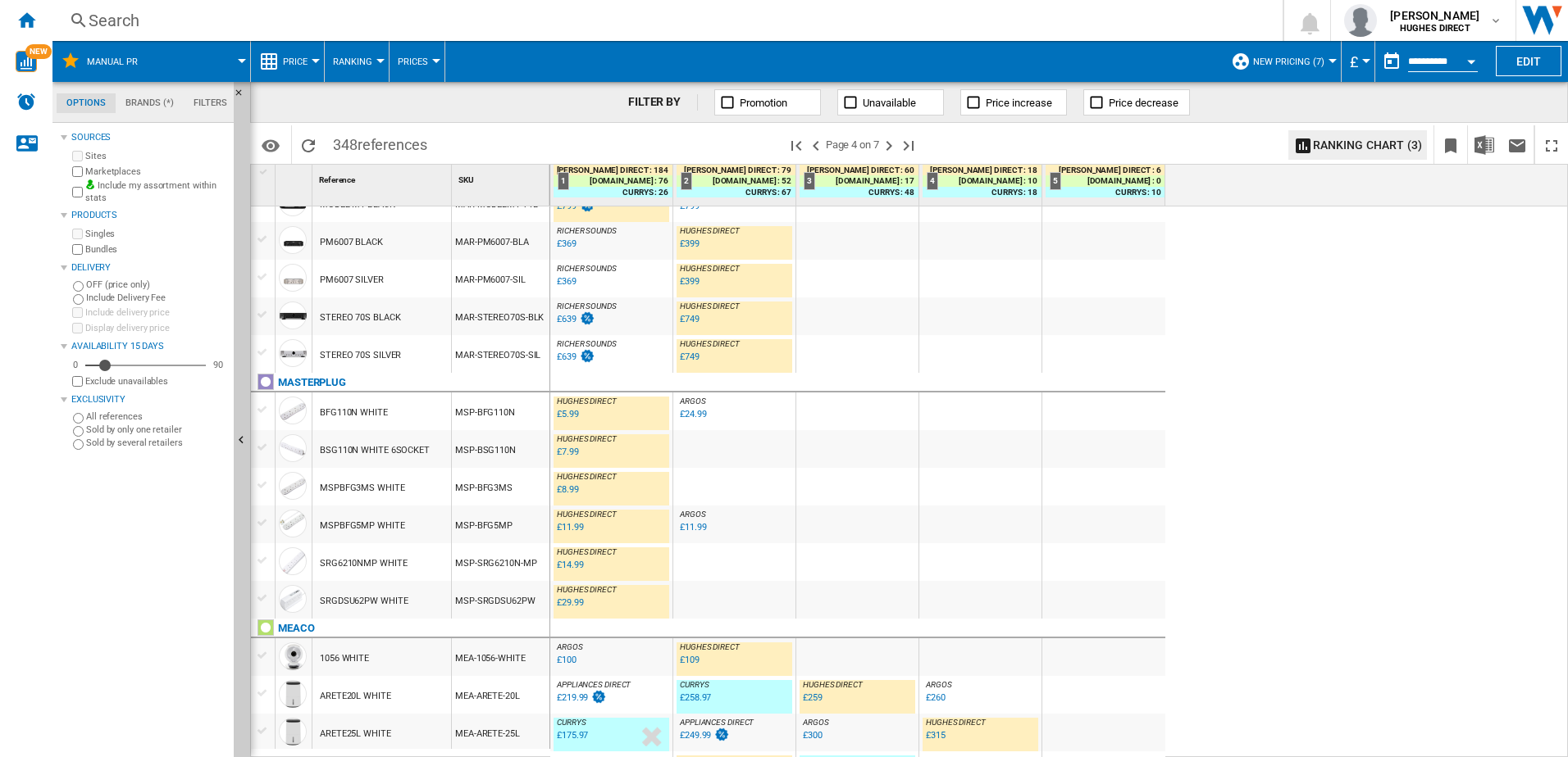
scroll to position [1226, 0]
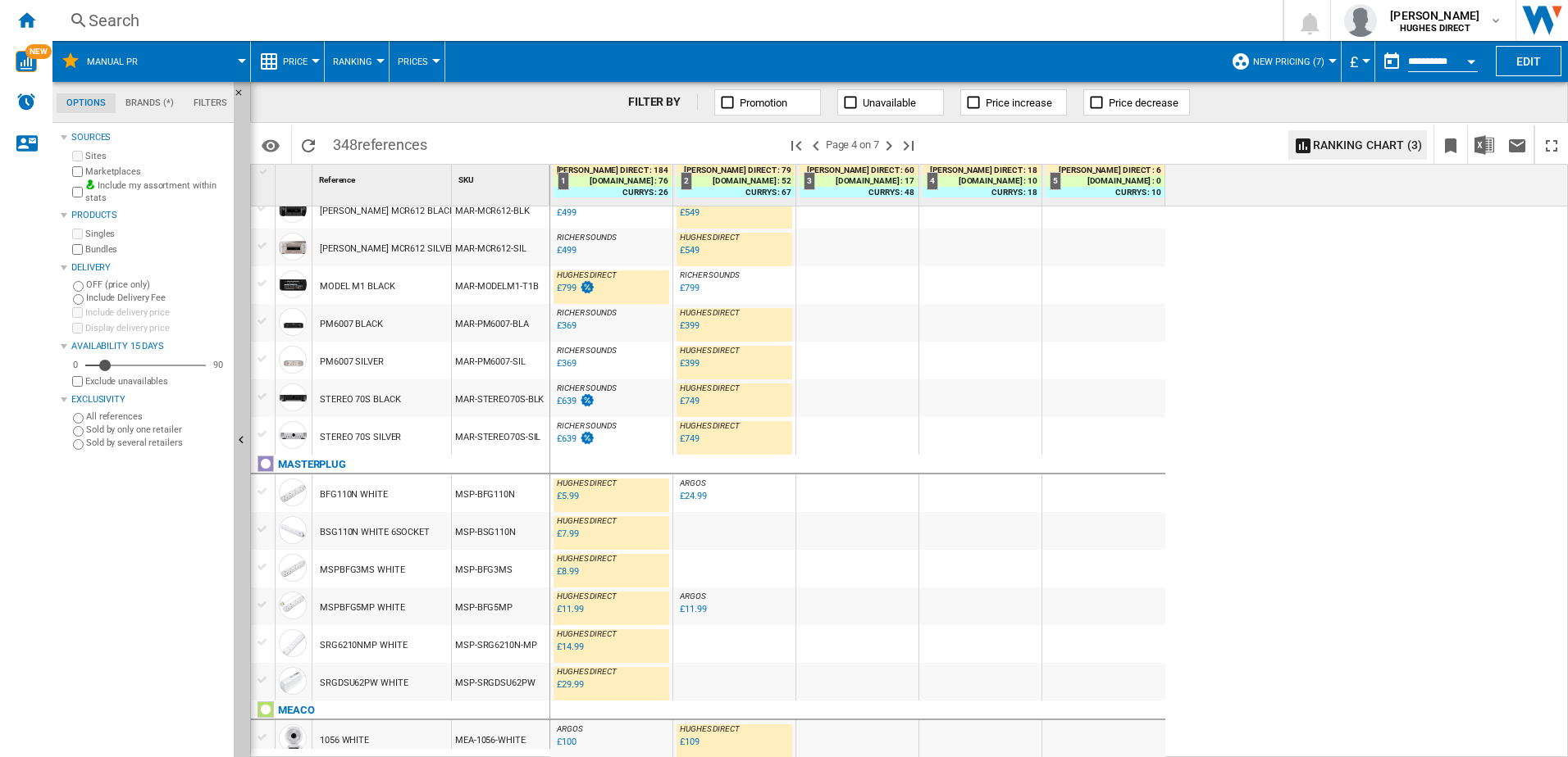
click at [627, 406] on div "RICHER SOUNDS : RICHER SOUNDS -14.7 % £639 % N/A RICHER SOUNDS : RICHER SOUNDS" at bounding box center [611, 402] width 116 height 38
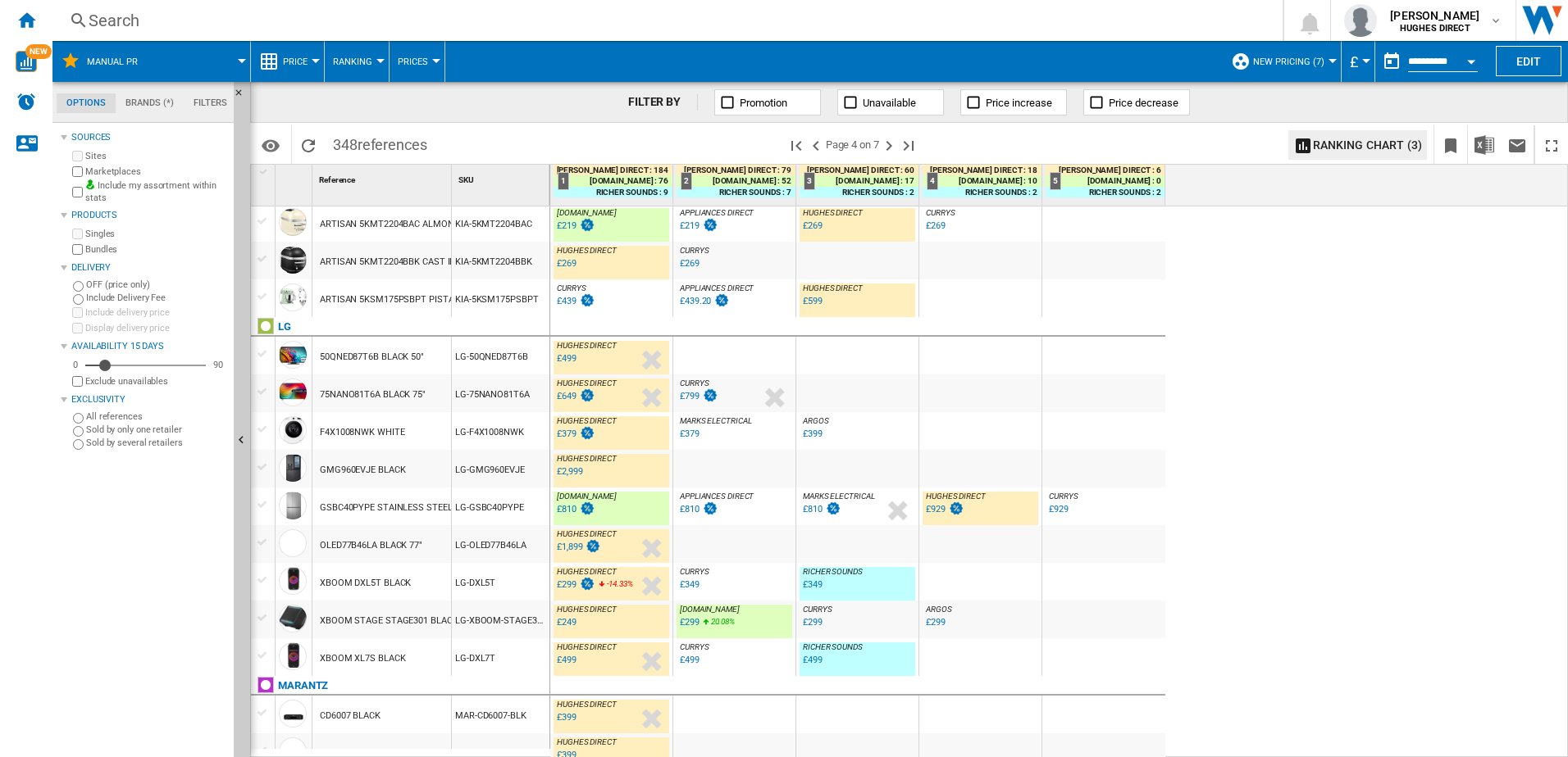
scroll to position [0, 0]
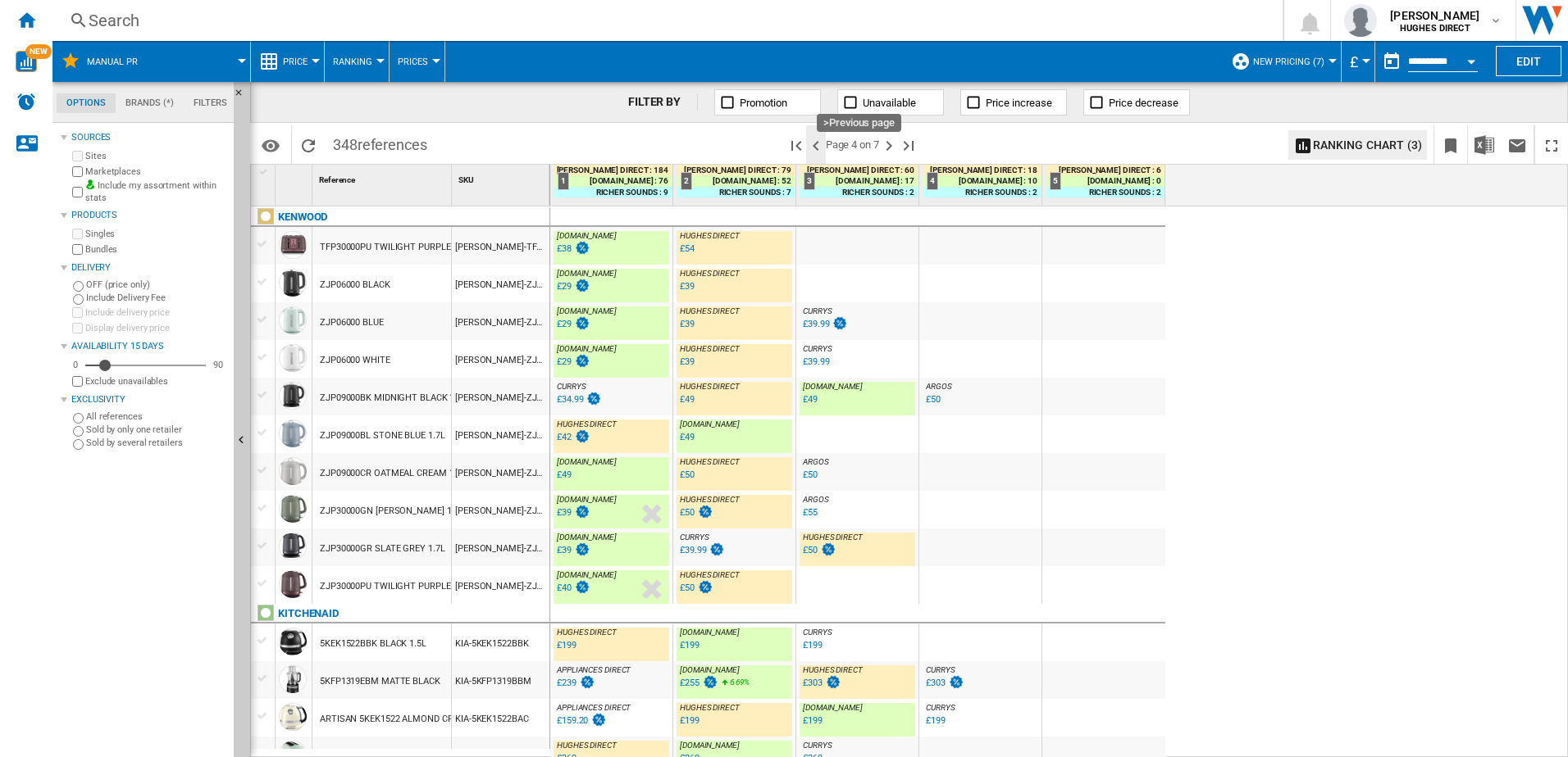
click at [821, 145] on ng-md-icon ">Previous page" at bounding box center [816, 146] width 20 height 20
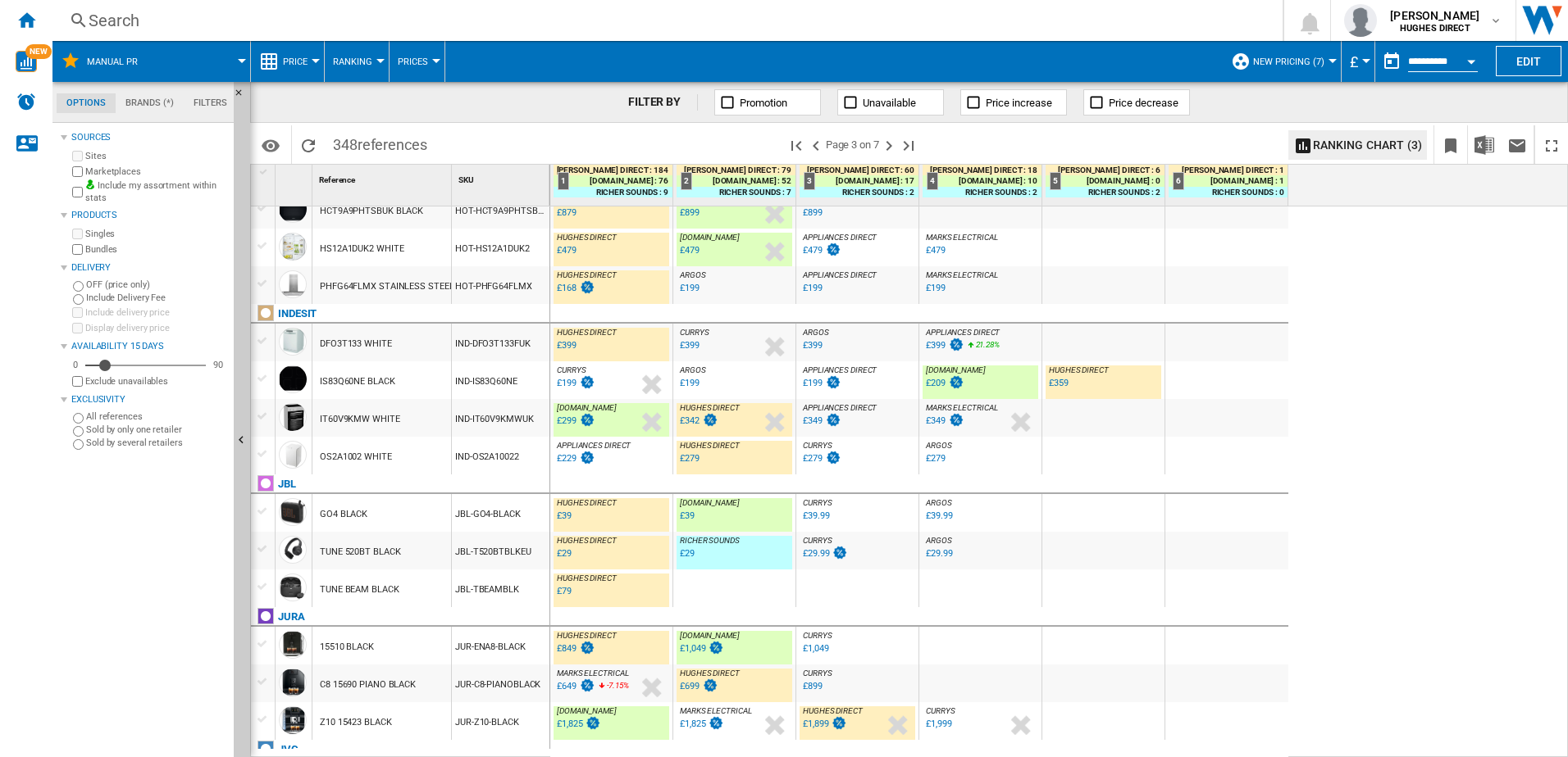
scroll to position [672, 0]
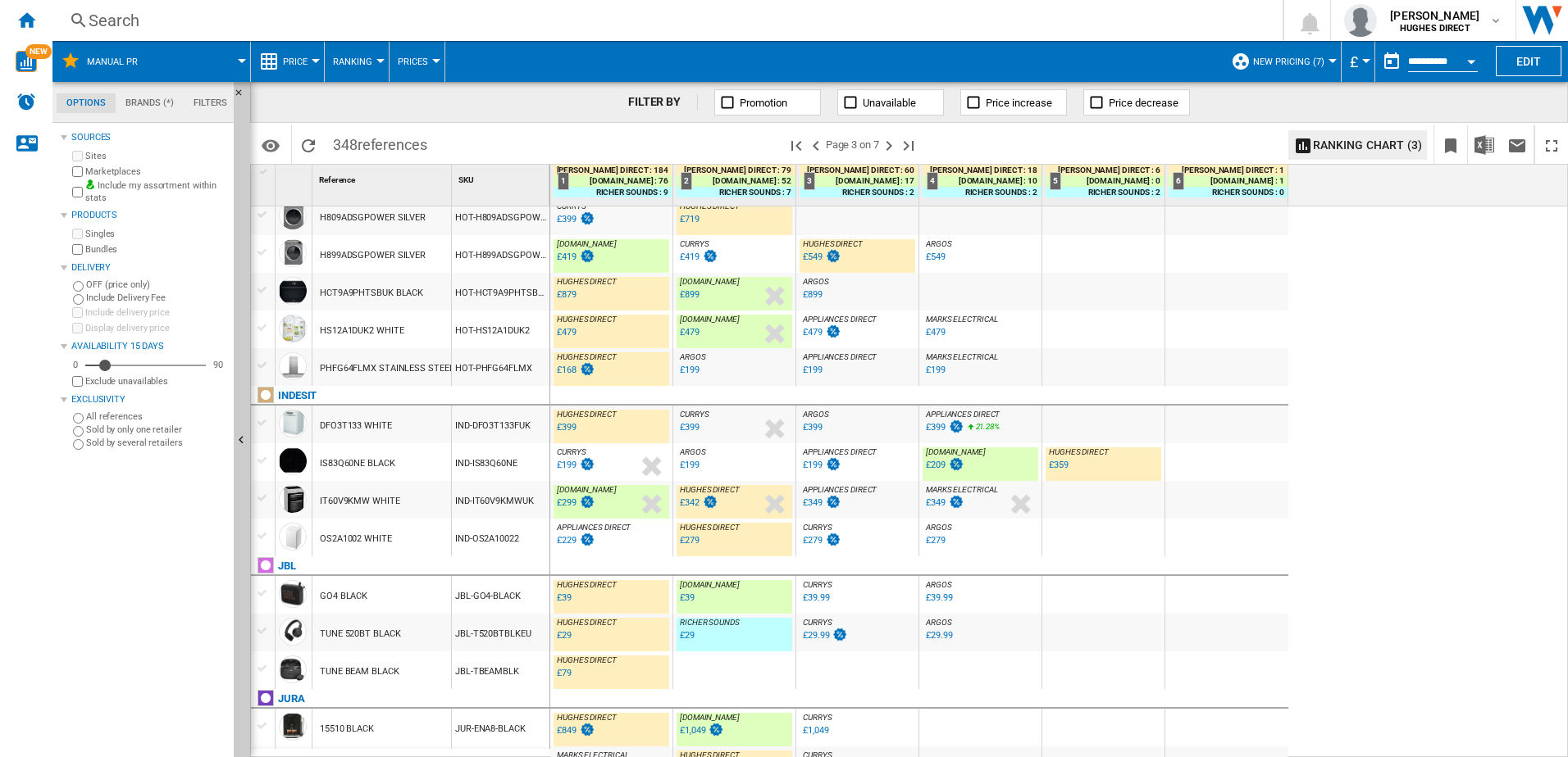
click at [601, 534] on div at bounding box center [600, 552] width 8 height 39
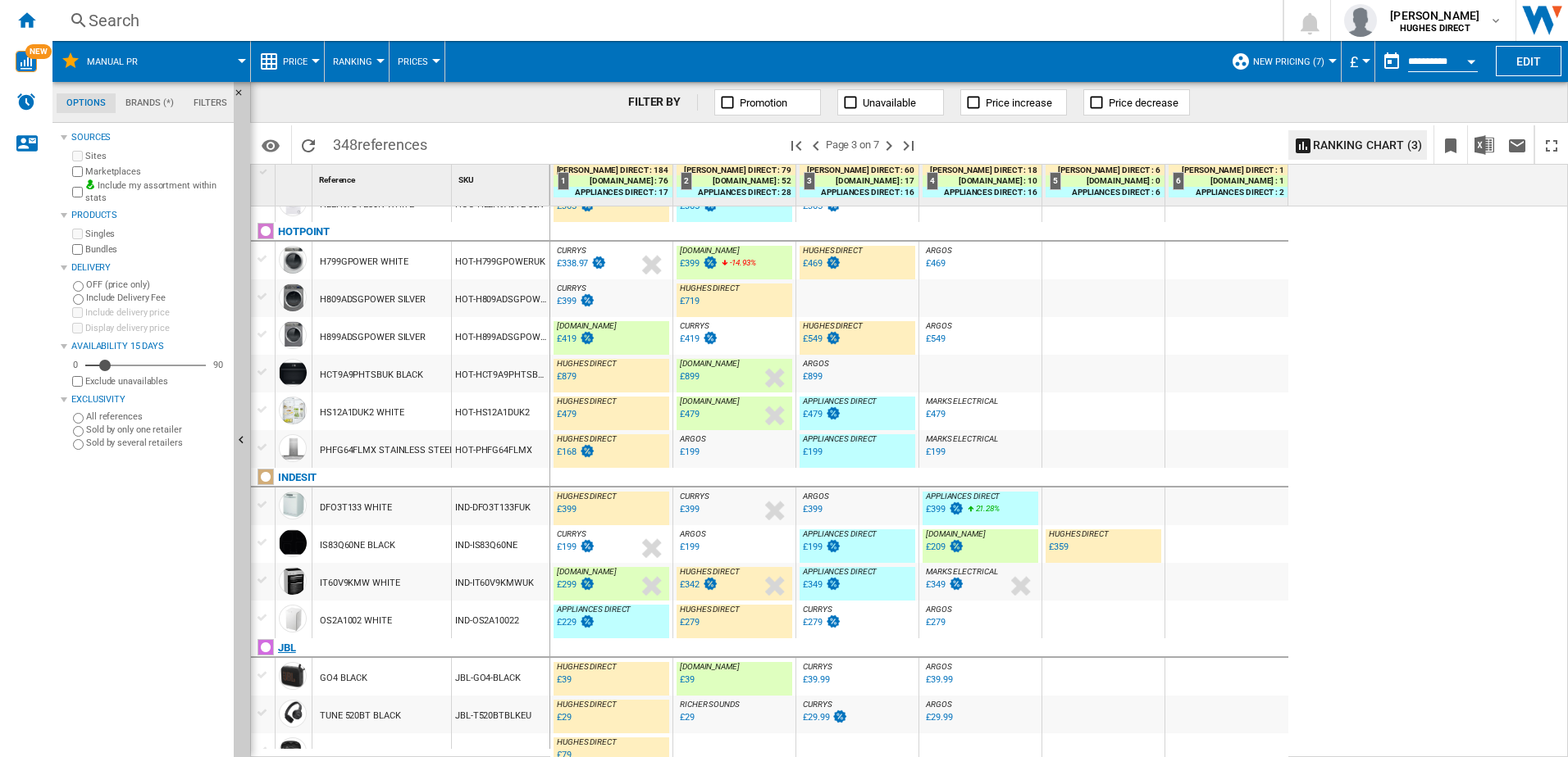
scroll to position [509, 0]
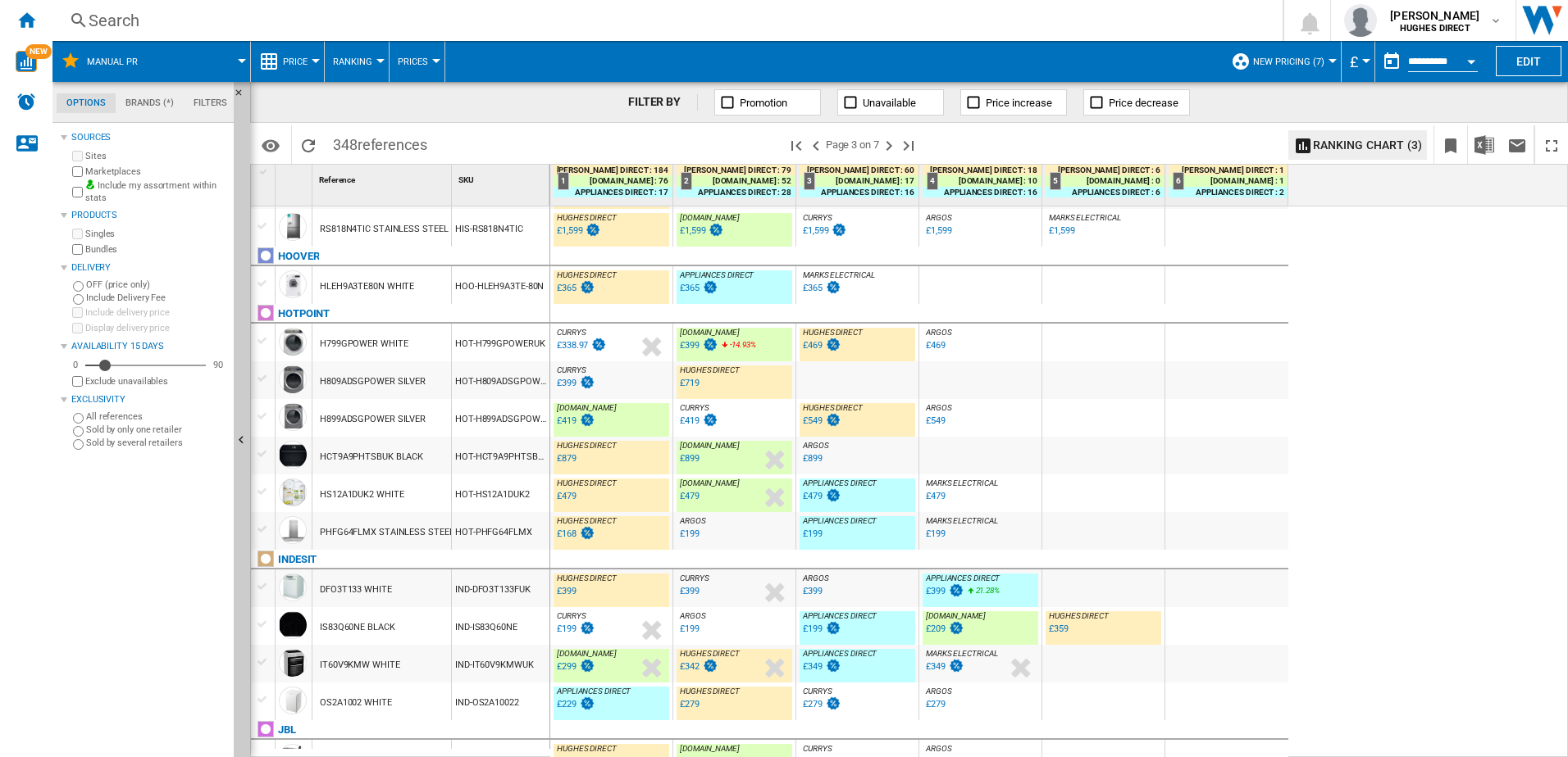
click at [488, 414] on div "HOT-H899ADSGPOWER" at bounding box center [500, 418] width 98 height 38
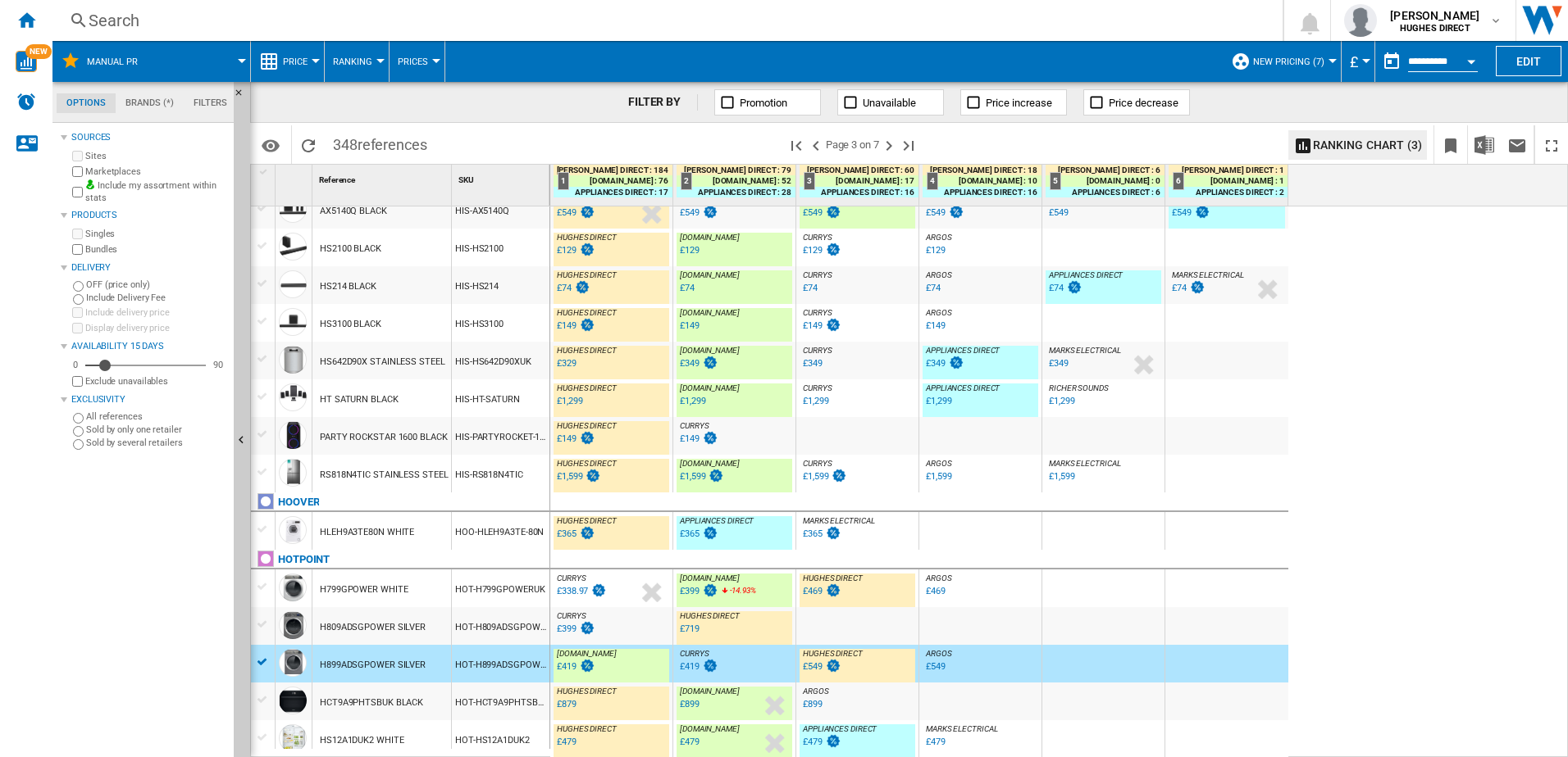
scroll to position [17, 0]
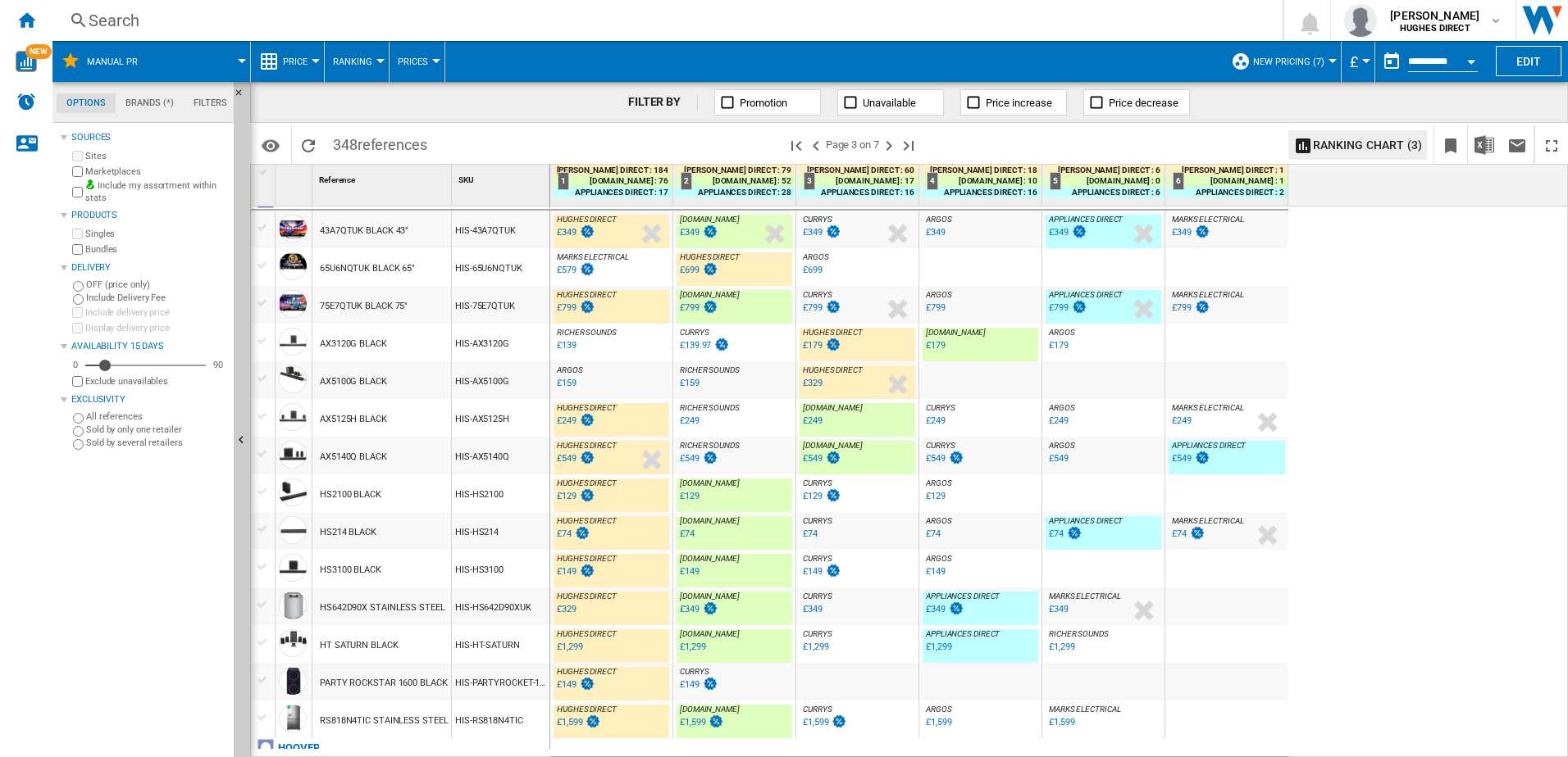
click at [489, 353] on div "HIS-AX3120G" at bounding box center [500, 342] width 98 height 38
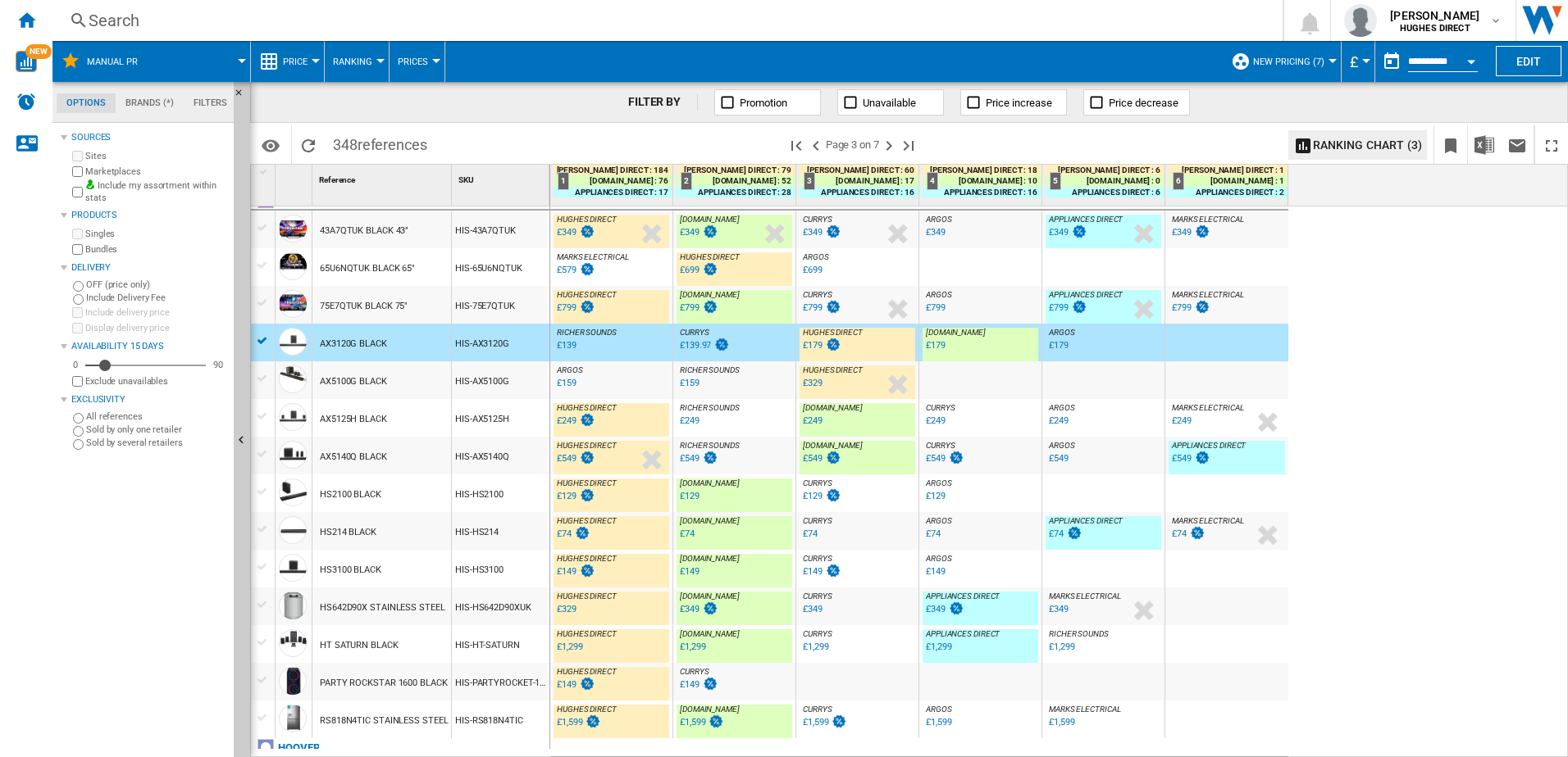
scroll to position [0, 0]
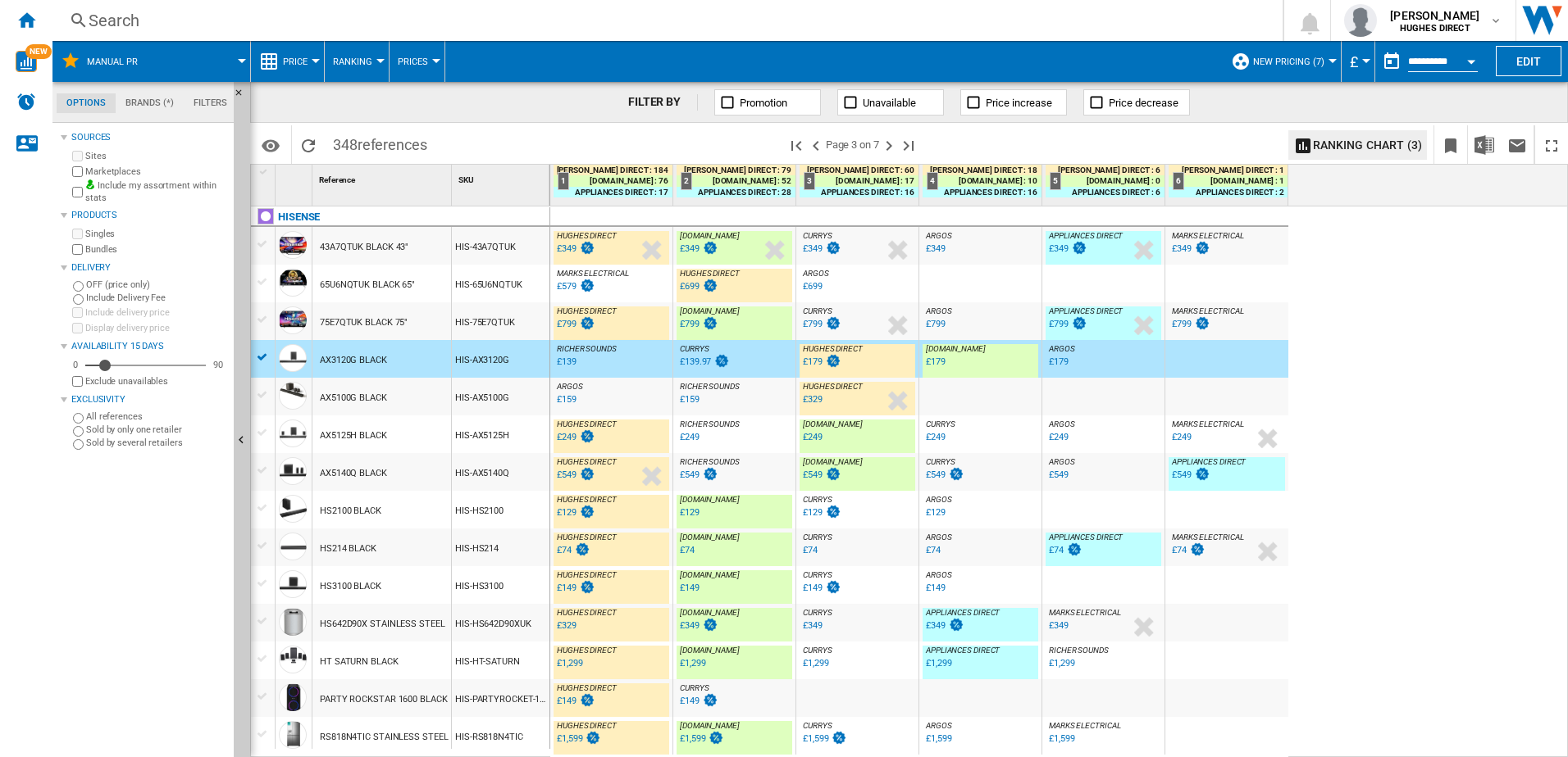
click at [480, 285] on div "HIS-65U6NQTUK" at bounding box center [500, 283] width 98 height 38
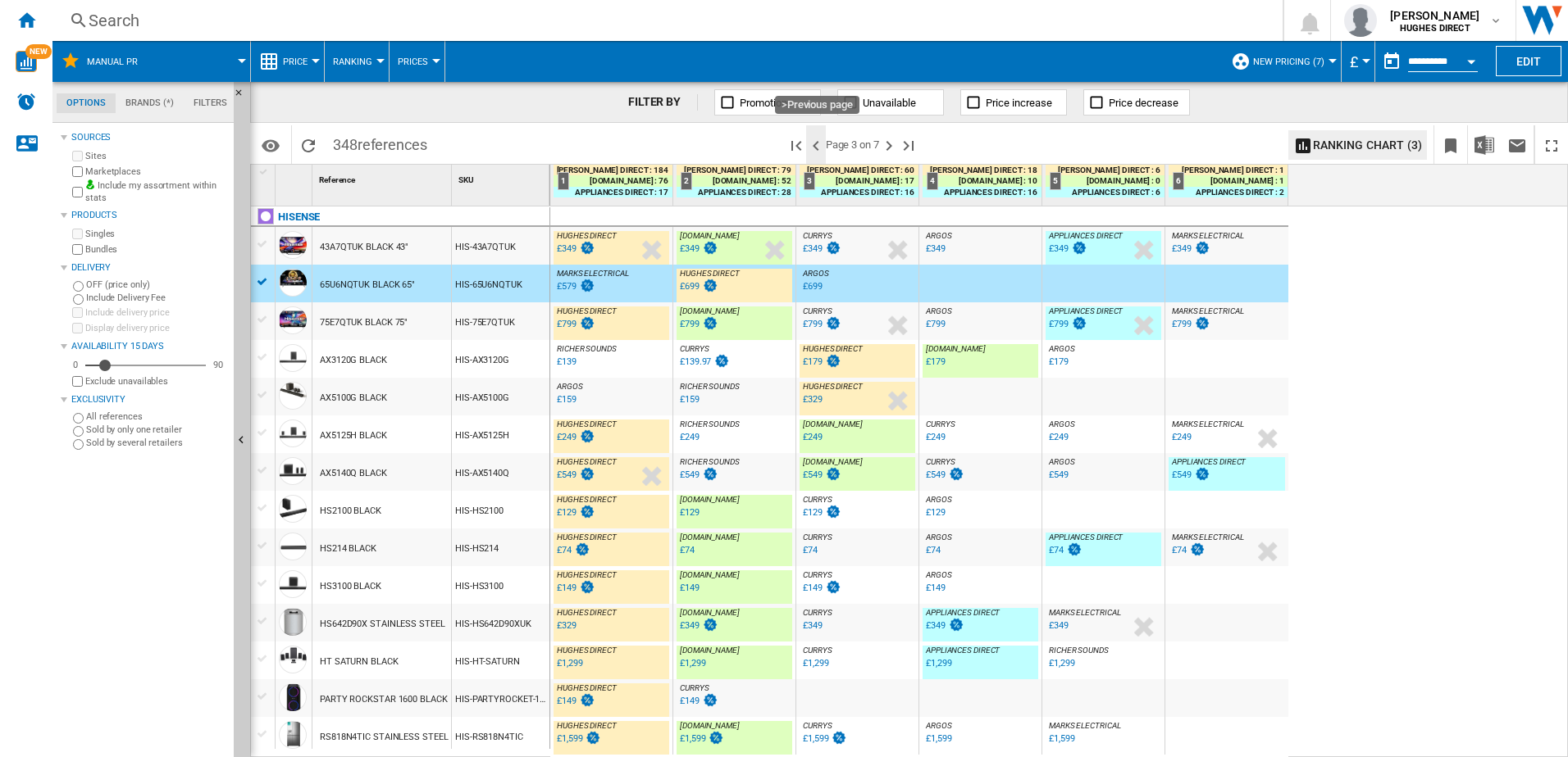
drag, startPoint x: 824, startPoint y: 144, endPoint x: 807, endPoint y: 139, distance: 17.7
click at [824, 144] on ng-md-icon ">Previous page" at bounding box center [816, 146] width 20 height 20
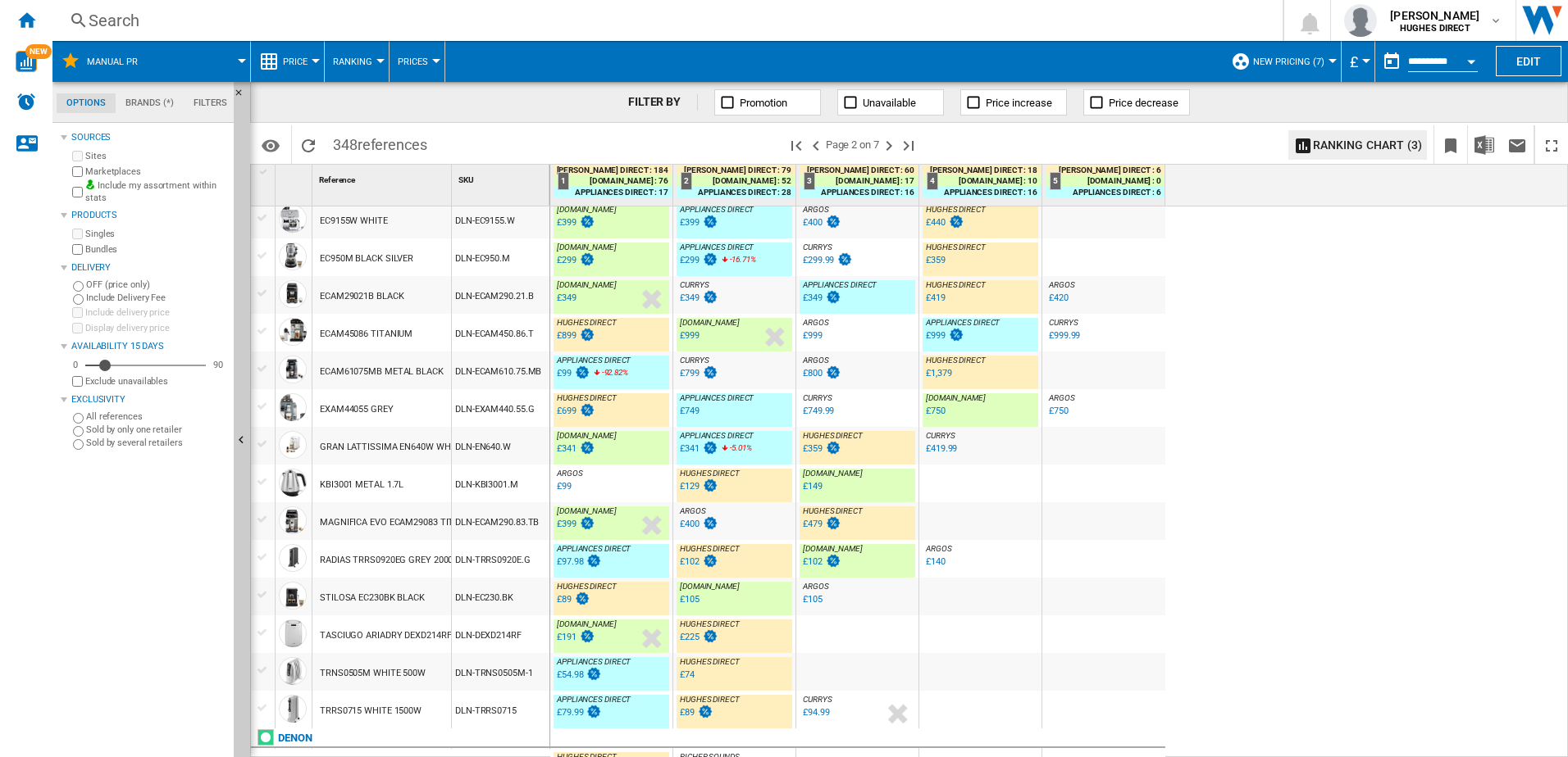
scroll to position [1523, 0]
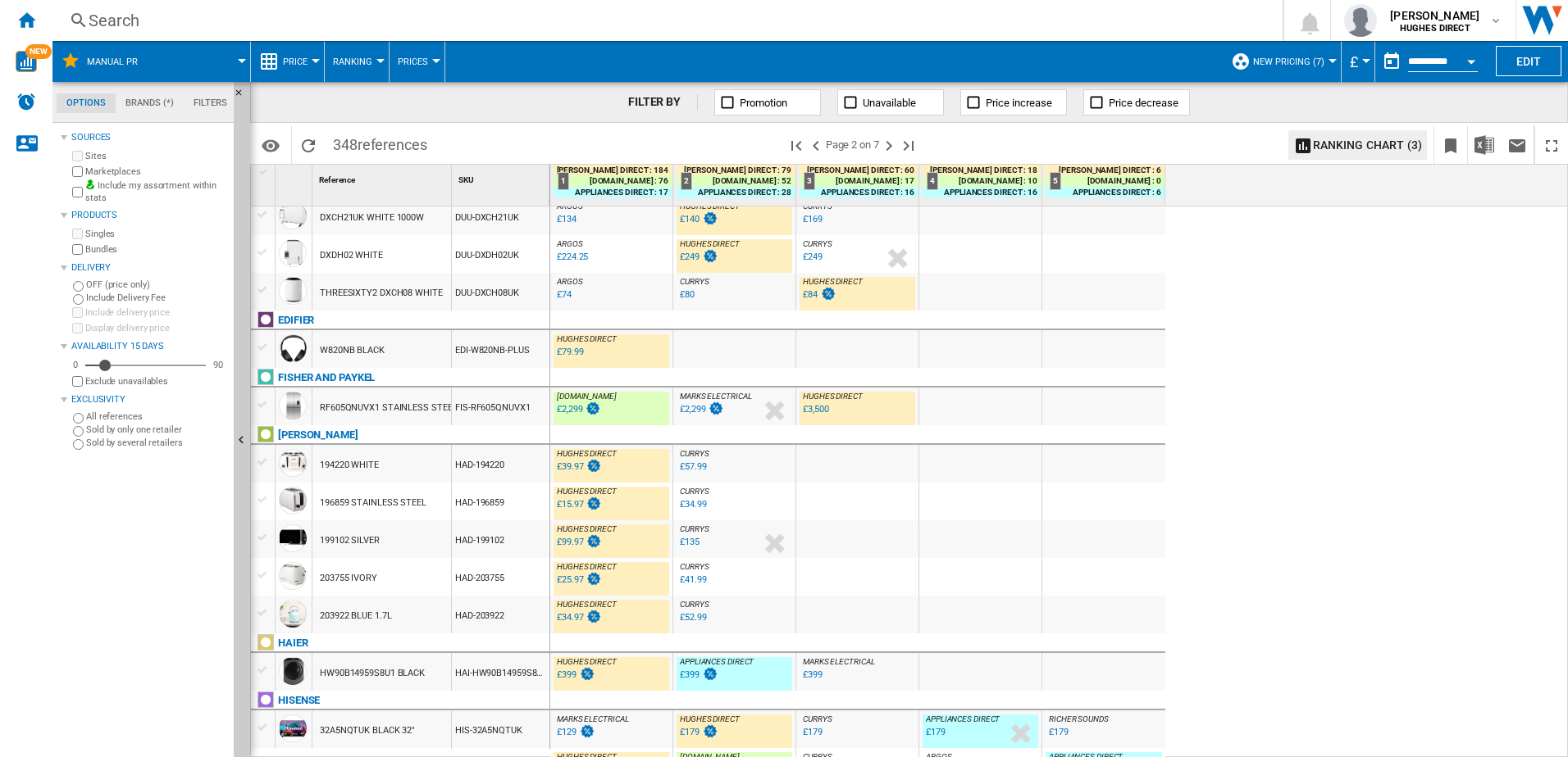
drag, startPoint x: 1430, startPoint y: 674, endPoint x: 1500, endPoint y: 678, distance: 70.1
click at [1252, 579] on div "AO.COM : AO -26.6 % £124 % N/A AO.COM : AO CURRYS : -23.7 % £129 % N/A CURRYS :…" at bounding box center [1059, 483] width 1018 height 552
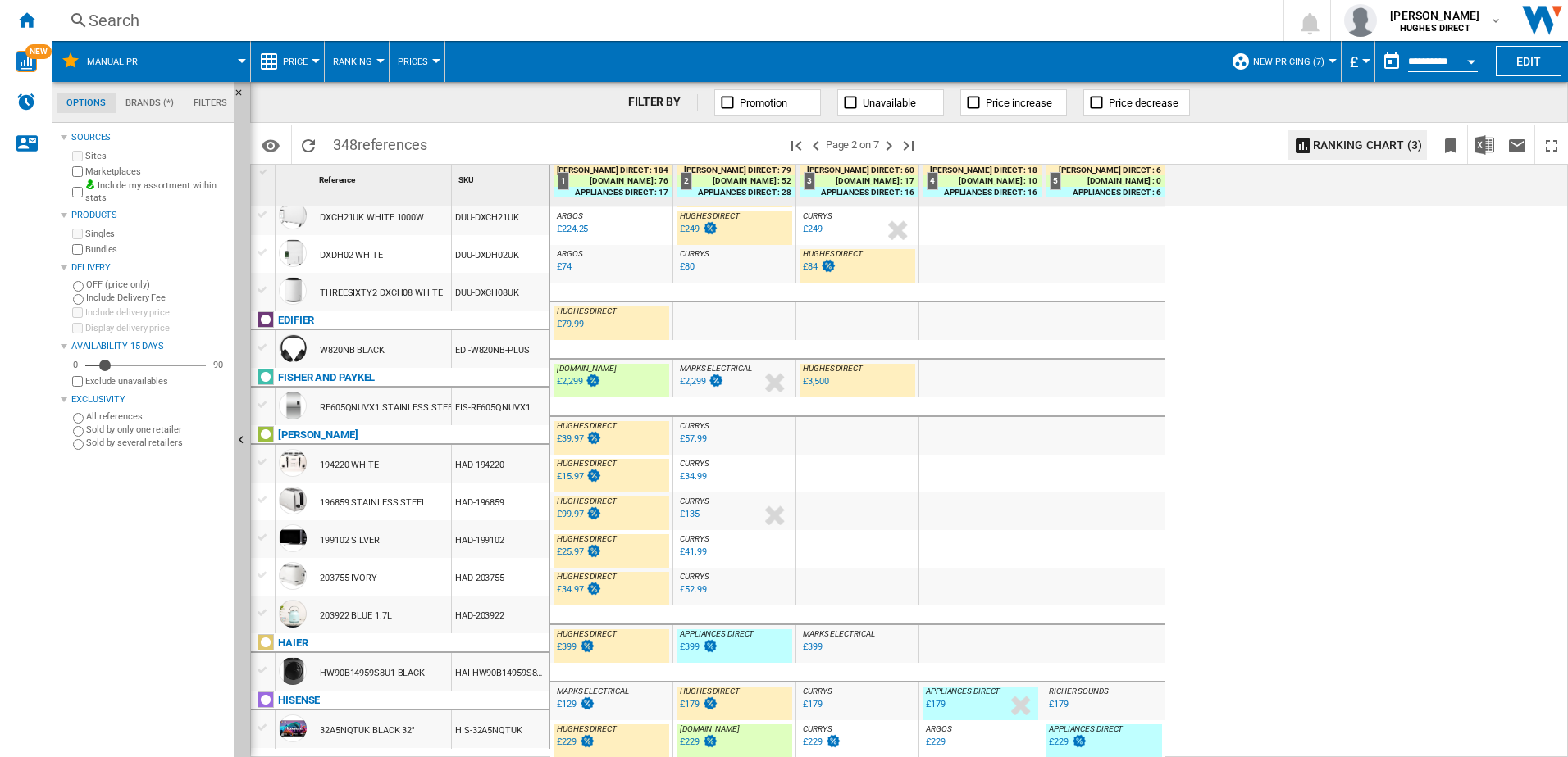
scroll to position [1551, 0]
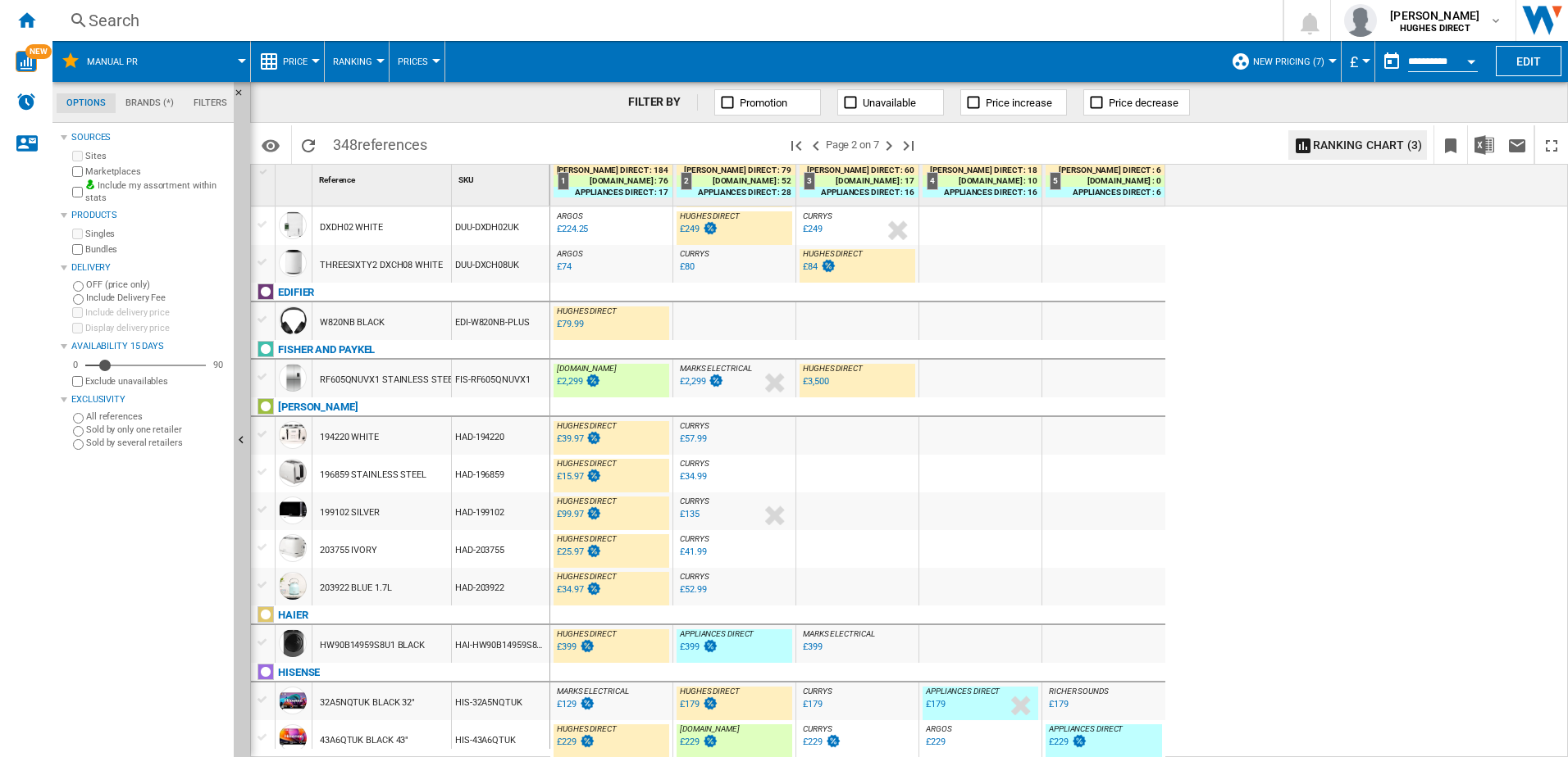
click at [452, 579] on div "HIS-32A5NQTUK" at bounding box center [500, 701] width 98 height 38
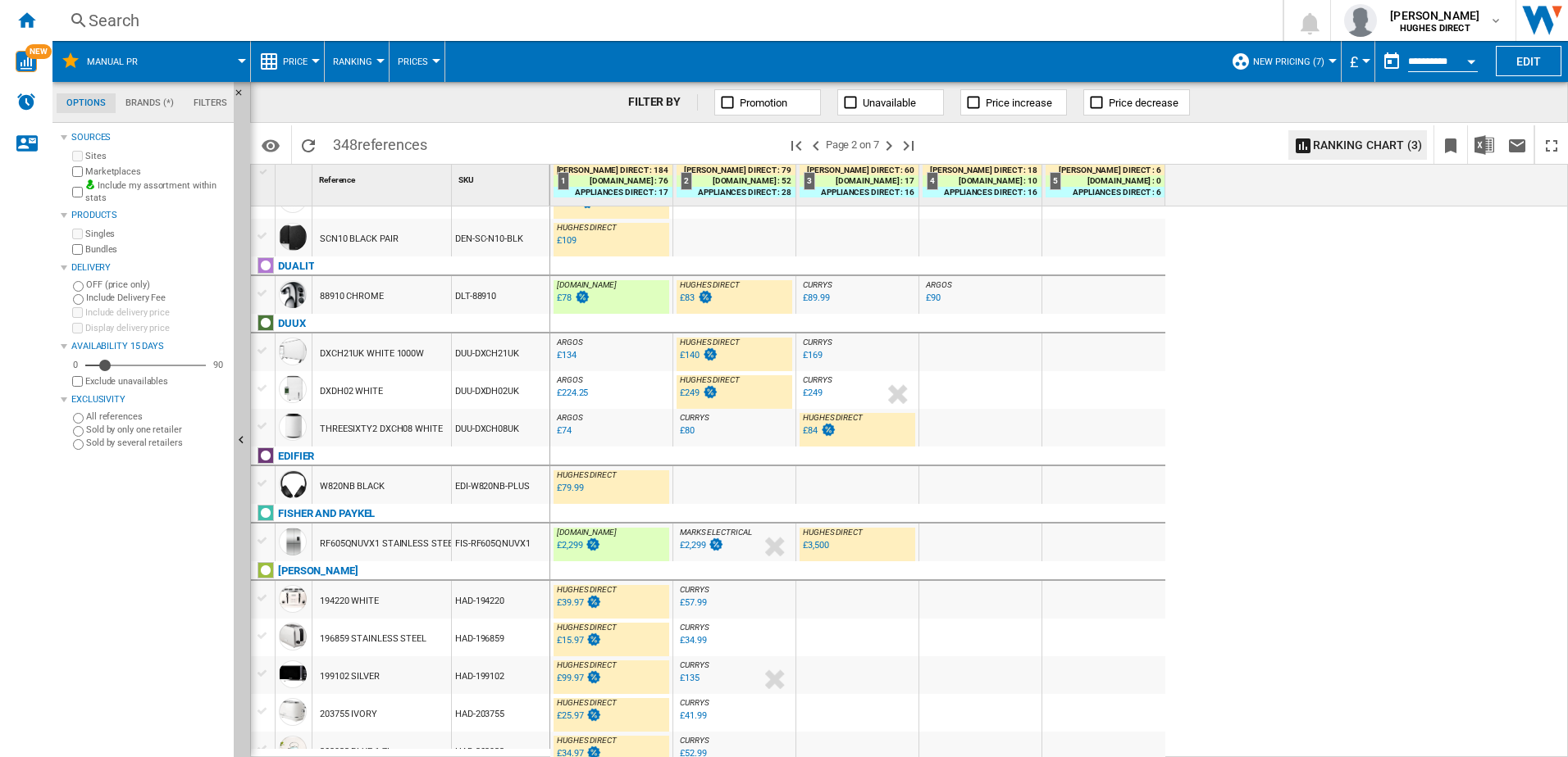
scroll to position [1305, 0]
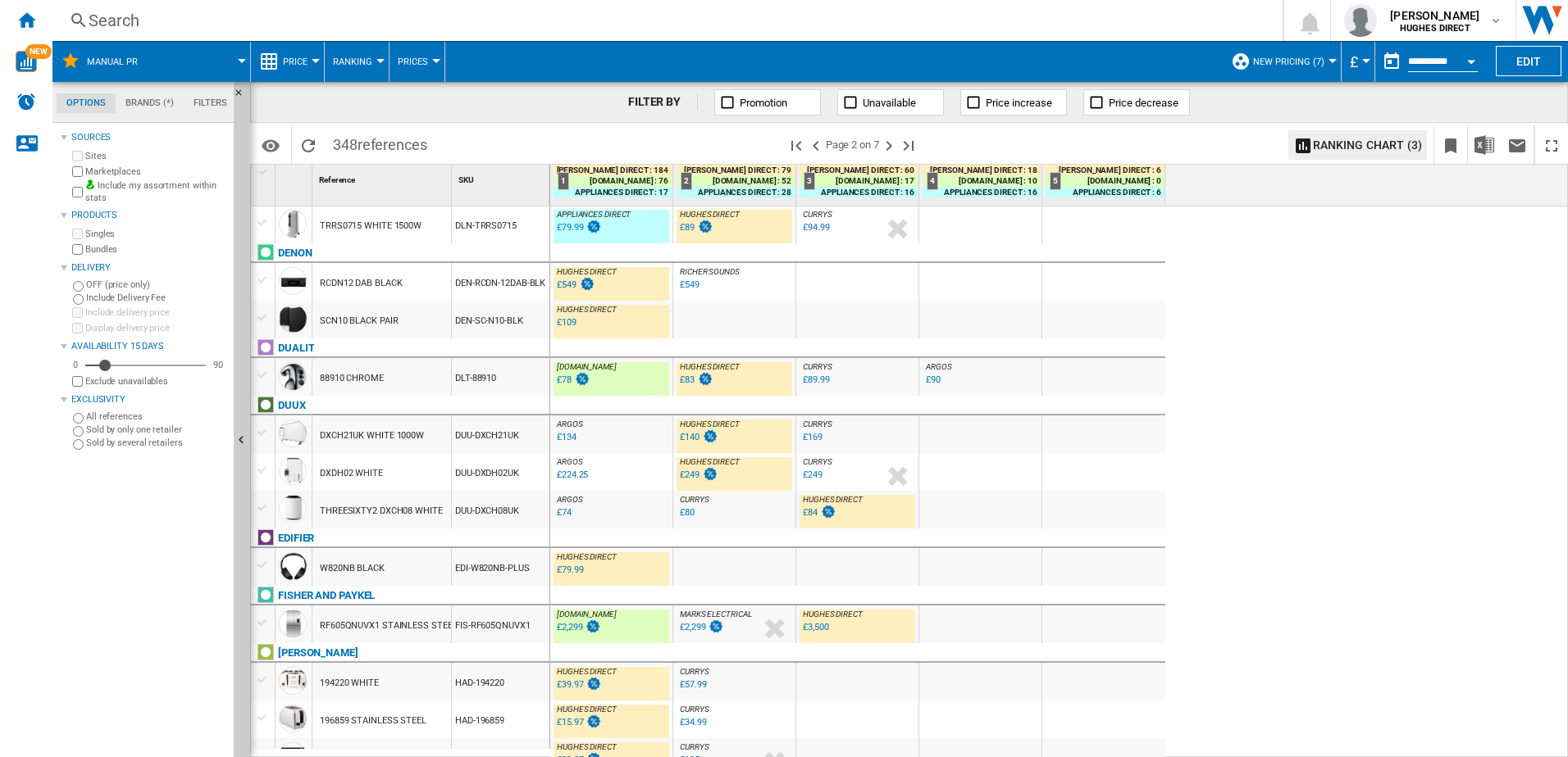
click at [485, 437] on div "DUU-DXCH21UK" at bounding box center [500, 434] width 98 height 38
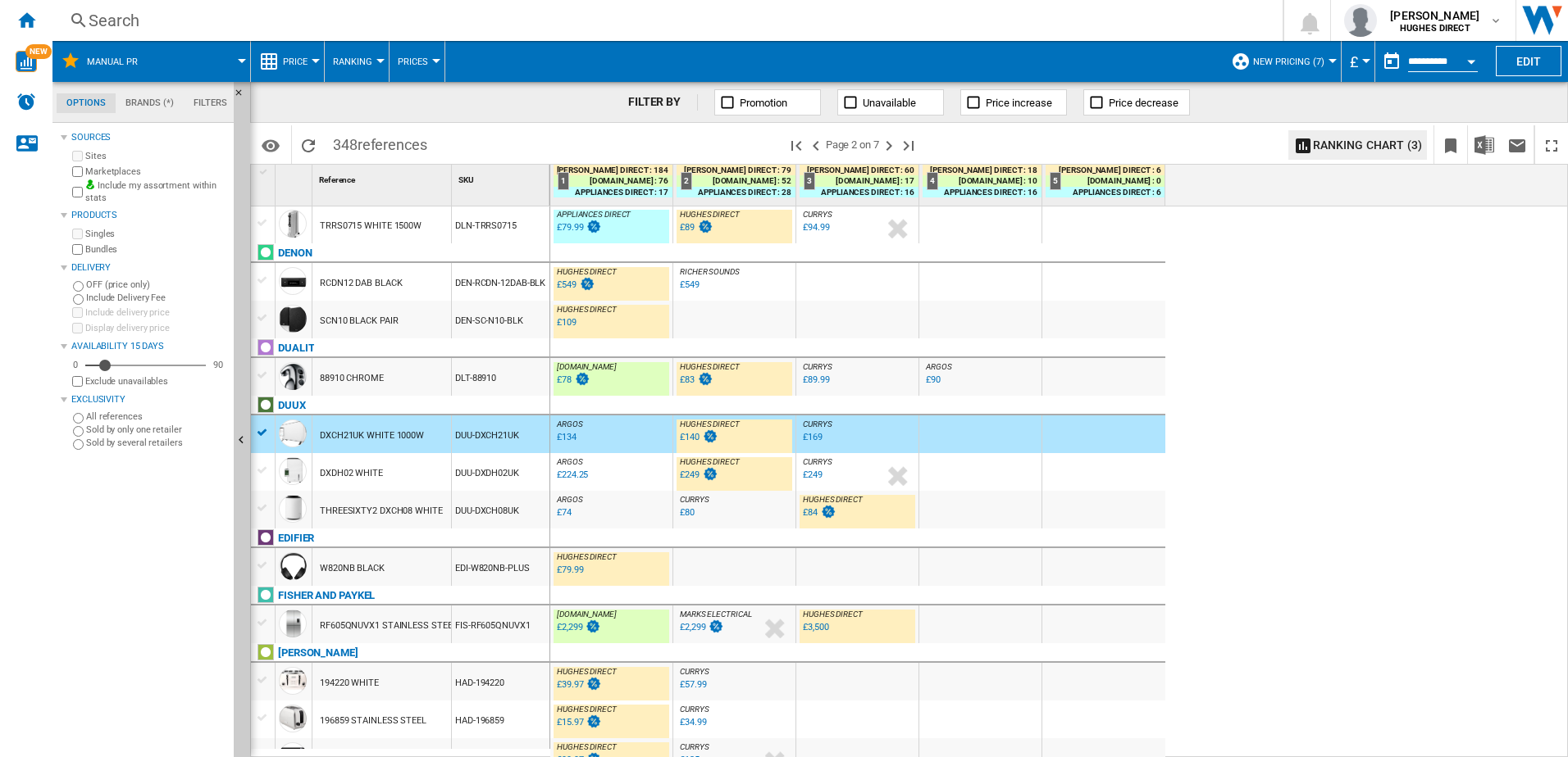
click at [516, 380] on div "DLT-88910" at bounding box center [500, 377] width 98 height 38
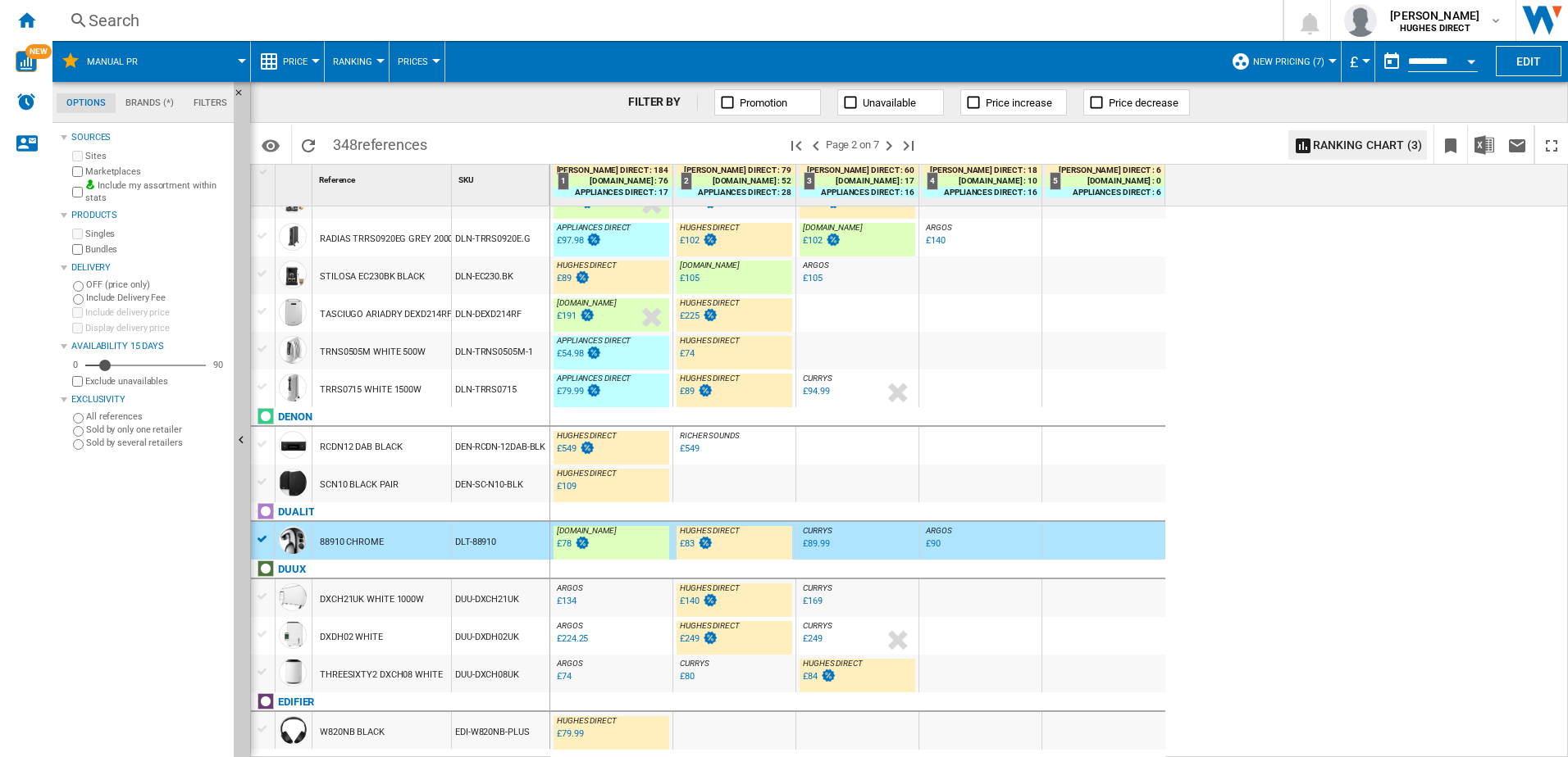
scroll to position [1059, 0]
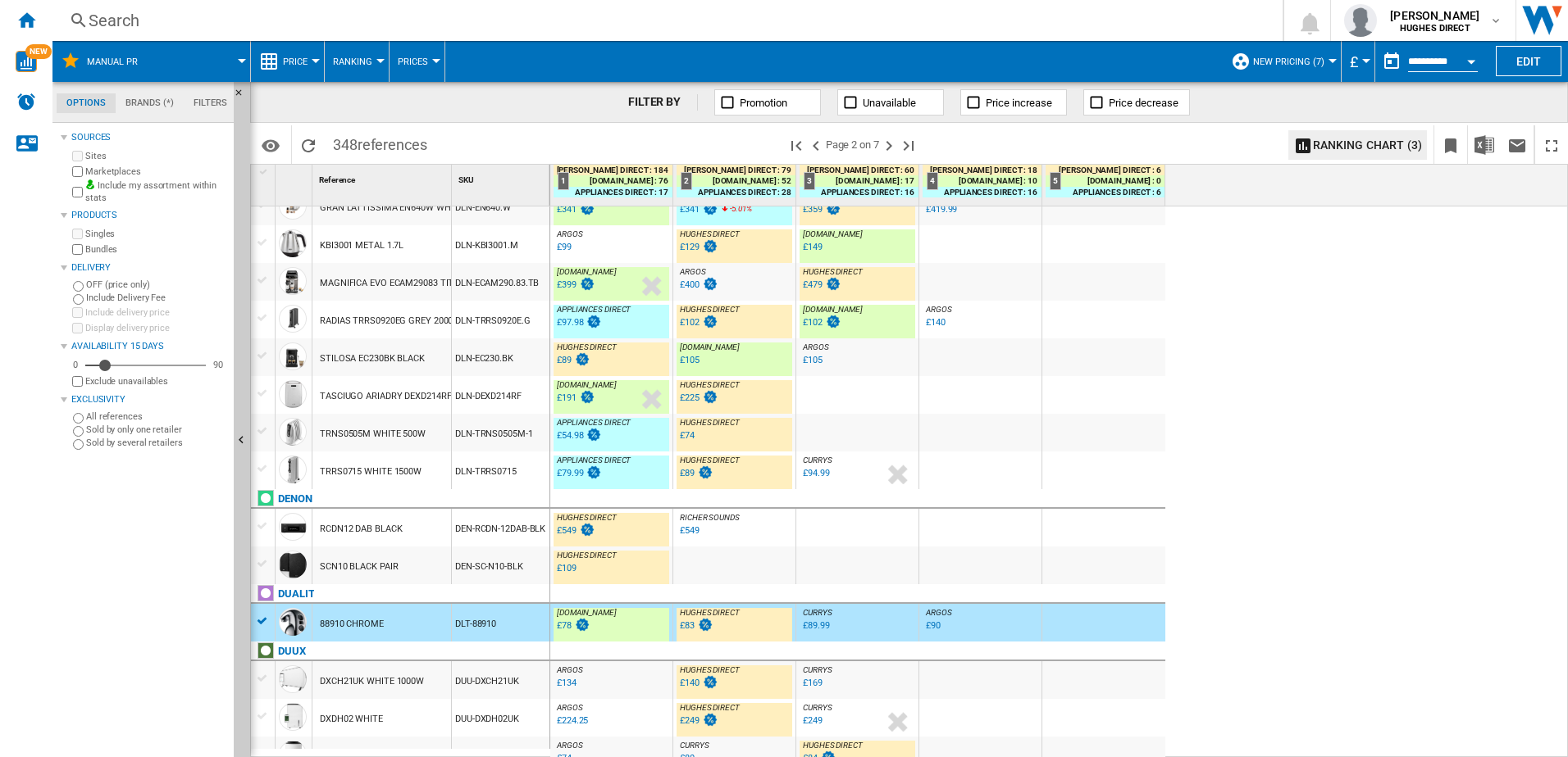
click at [486, 478] on div "DLN-TRRS0715" at bounding box center [500, 470] width 98 height 38
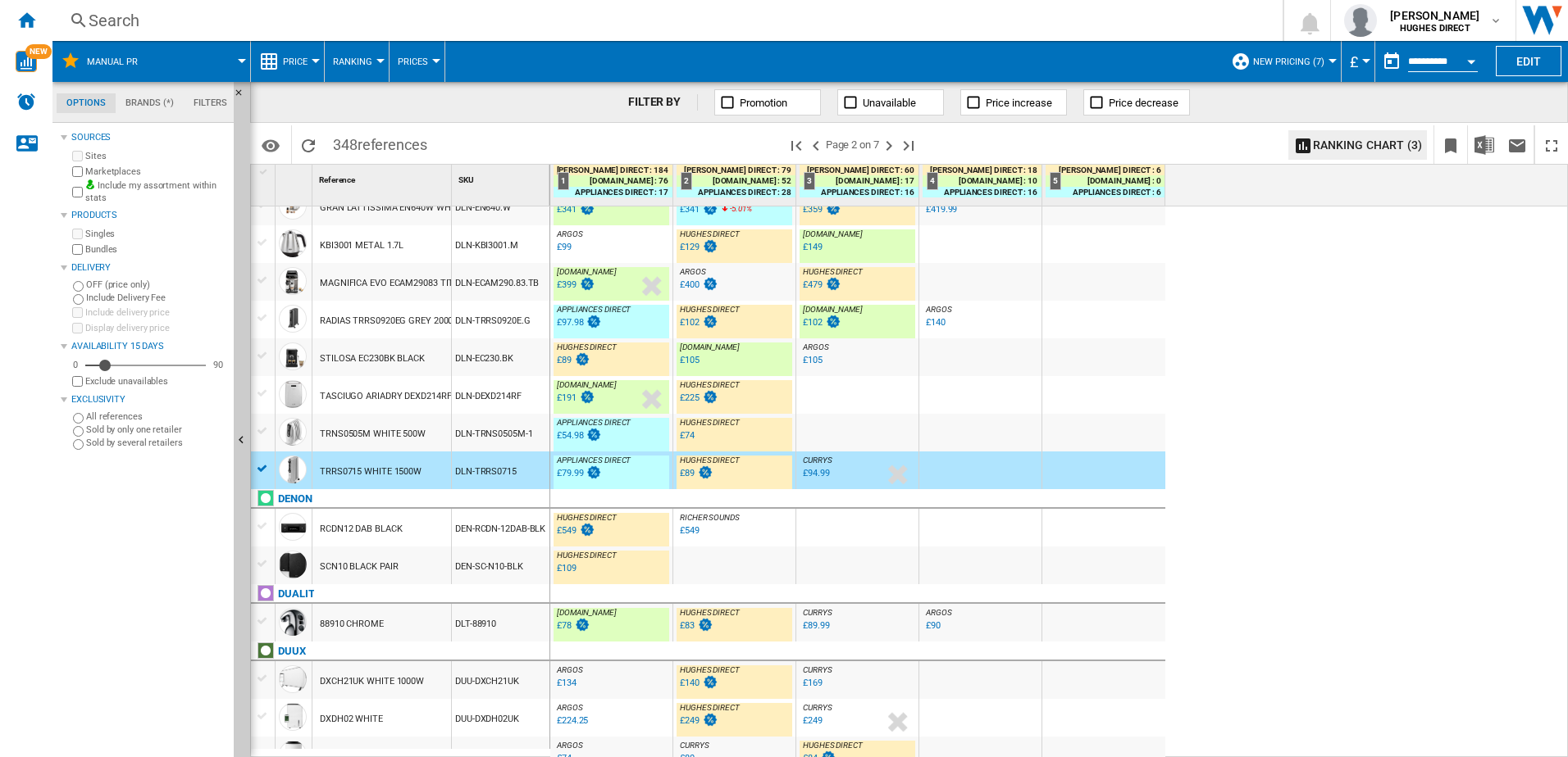
click at [471, 436] on div "DLN-TRNS0505M-1" at bounding box center [500, 432] width 98 height 38
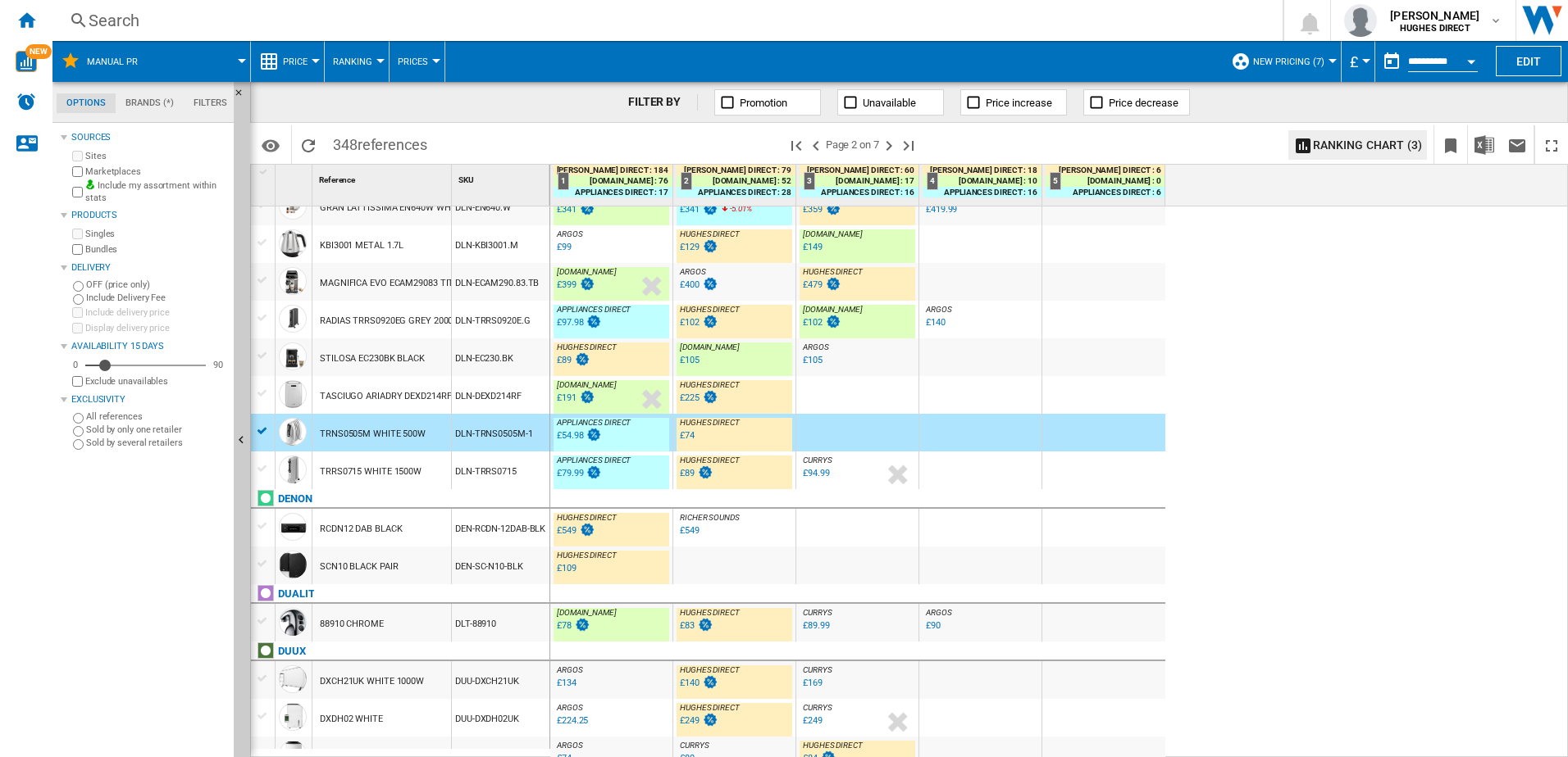
click at [469, 403] on div "DLN-DEXD214RF" at bounding box center [500, 394] width 98 height 38
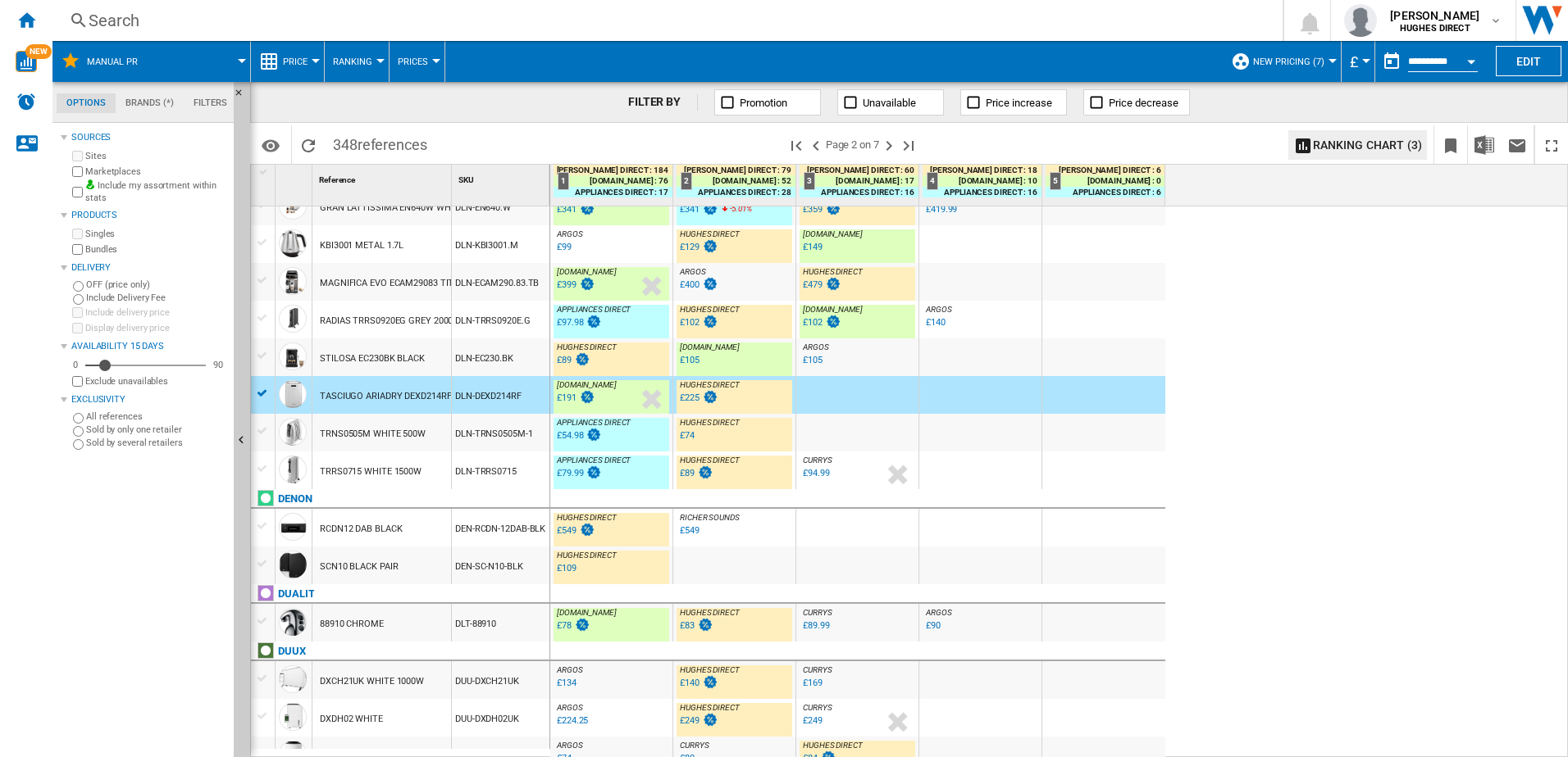
drag, startPoint x: 470, startPoint y: 359, endPoint x: 472, endPoint y: 332, distance: 27.1
click at [470, 358] on div "DLN-EC230.BK" at bounding box center [500, 357] width 98 height 38
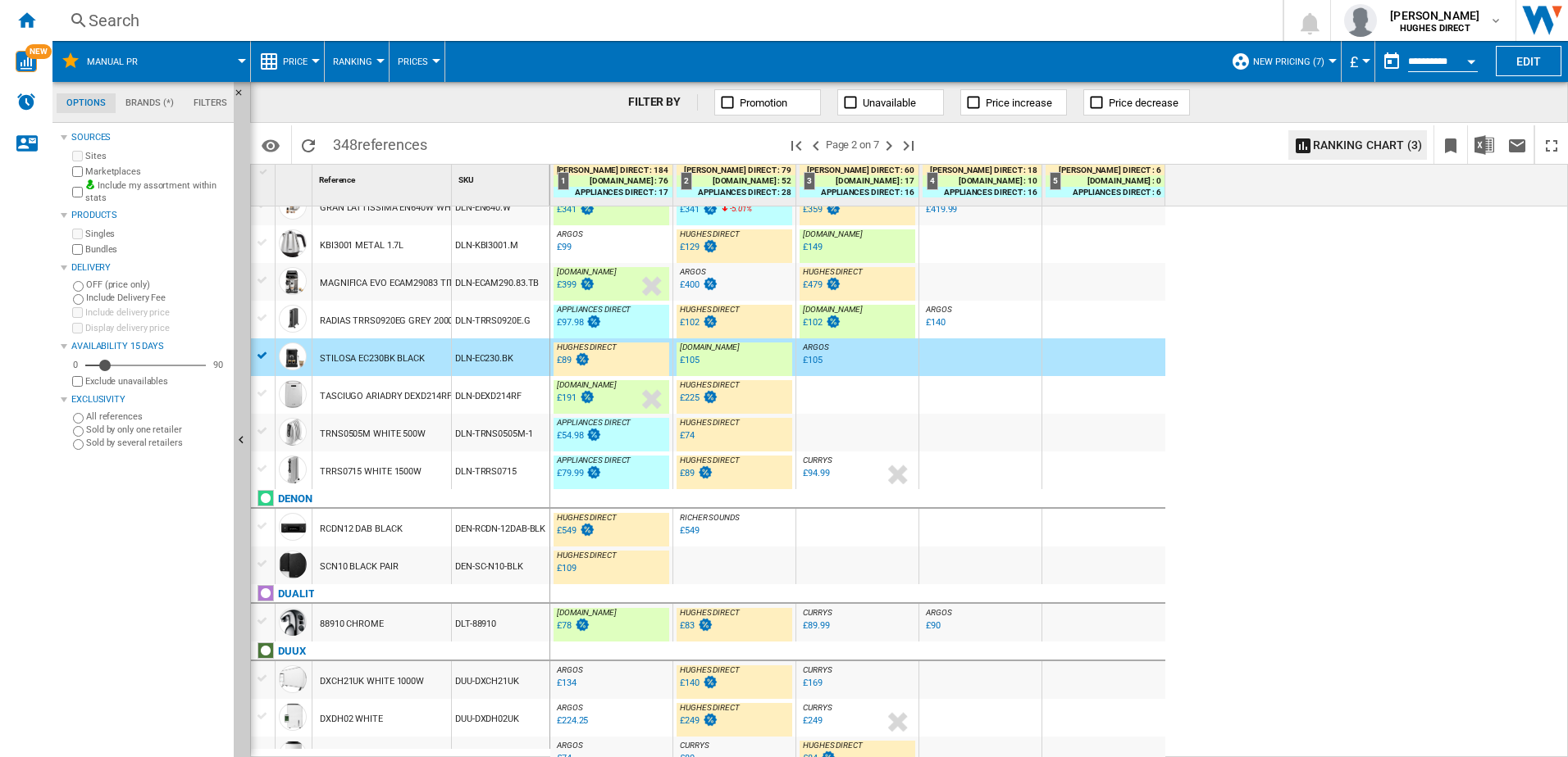
click at [475, 312] on div "DLN-TRRS0920E.G" at bounding box center [500, 319] width 98 height 38
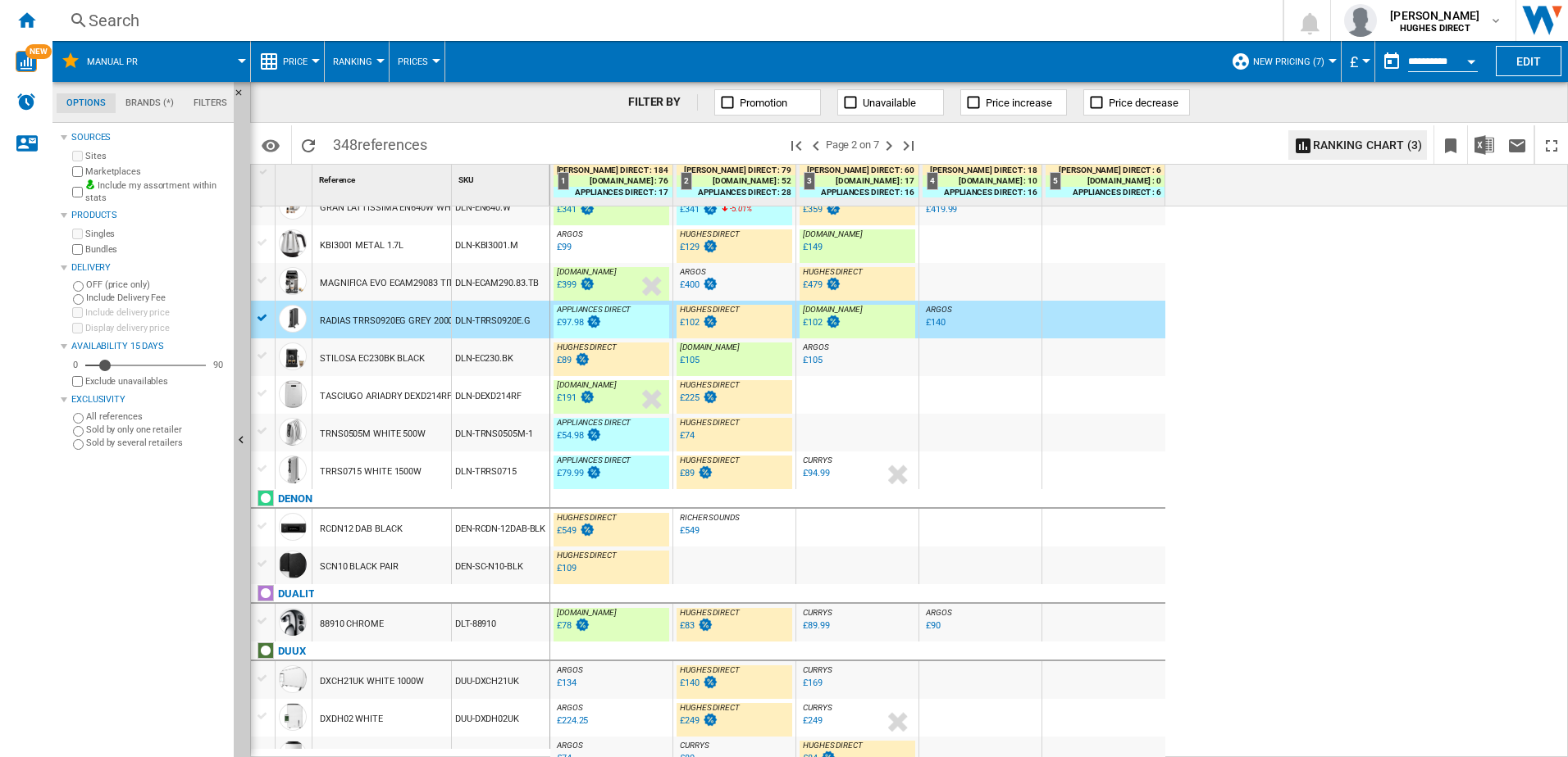
scroll to position [977, 0]
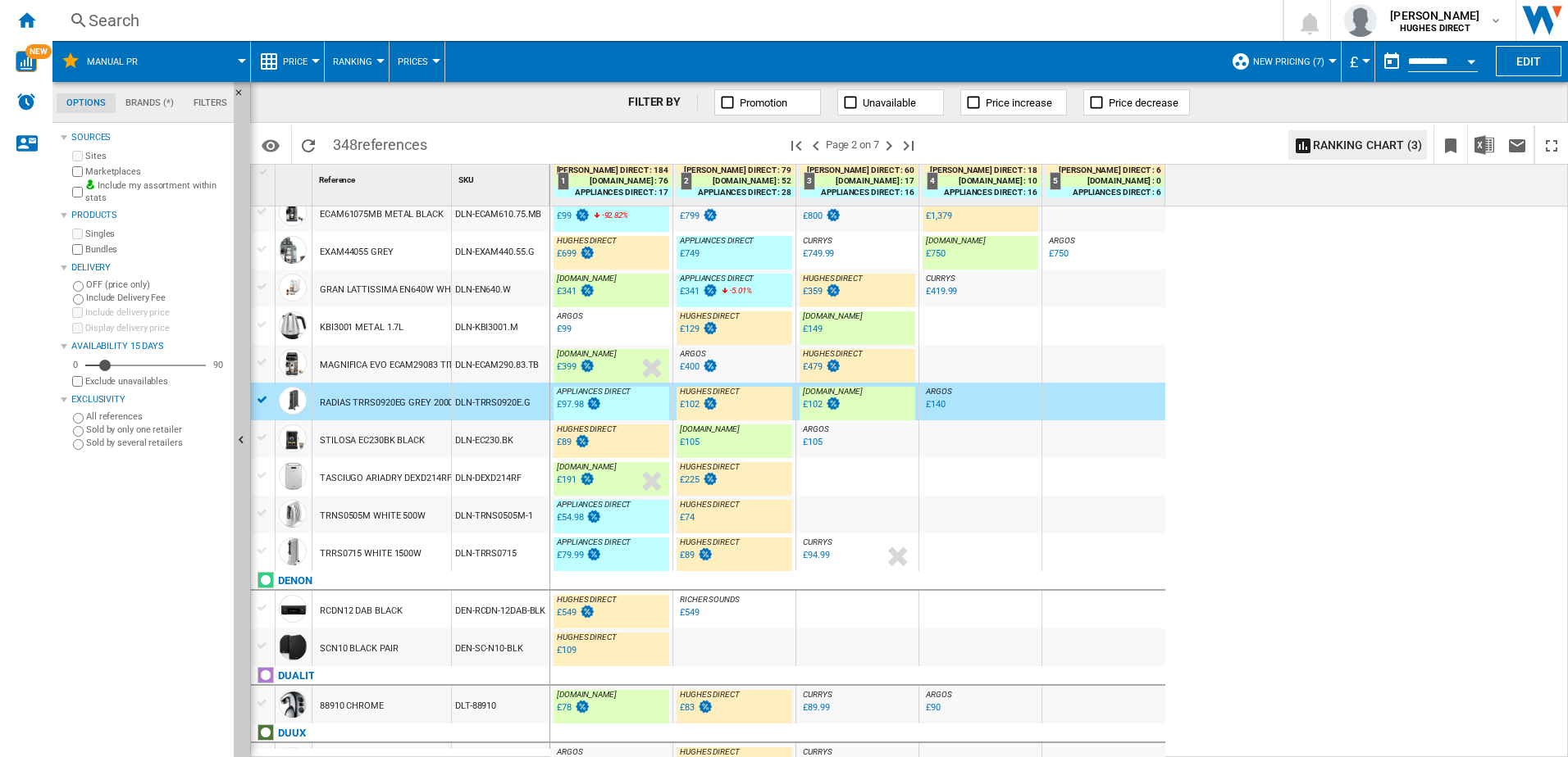
click at [455, 369] on div "DLN-ECAM290.83.TB" at bounding box center [500, 363] width 98 height 38
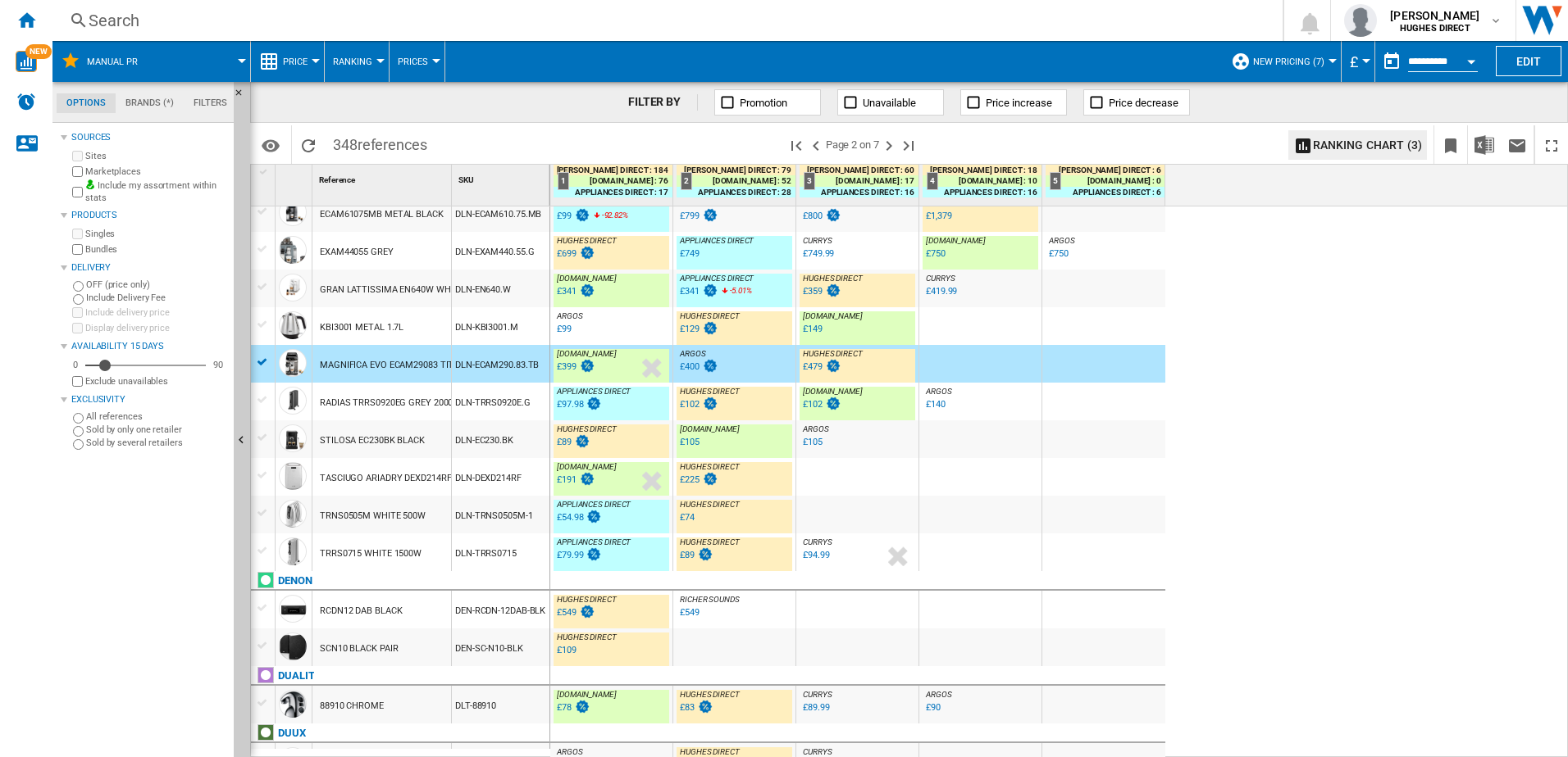
click at [503, 327] on div "DLN-KBI3001.M" at bounding box center [500, 326] width 98 height 38
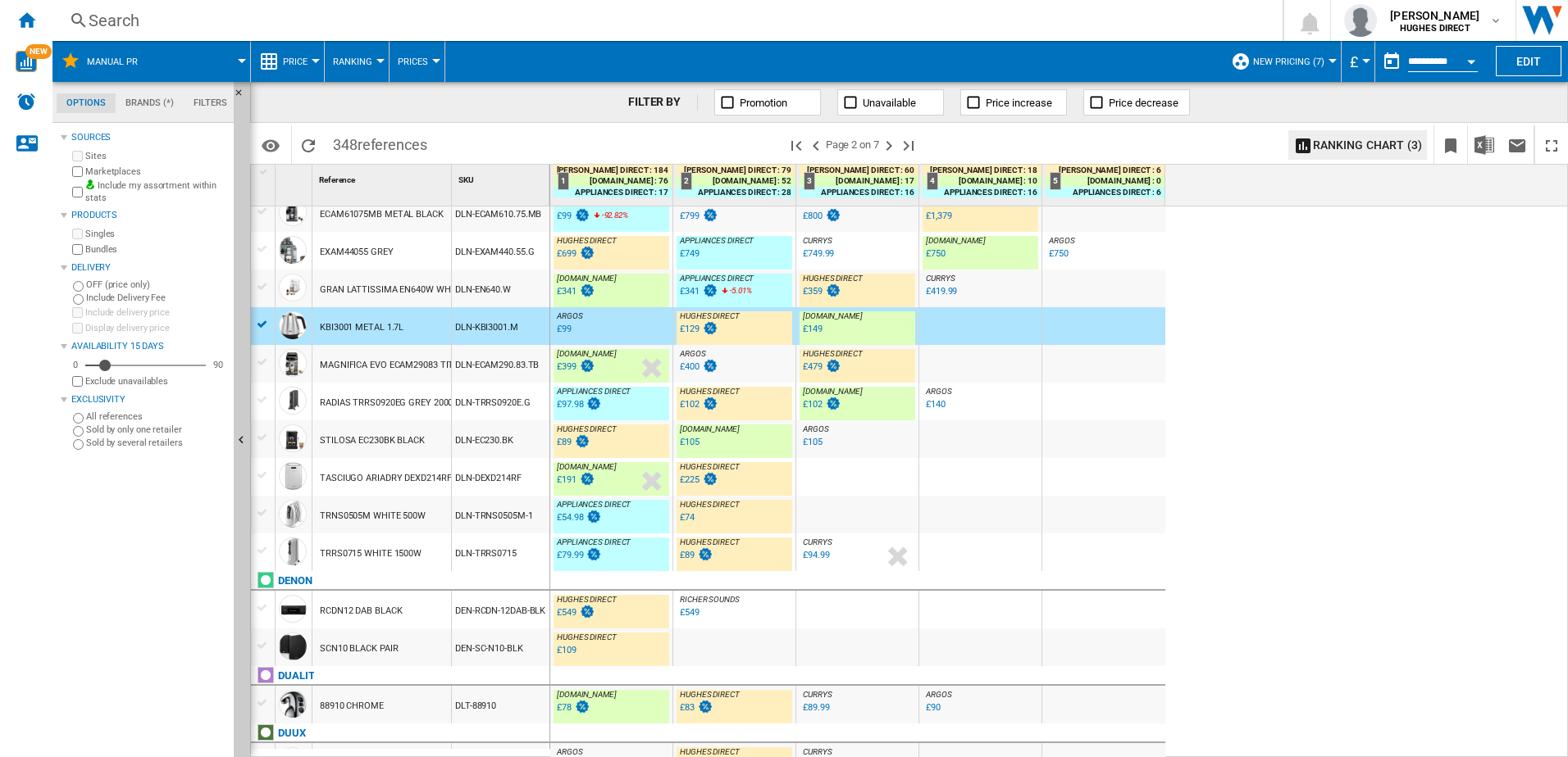
click at [519, 293] on div "DLN-EN640.W" at bounding box center [500, 288] width 98 height 38
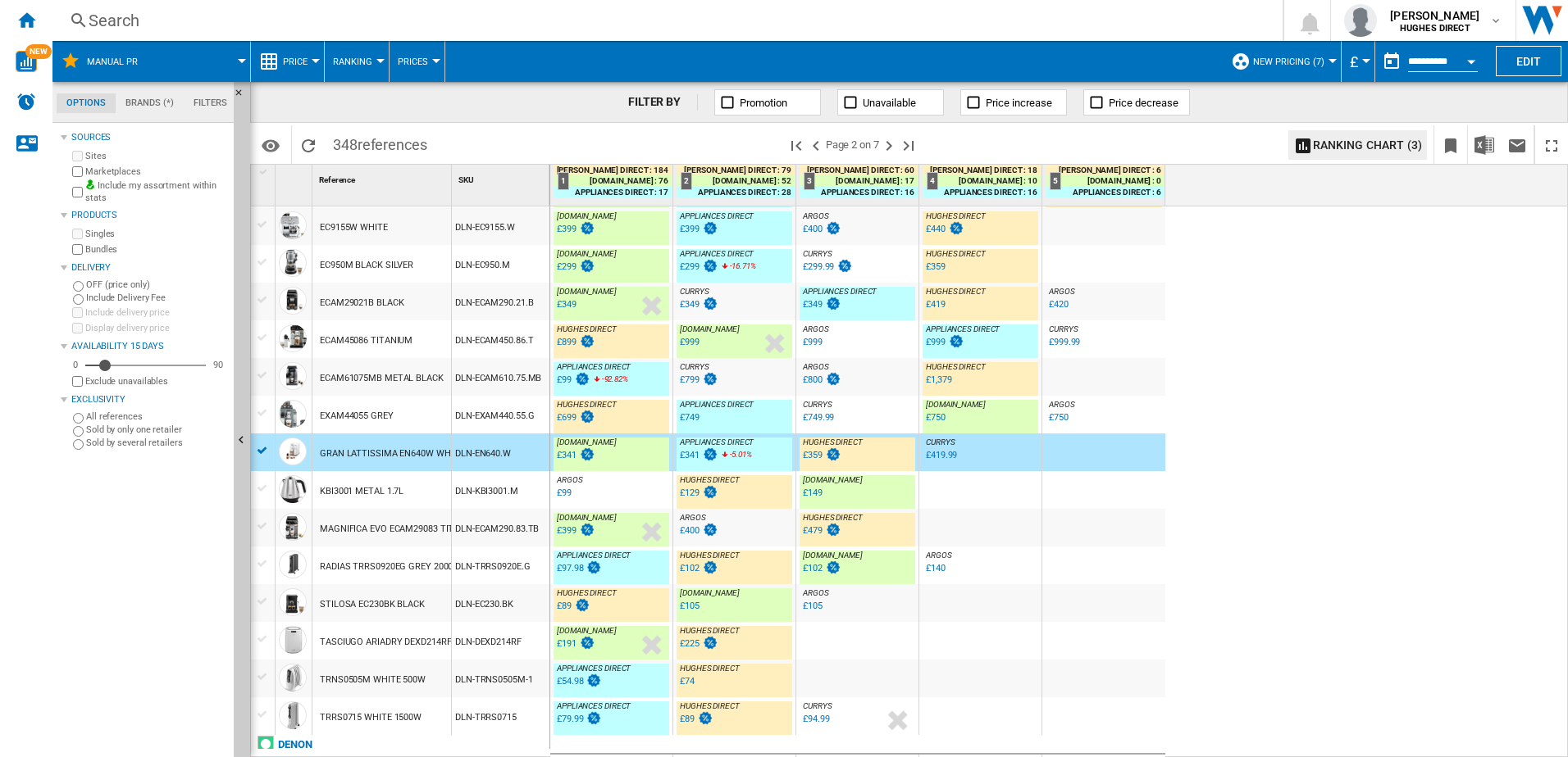
scroll to position [731, 0]
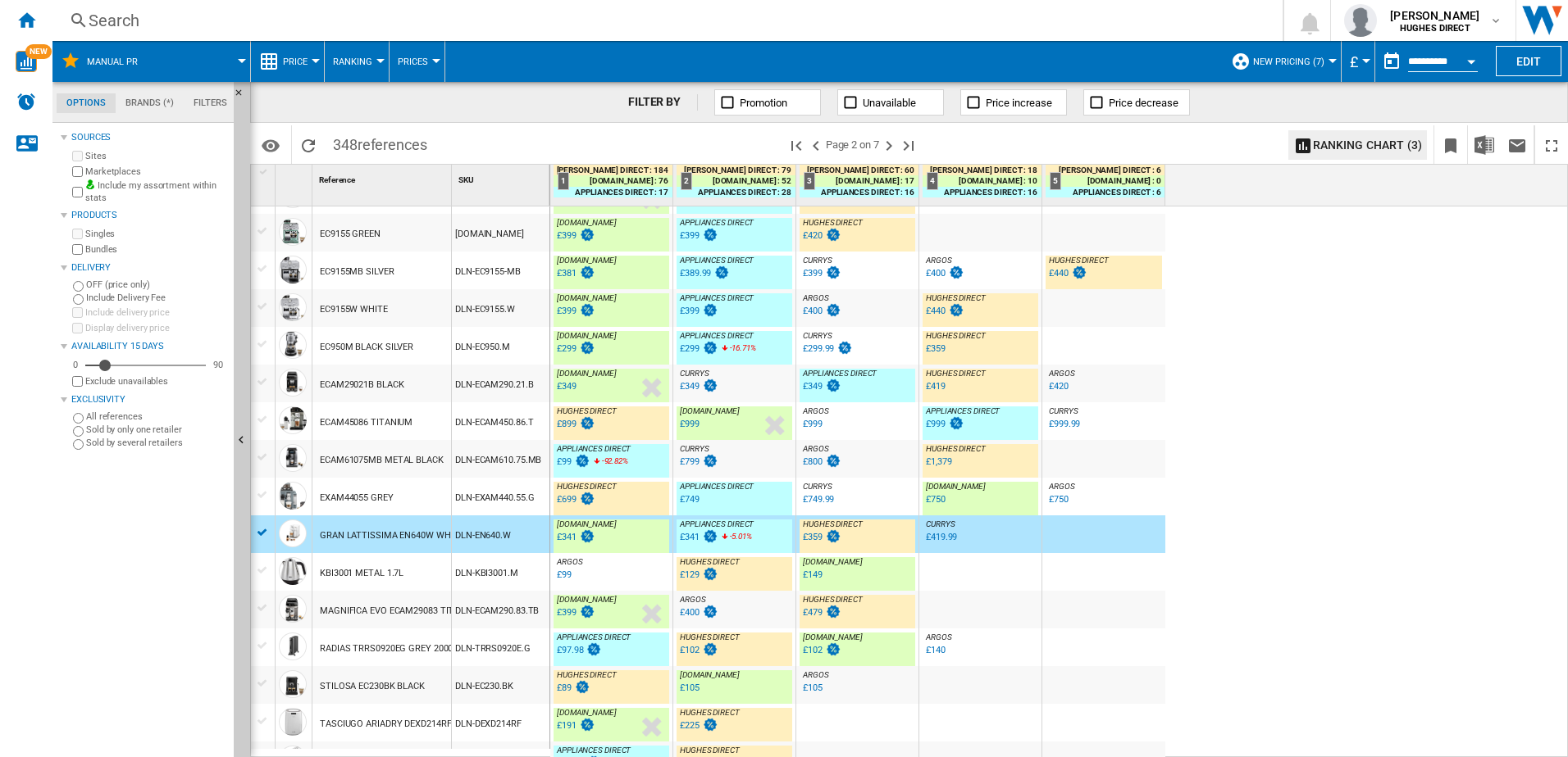
click at [490, 389] on div "DLN-ECAM290.21.B" at bounding box center [500, 383] width 98 height 38
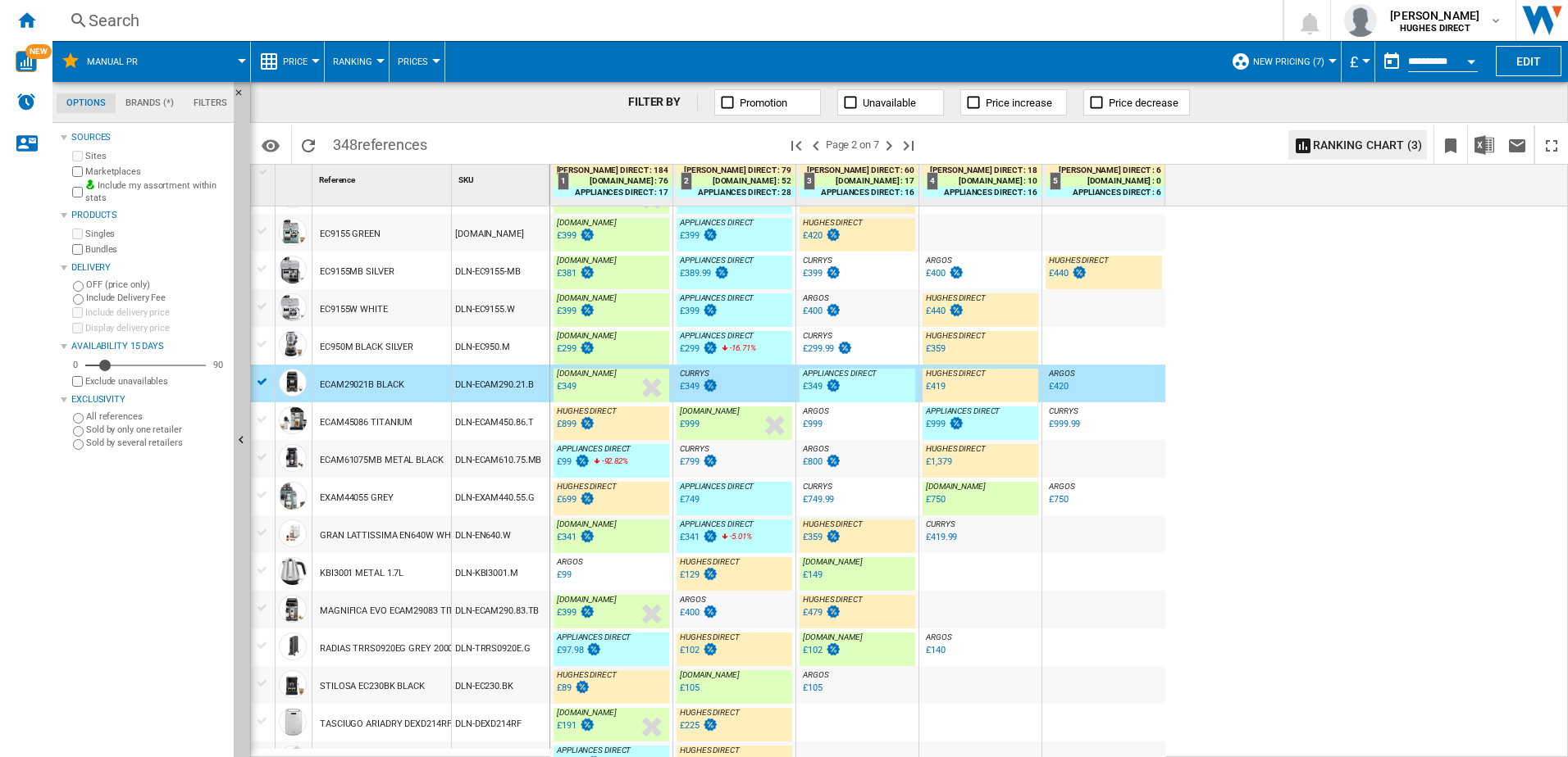
click at [421, 350] on div "EC950M BLACK SILVER" at bounding box center [382, 345] width 138 height 38
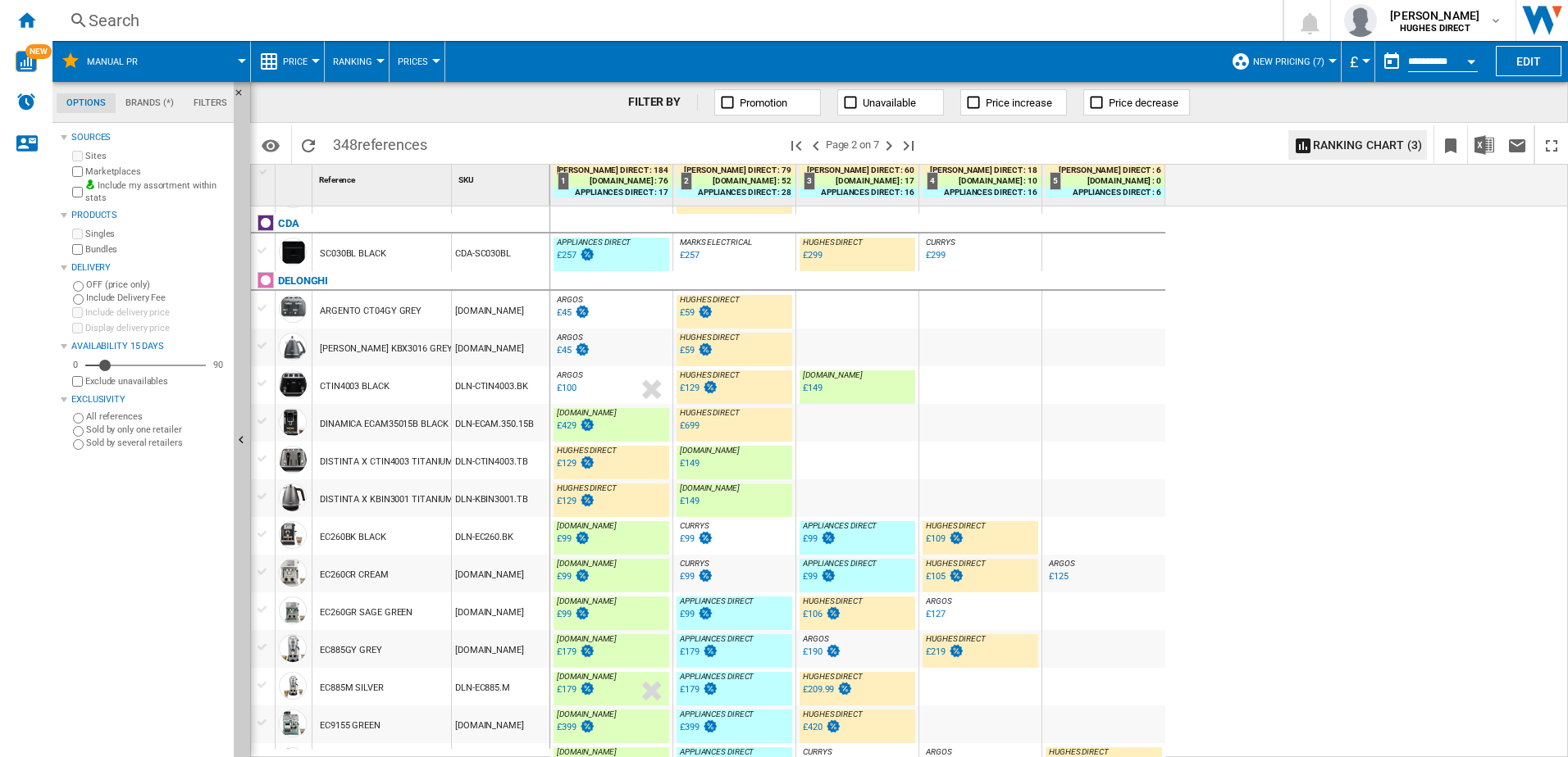
scroll to position [75, 0]
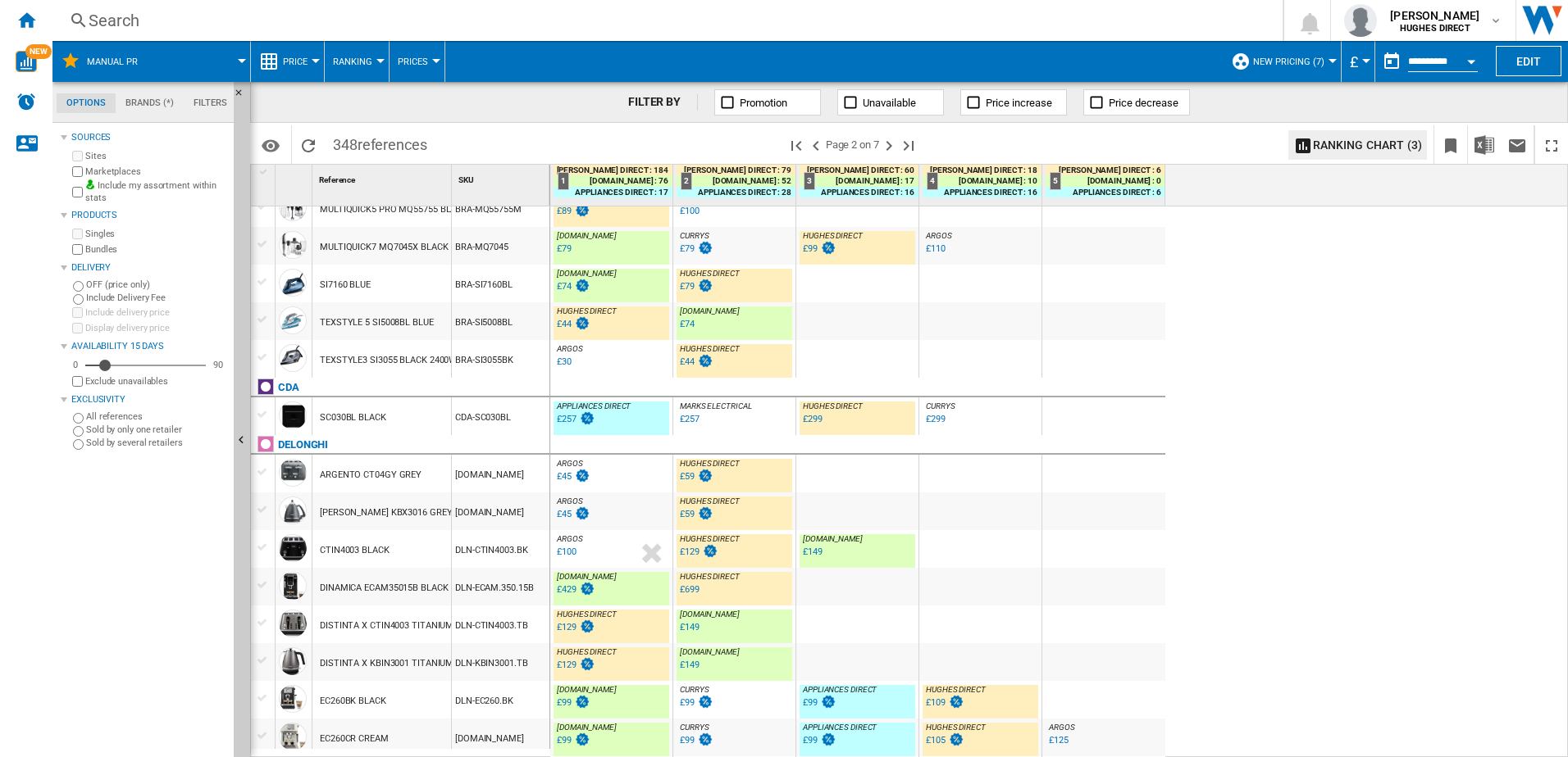
click at [459, 422] on div "CDA-SC030BL" at bounding box center [500, 416] width 98 height 38
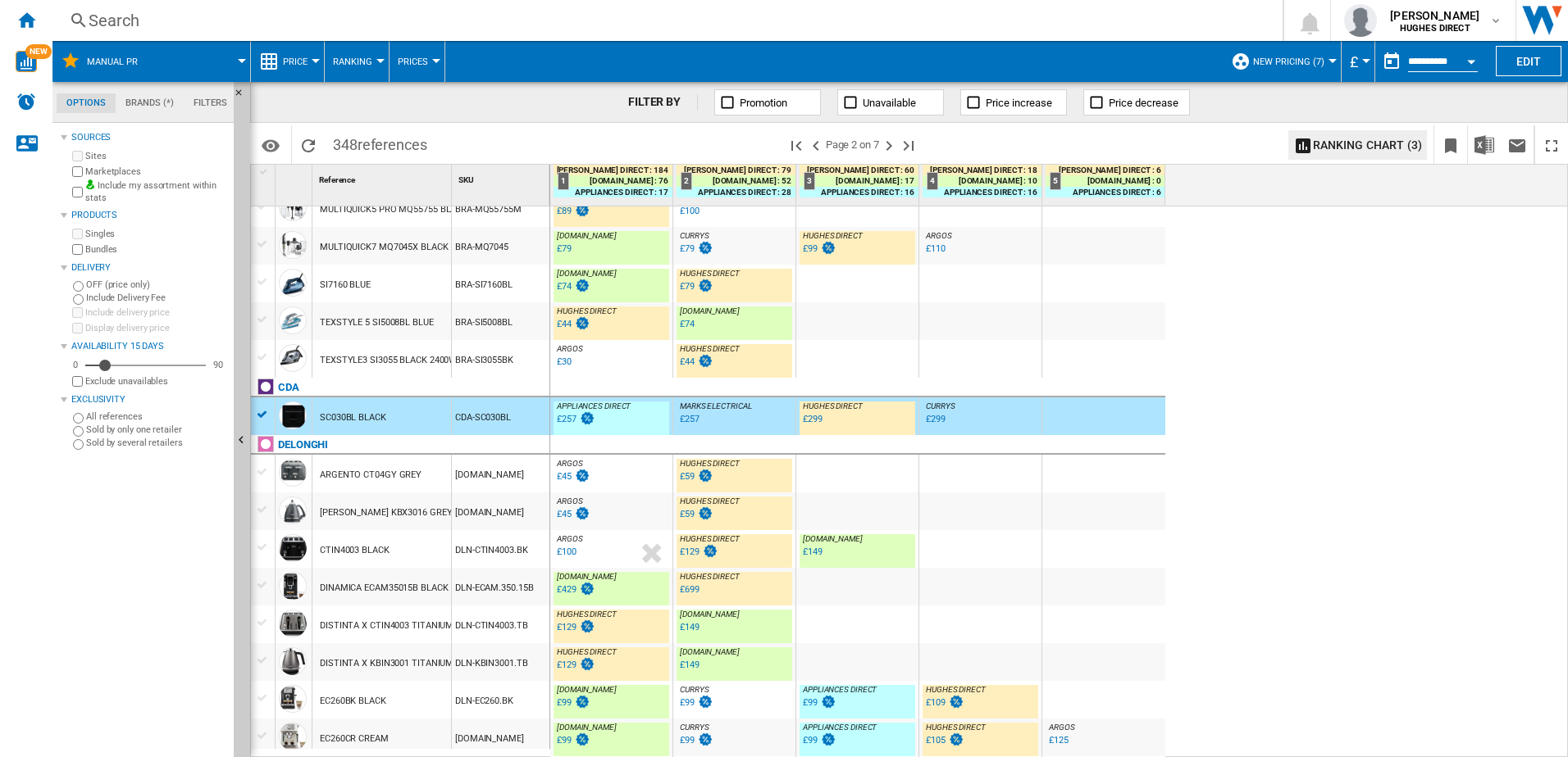
click at [489, 363] on div "BRA-SI3055BK" at bounding box center [500, 358] width 98 height 38
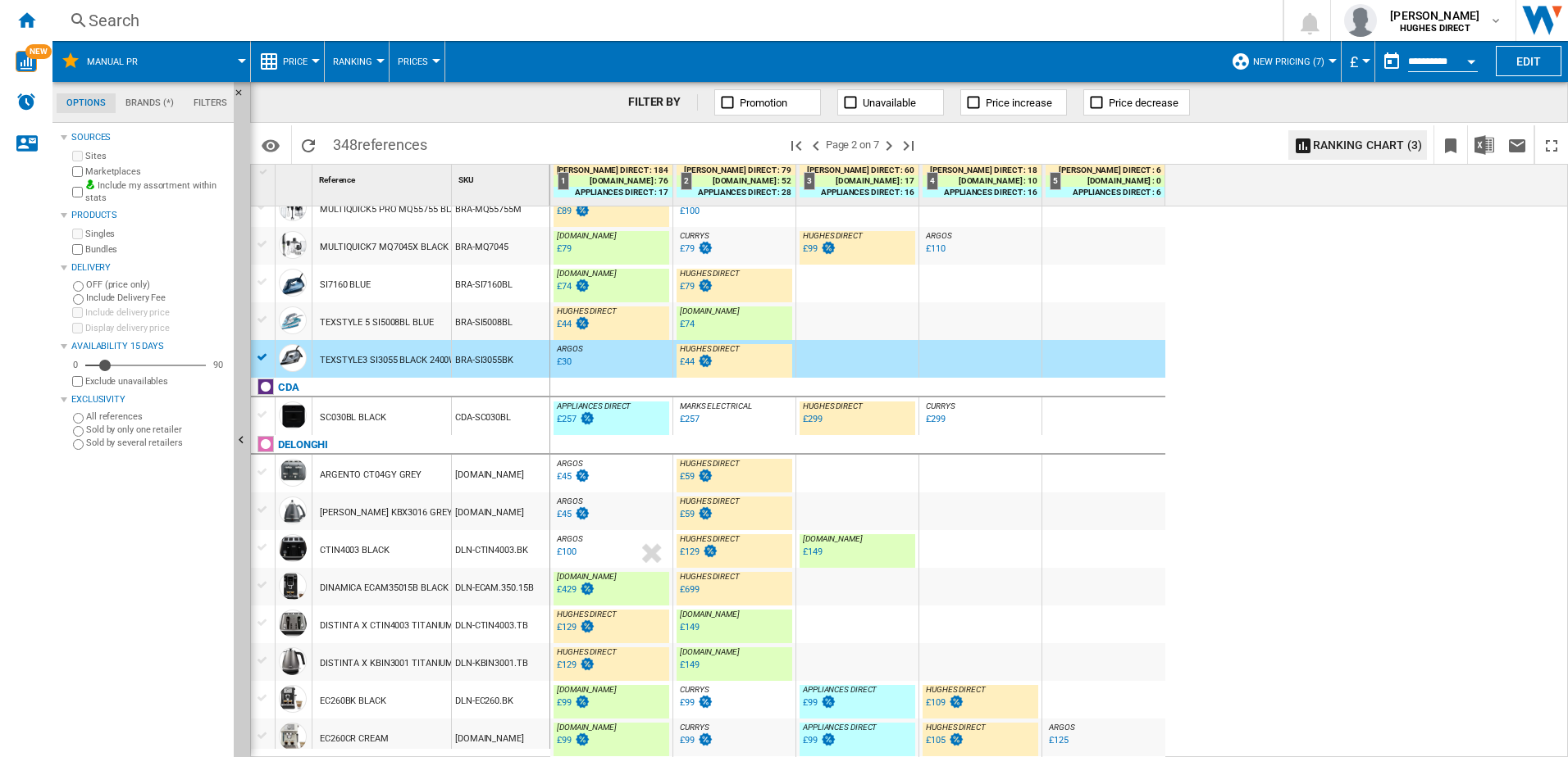
scroll to position [0, 0]
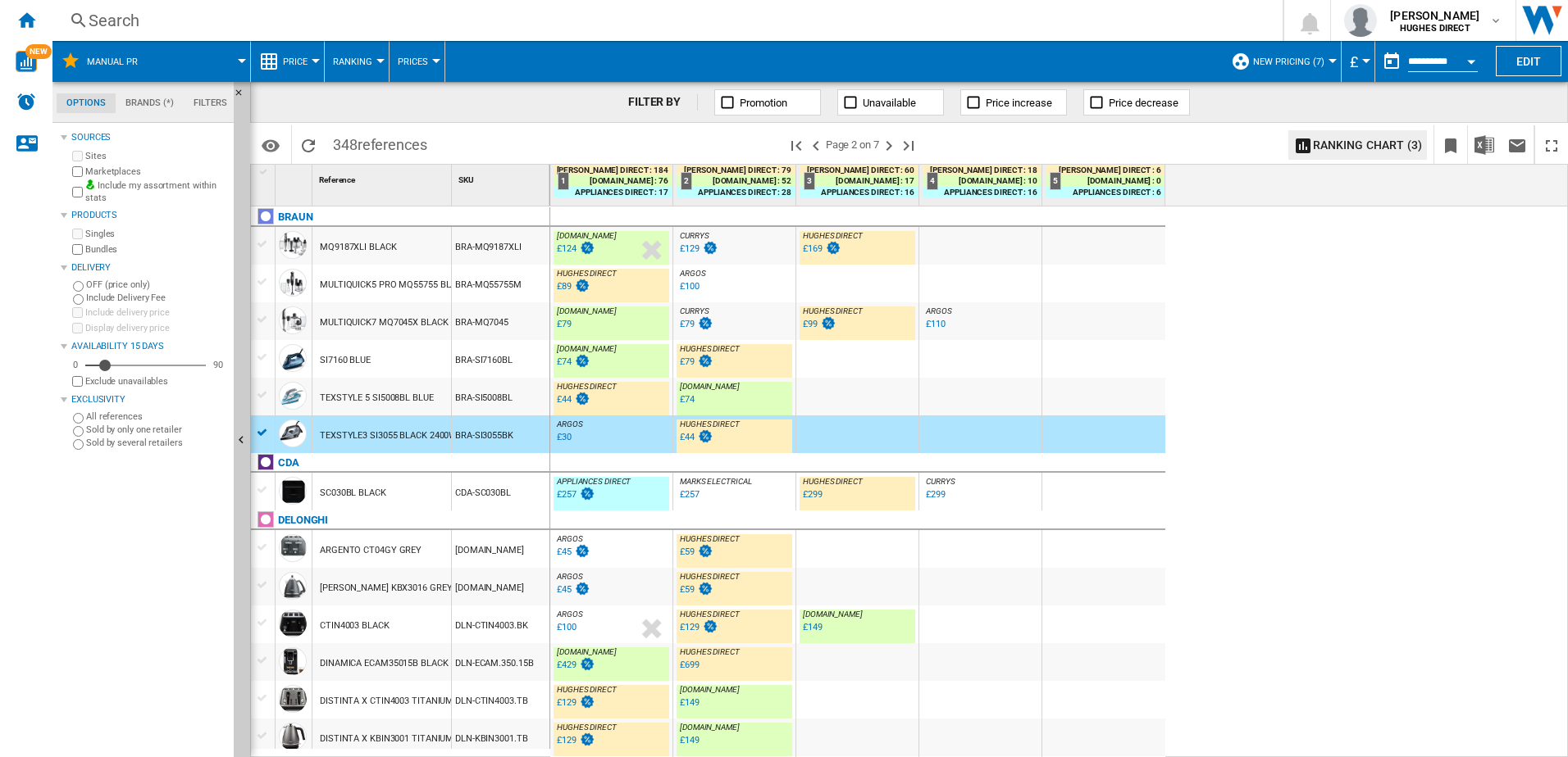
click at [484, 358] on div "BRA-SI7160BL" at bounding box center [500, 358] width 98 height 38
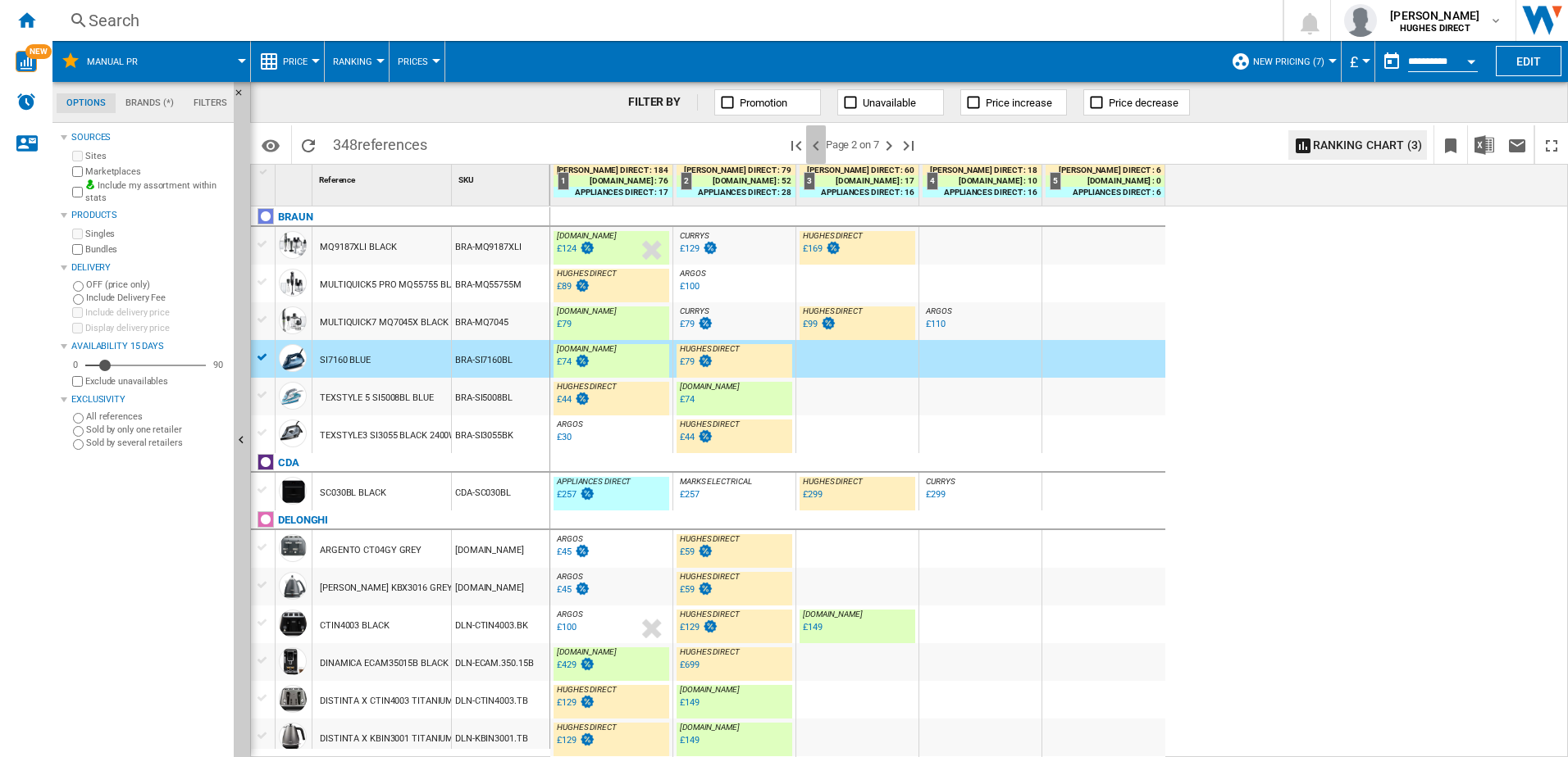
click at [817, 150] on ng-md-icon ">Previous page" at bounding box center [816, 146] width 20 height 20
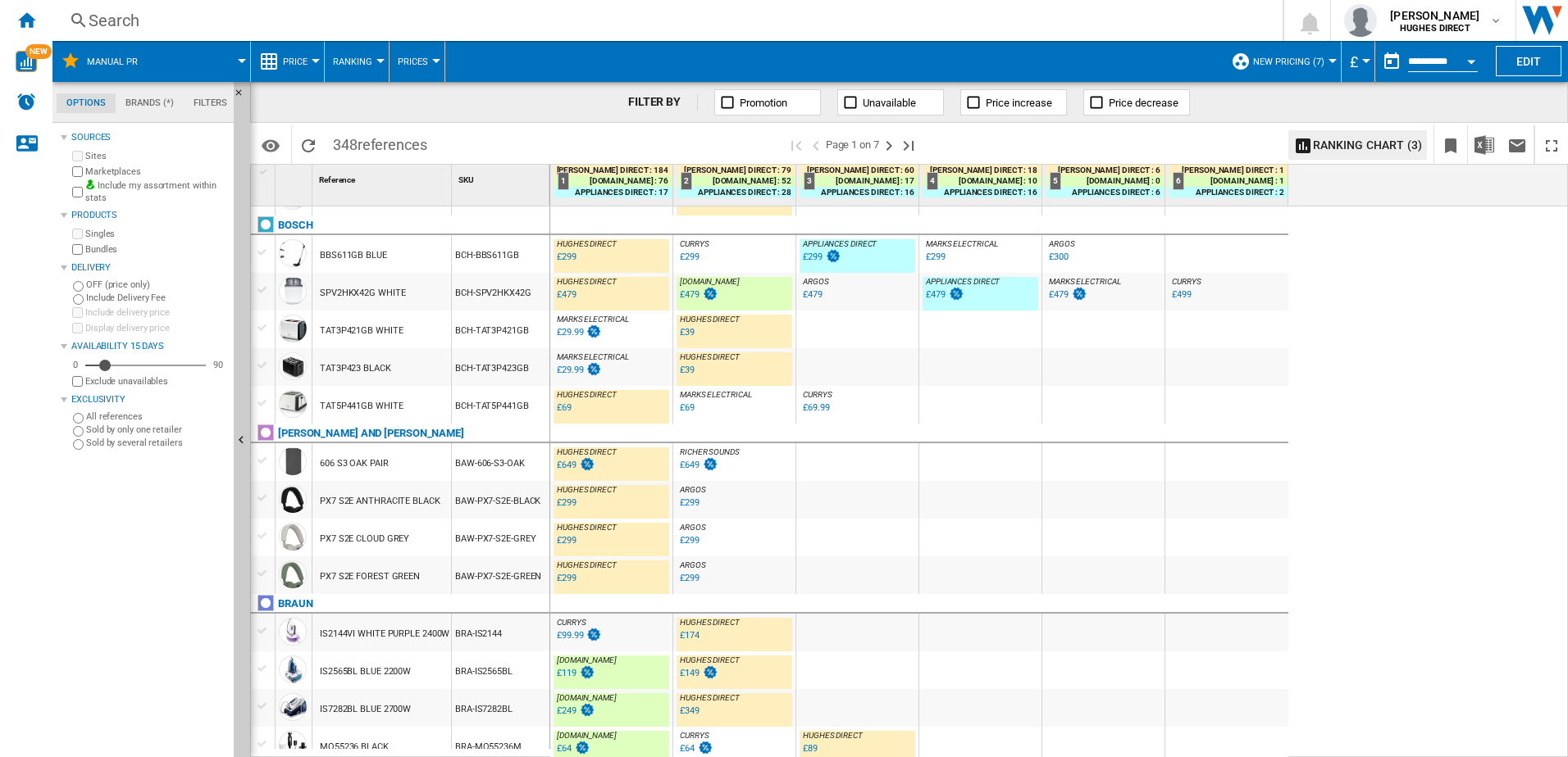
scroll to position [1511, 0]
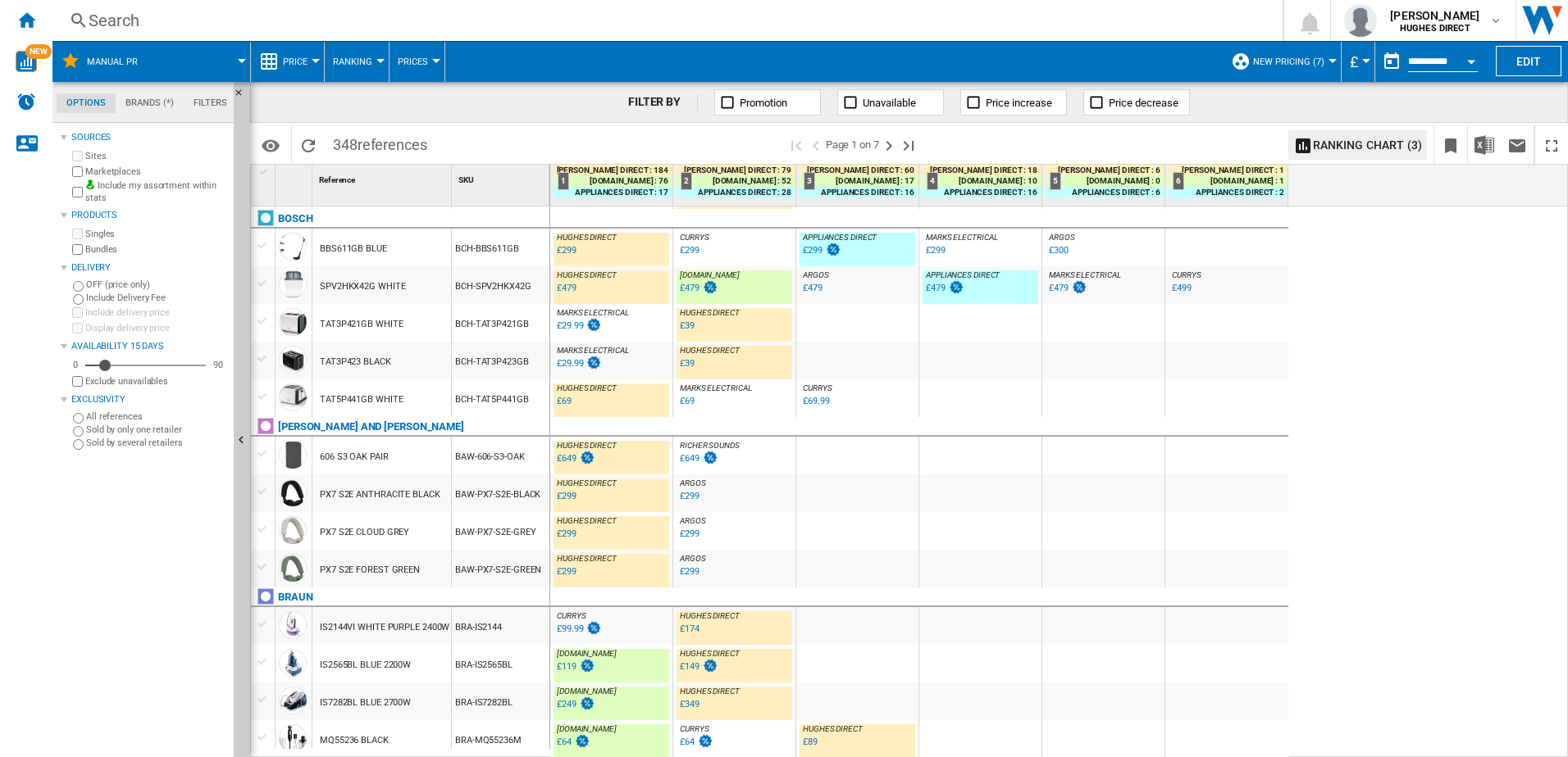
click at [460, 745] on div "BRA-MQ55236M" at bounding box center [500, 739] width 98 height 38
click at [462, 744] on div "BRA-MQ55236M" at bounding box center [500, 739] width 98 height 38
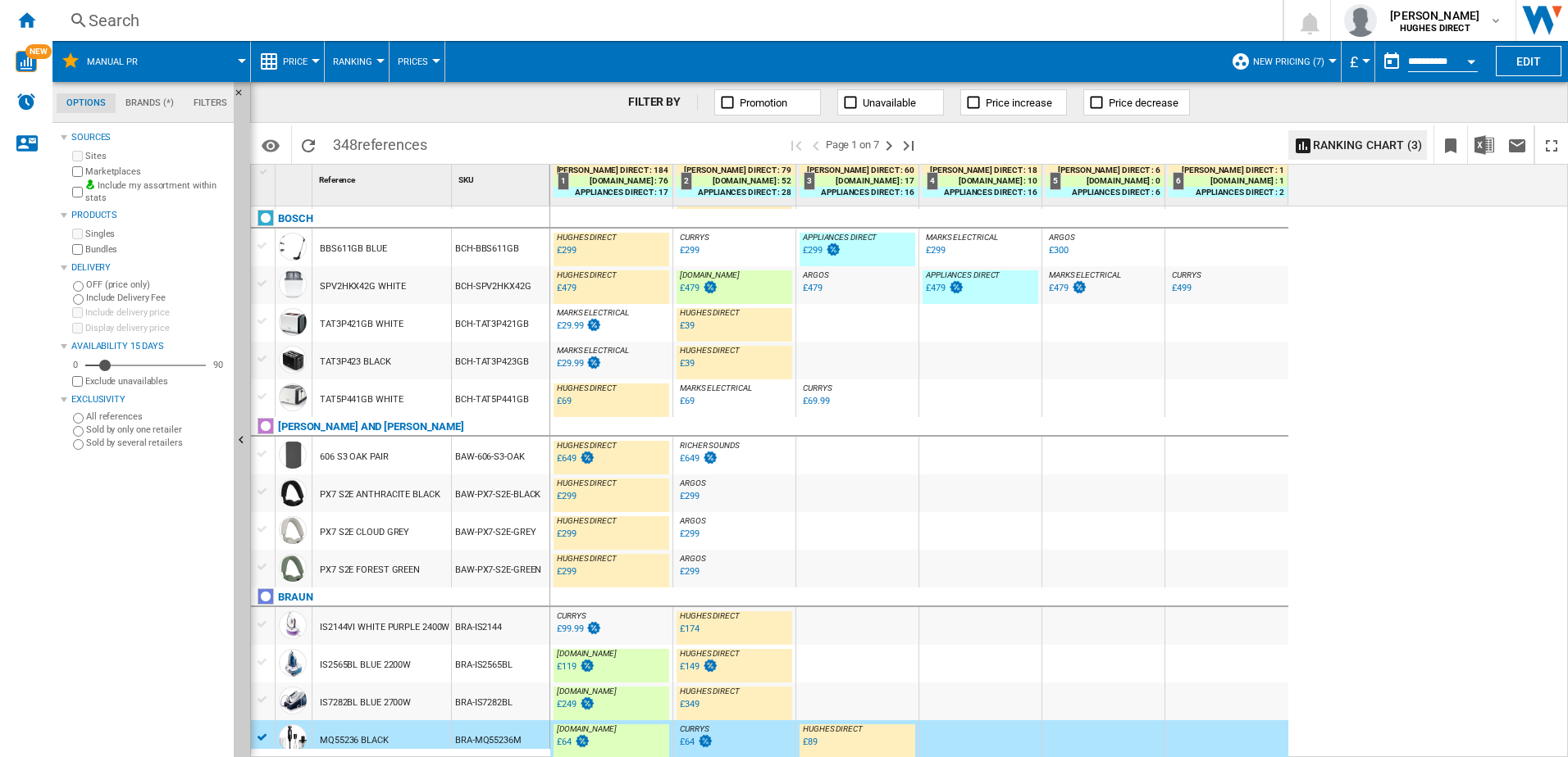
click at [402, 371] on div "TAT3P423 BLACK" at bounding box center [382, 360] width 138 height 38
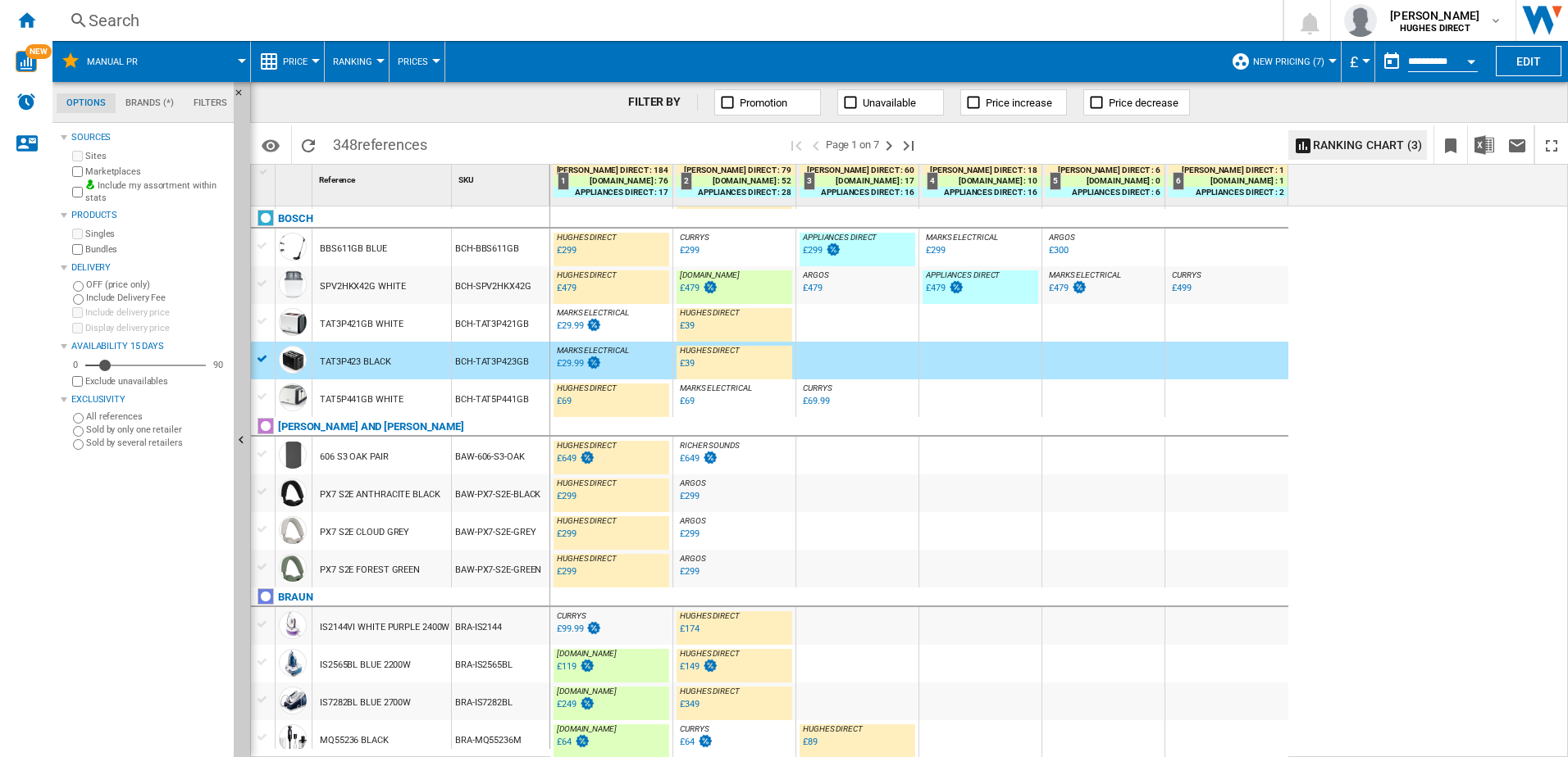
click at [413, 343] on div "TAT3P423 BLACK" at bounding box center [382, 360] width 138 height 38
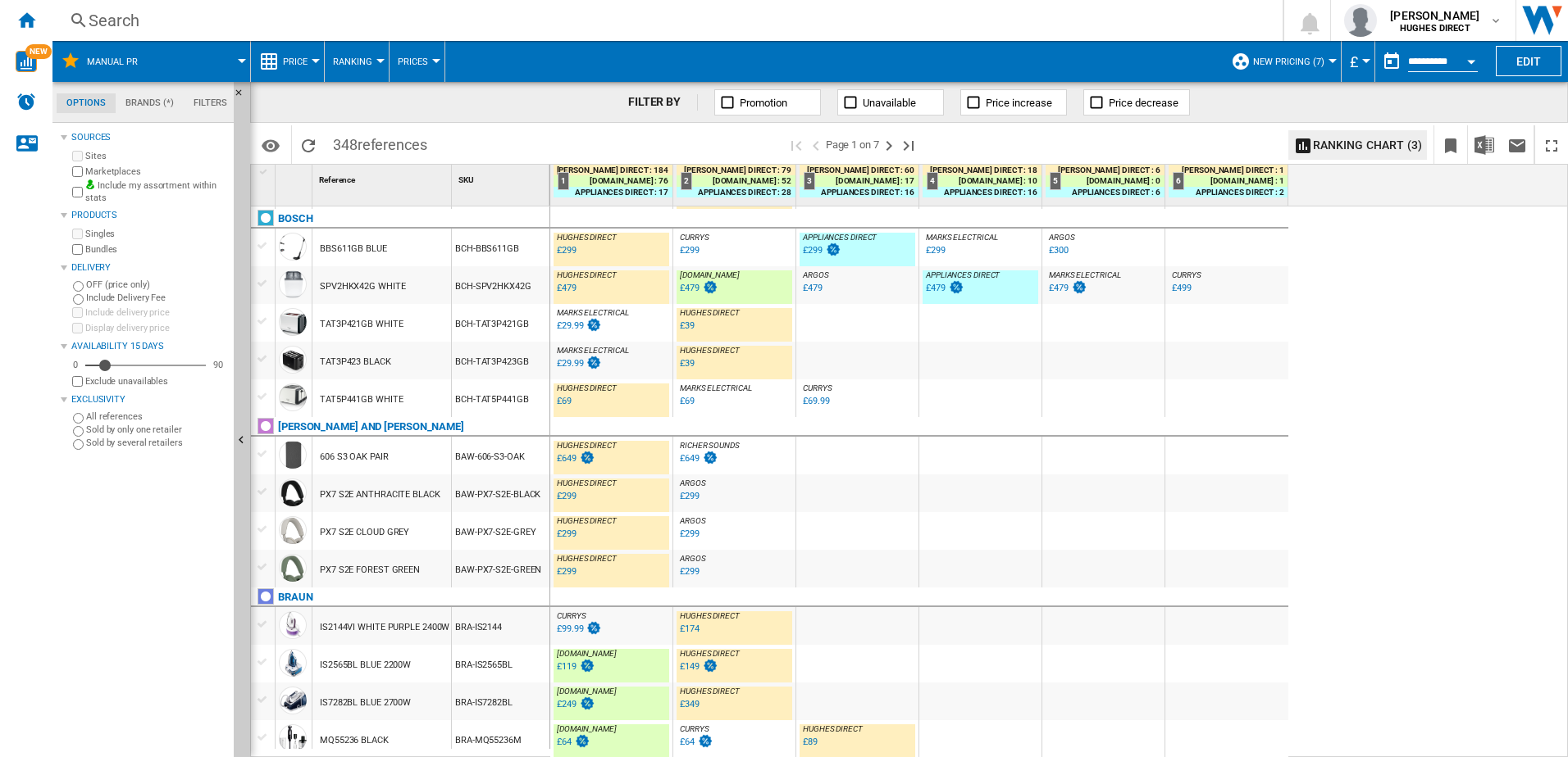
click at [413, 335] on div "TAT3P421GB WHITE" at bounding box center [382, 323] width 138 height 38
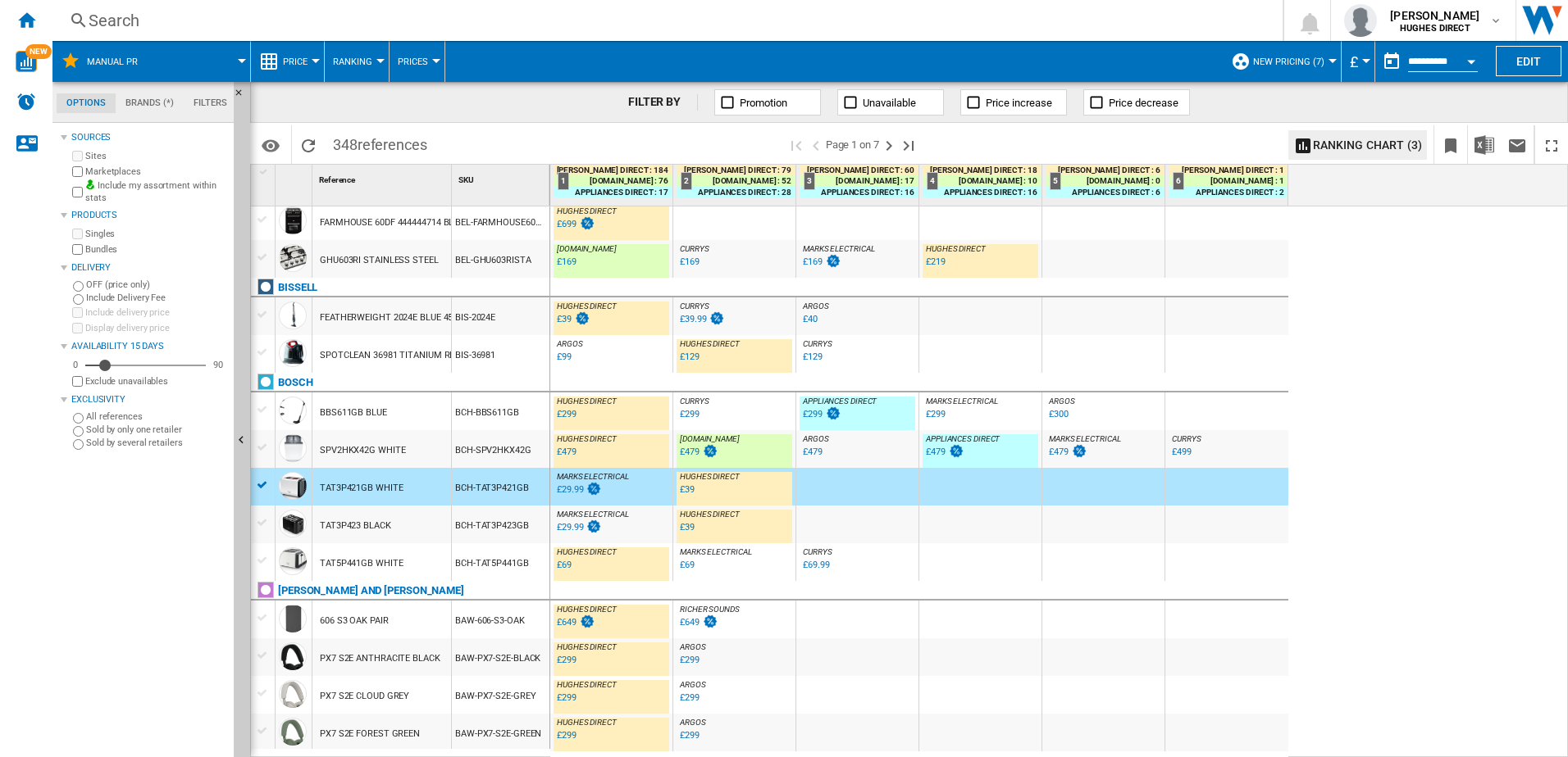
scroll to position [1266, 0]
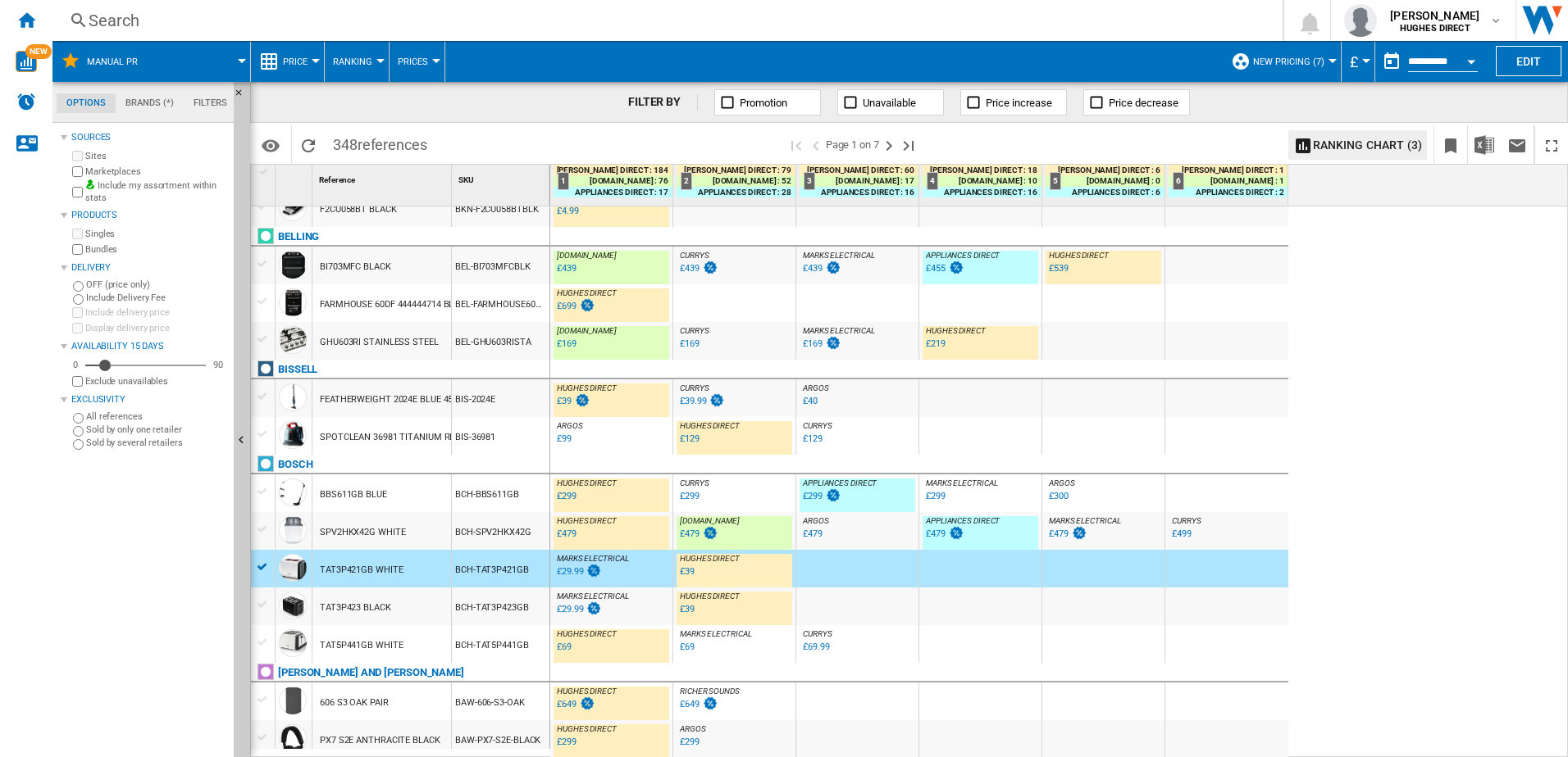
click at [457, 429] on div "BIS-36981" at bounding box center [500, 435] width 98 height 38
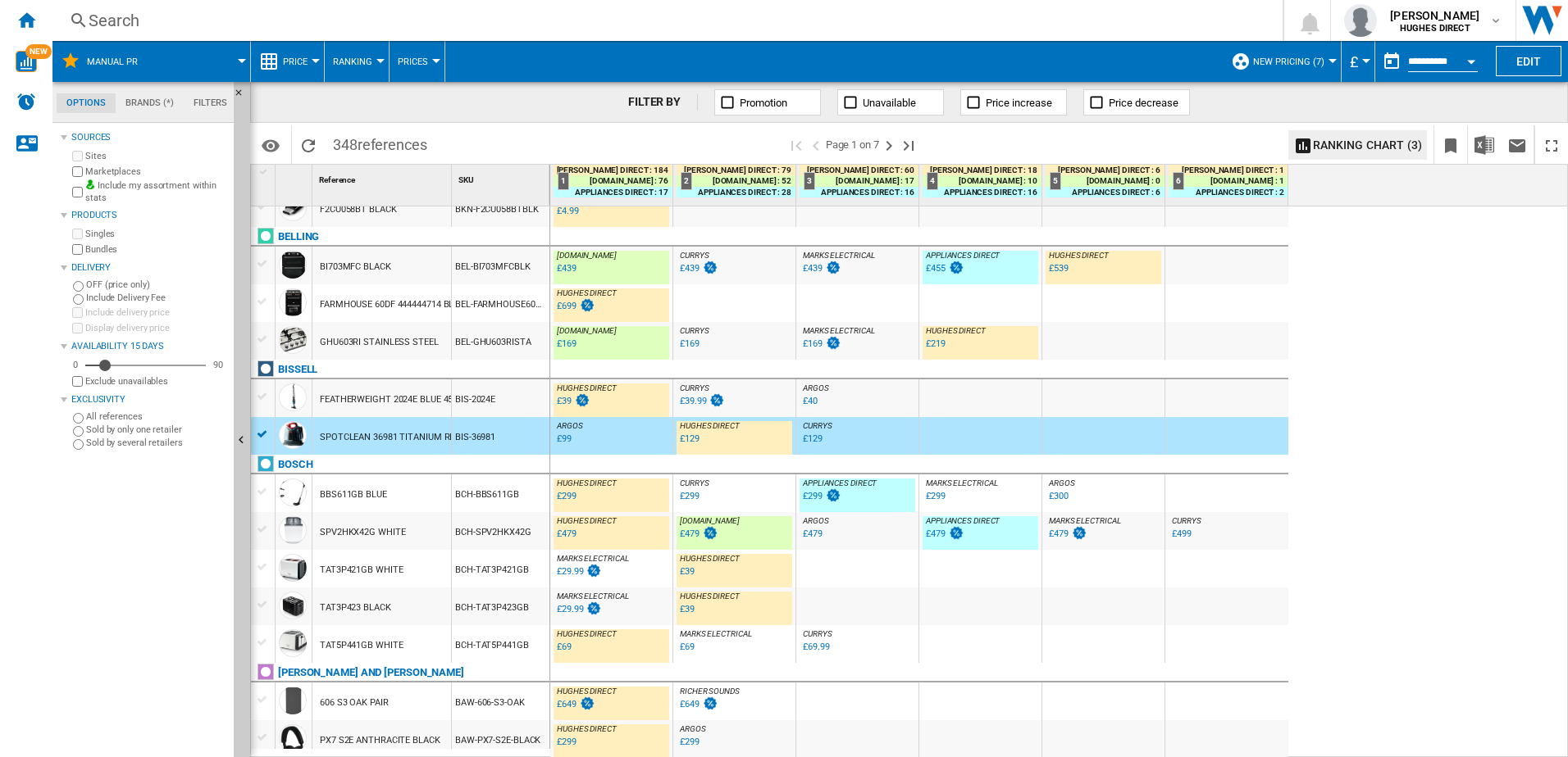
click at [495, 349] on div "BEL-GHU603RISTA" at bounding box center [500, 340] width 98 height 38
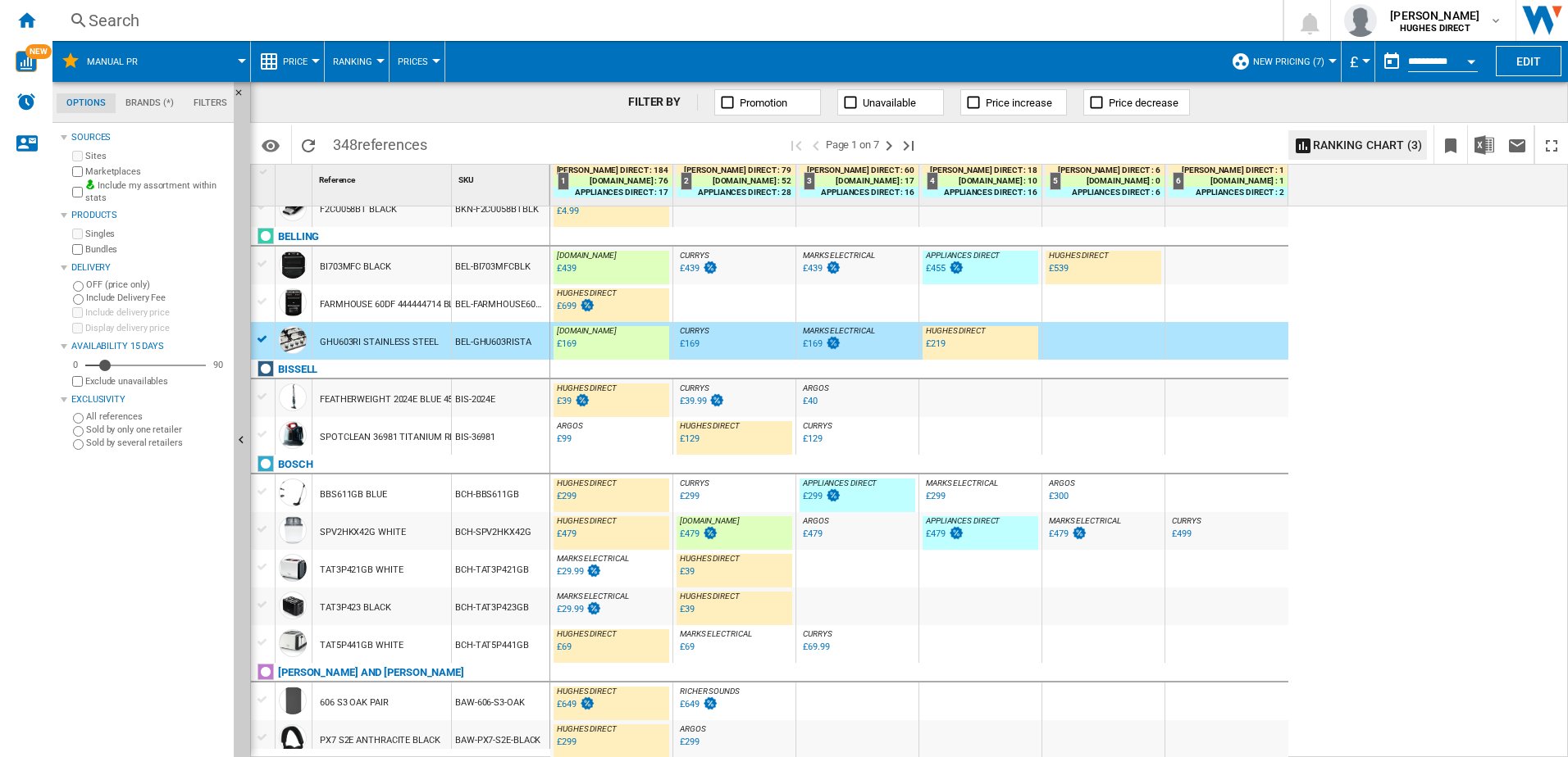
click at [429, 263] on div "BI703MFC BLACK" at bounding box center [382, 265] width 138 height 38
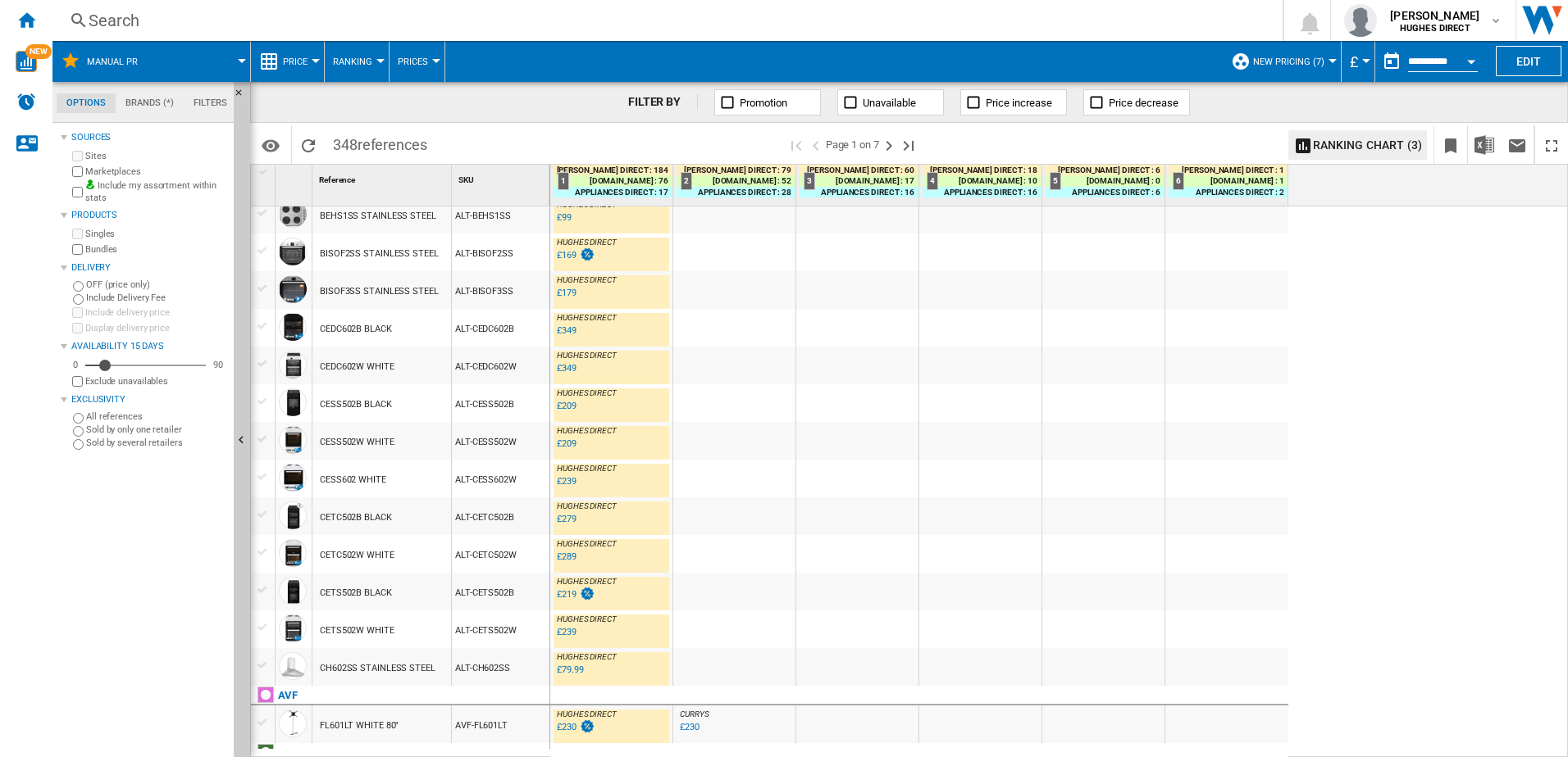
scroll to position [0, 0]
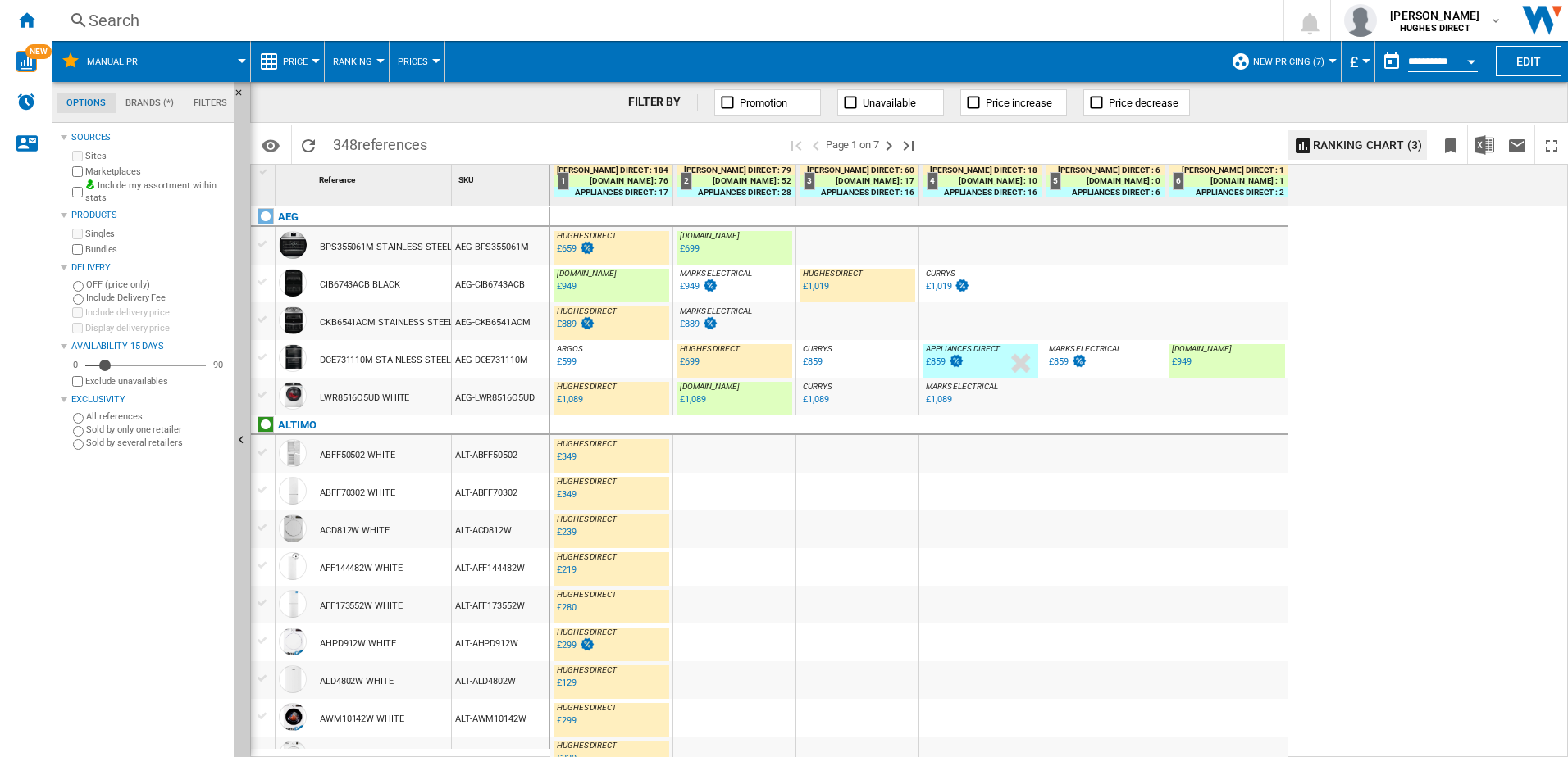
click at [525, 368] on div "AEG-DCE731110M" at bounding box center [500, 358] width 98 height 38
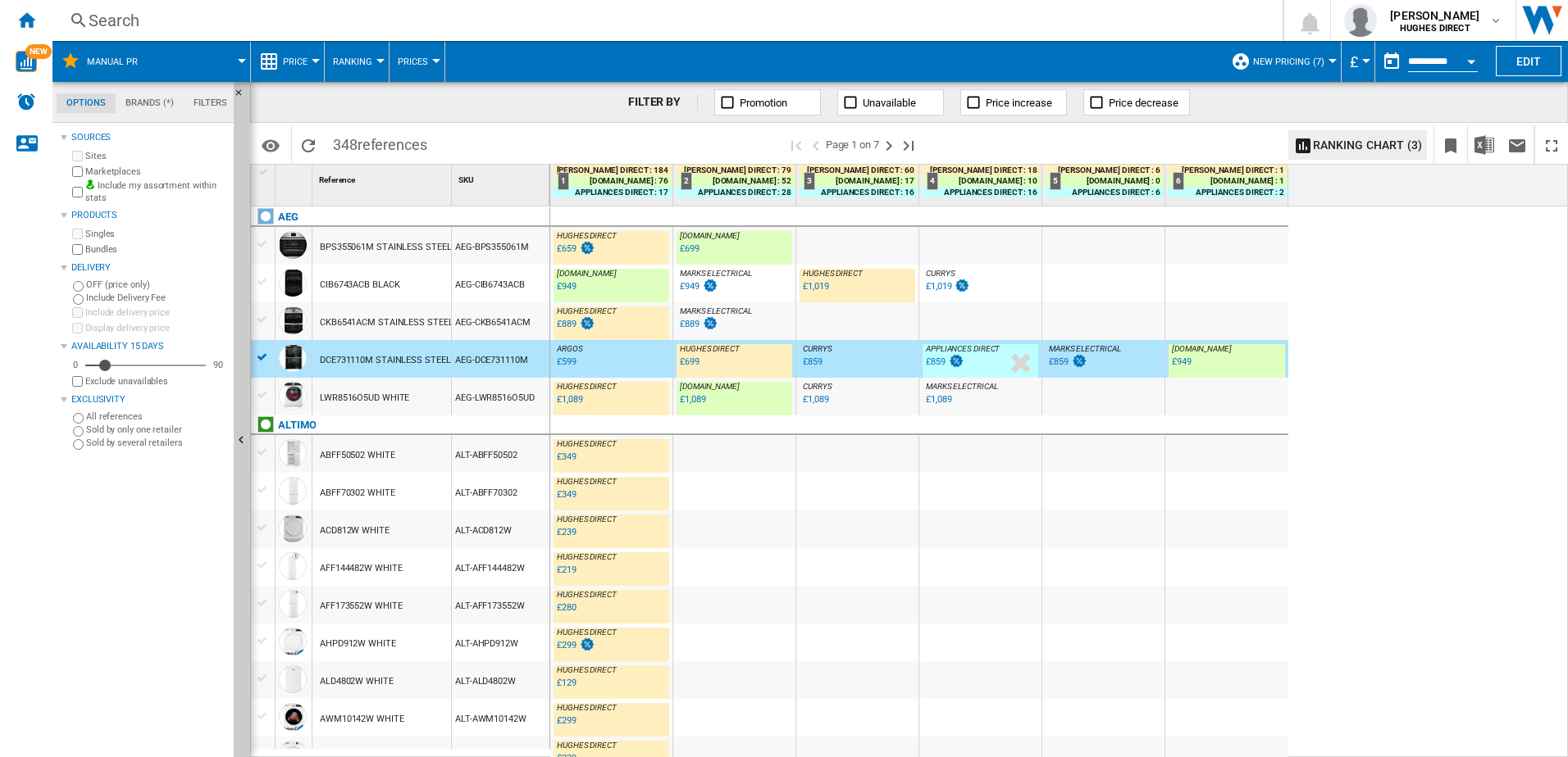
click at [455, 284] on div "AEG-CIB6743ACB" at bounding box center [500, 283] width 98 height 38
